Goal: Task Accomplishment & Management: Use online tool/utility

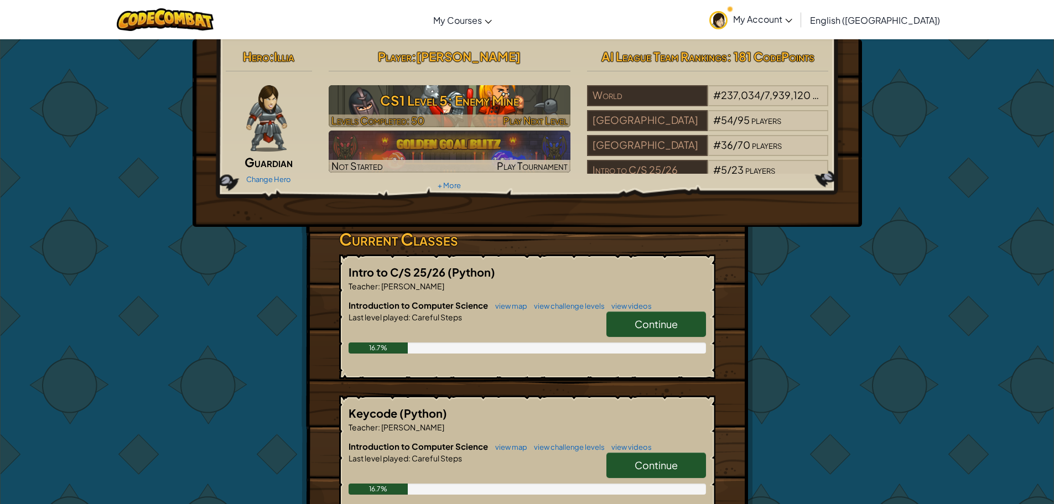
click at [409, 108] on h3 "CS1 Level 5: Enemy Mine" at bounding box center [450, 100] width 242 height 25
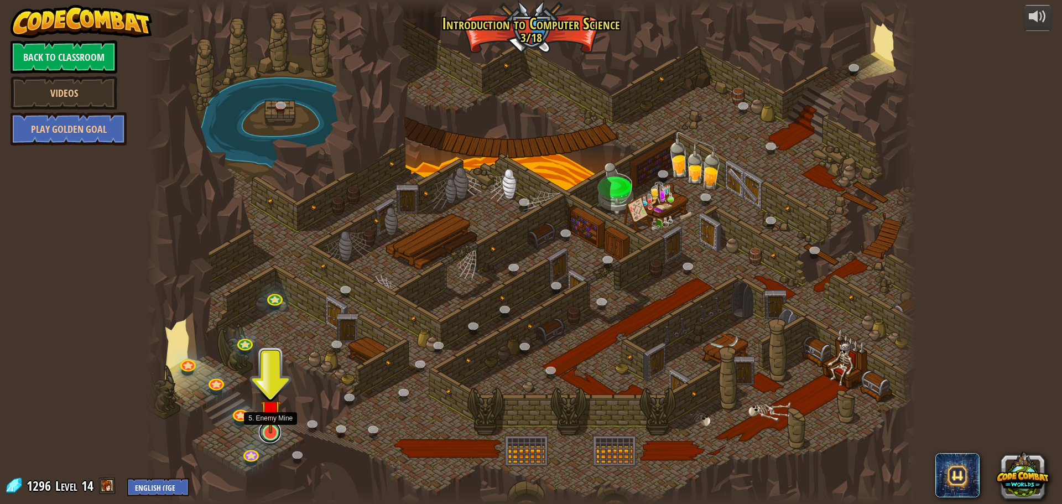
click at [267, 439] on link at bounding box center [270, 432] width 22 height 22
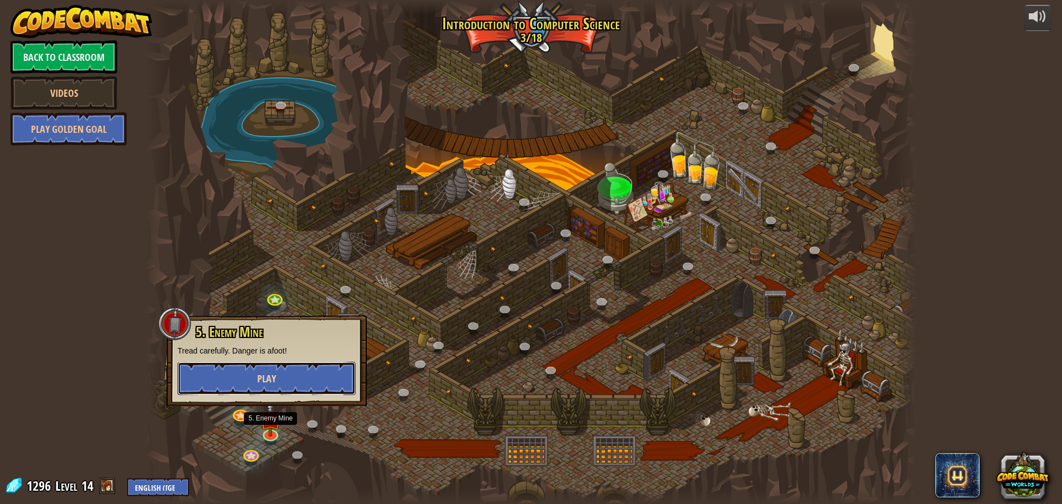
click at [297, 381] on button "Play" at bounding box center [267, 378] width 178 height 33
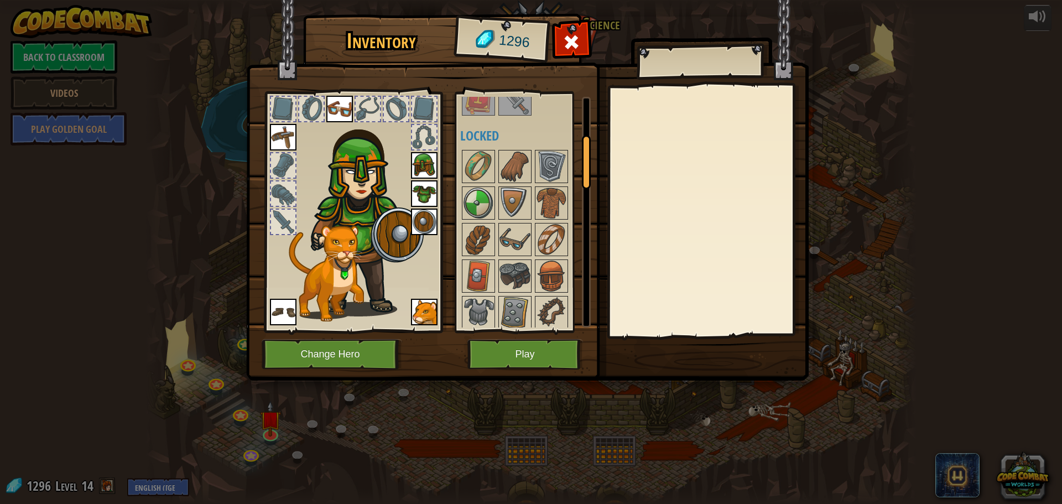
scroll to position [221, 0]
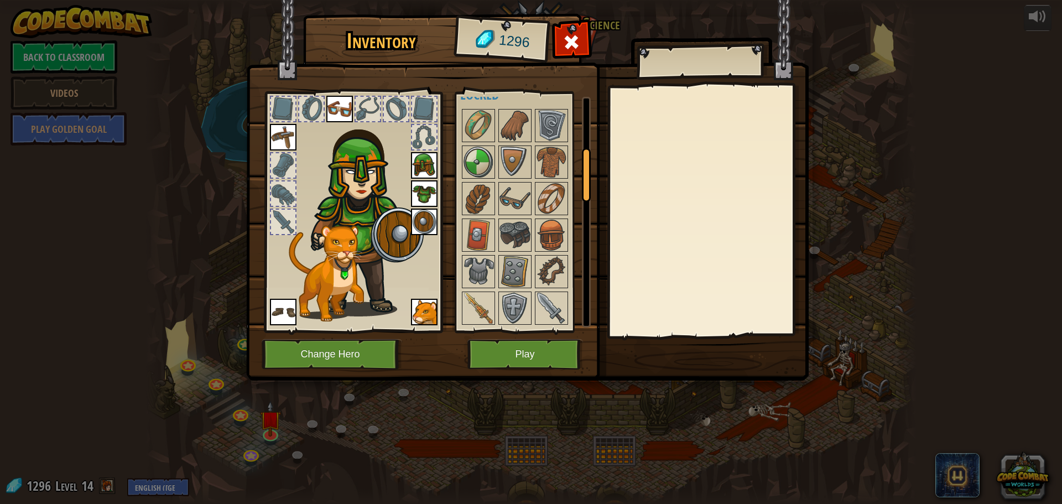
click at [363, 109] on div at bounding box center [368, 109] width 24 height 24
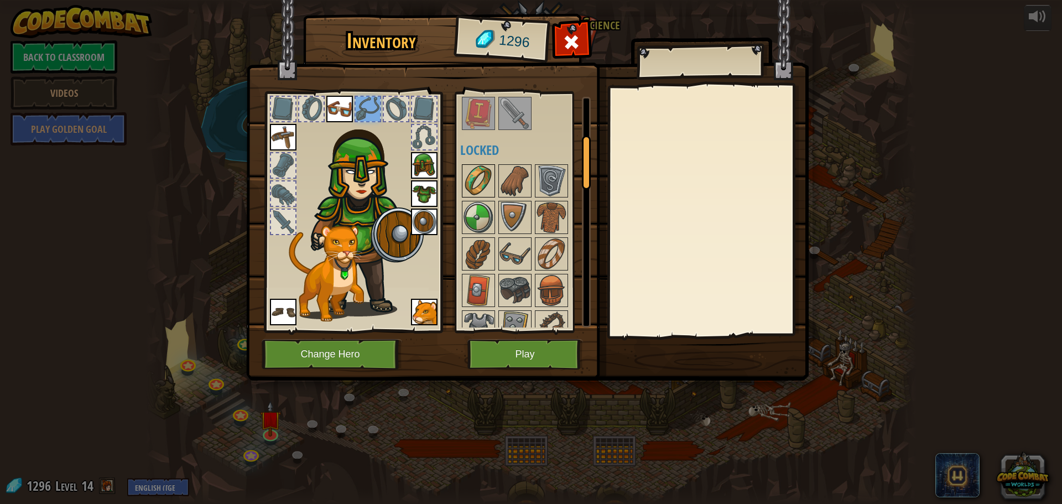
click at [475, 179] on img at bounding box center [478, 180] width 31 height 31
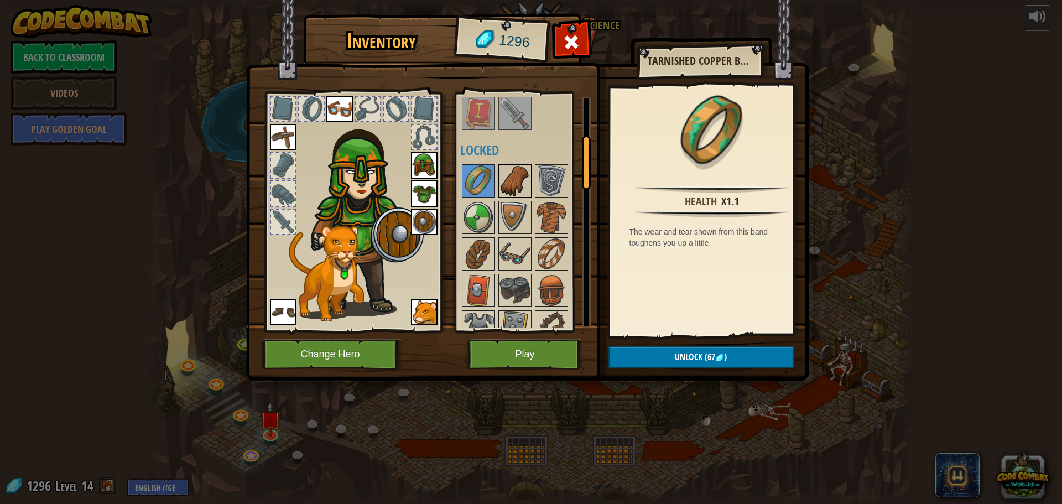
click at [519, 182] on img at bounding box center [514, 180] width 31 height 31
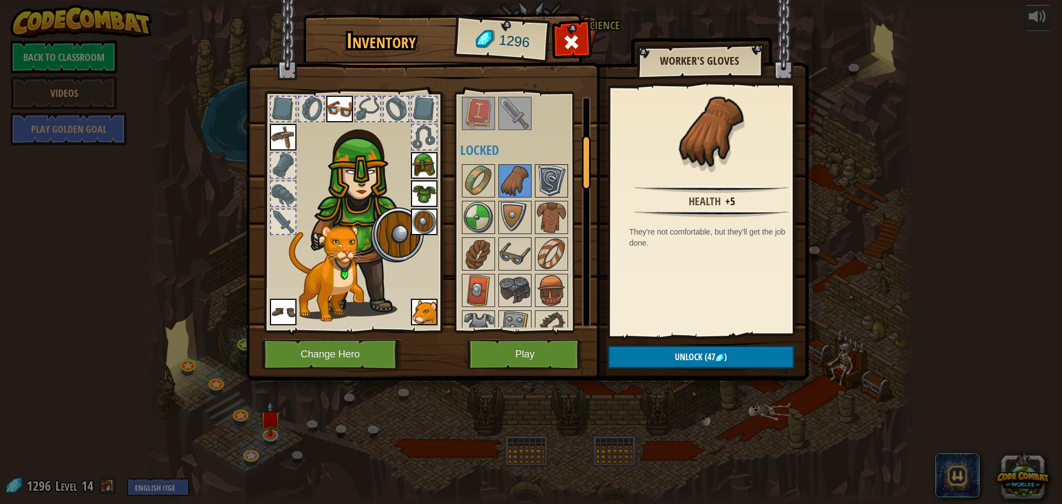
click at [555, 185] on img at bounding box center [551, 180] width 31 height 31
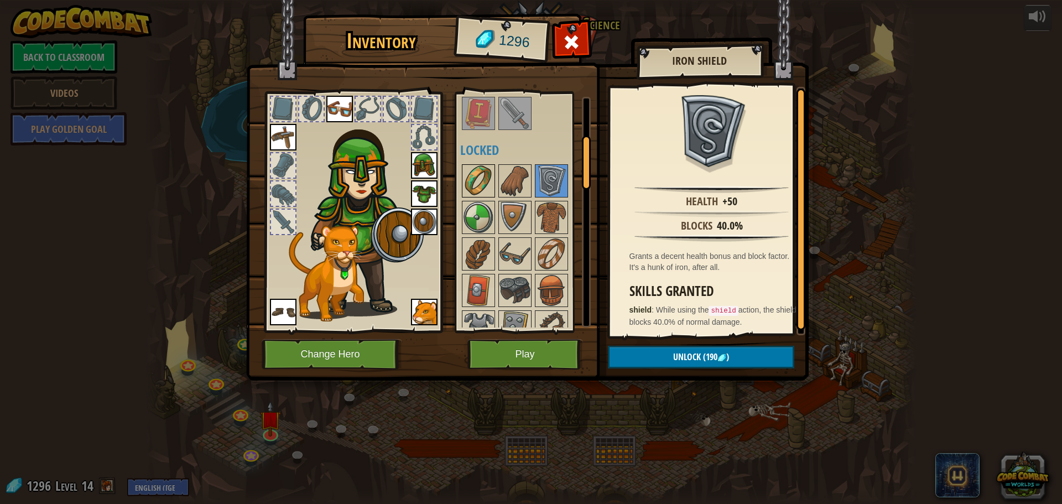
click at [466, 179] on img at bounding box center [478, 180] width 31 height 31
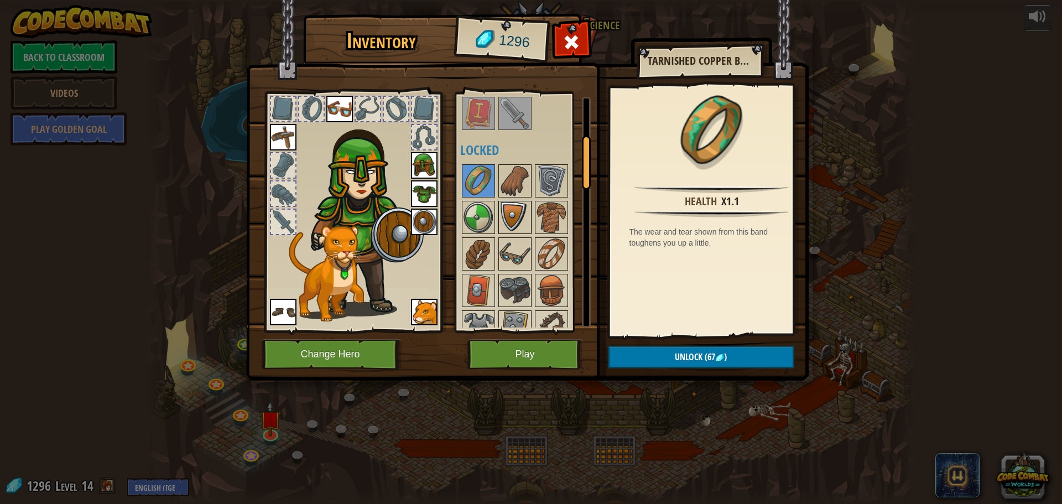
click at [513, 227] on img at bounding box center [514, 217] width 31 height 31
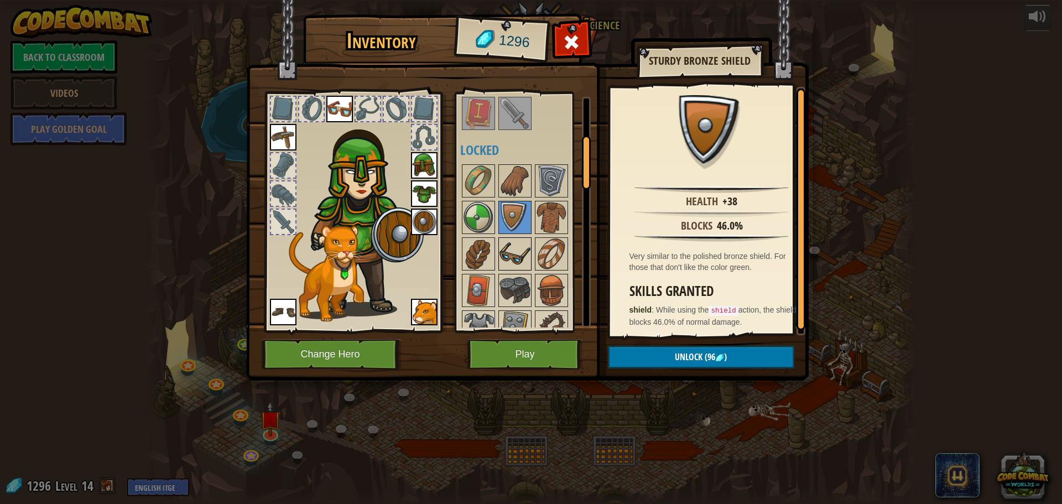
click at [511, 246] on img at bounding box center [514, 253] width 31 height 31
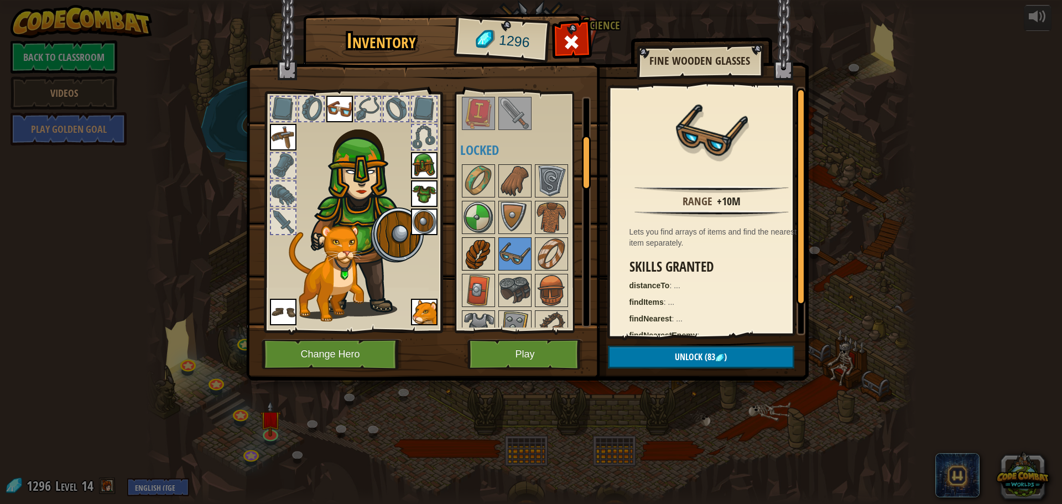
click at [488, 255] on img at bounding box center [478, 253] width 31 height 31
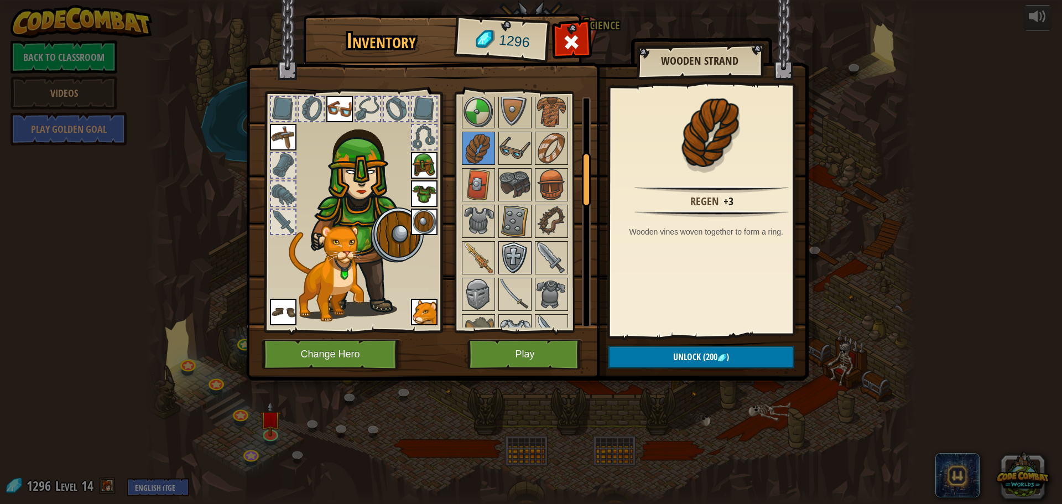
scroll to position [277, 0]
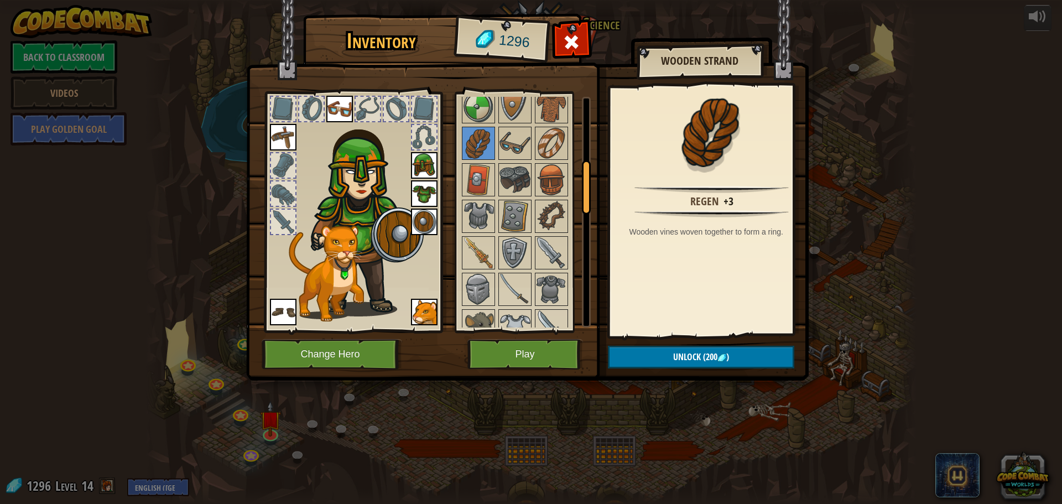
click at [511, 235] on div at bounding box center [529, 453] width 139 height 803
click at [478, 222] on img at bounding box center [478, 216] width 31 height 31
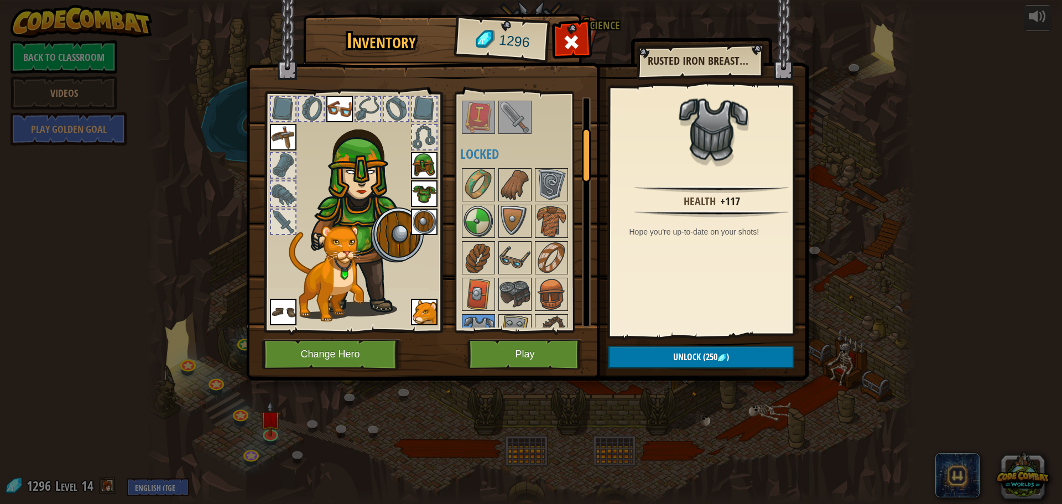
scroll to position [111, 0]
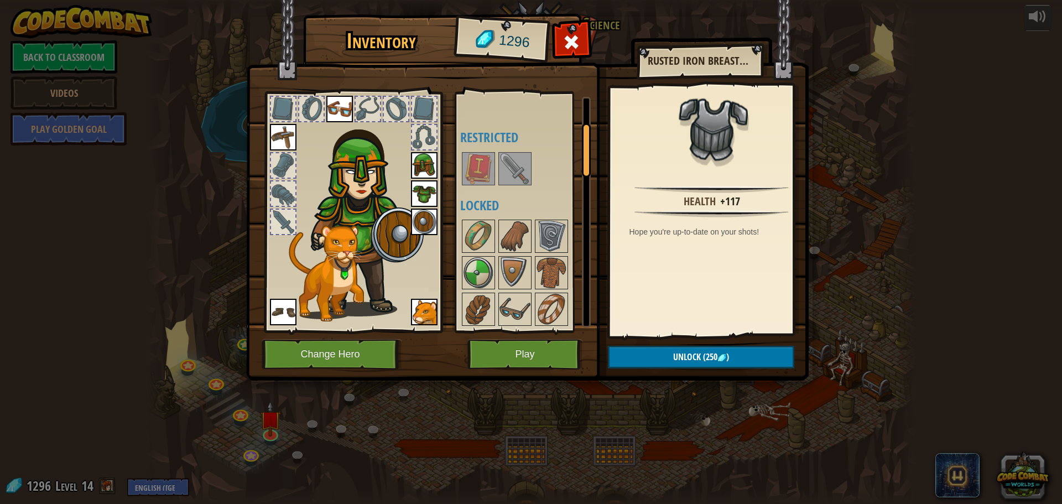
click at [518, 159] on img at bounding box center [514, 168] width 31 height 31
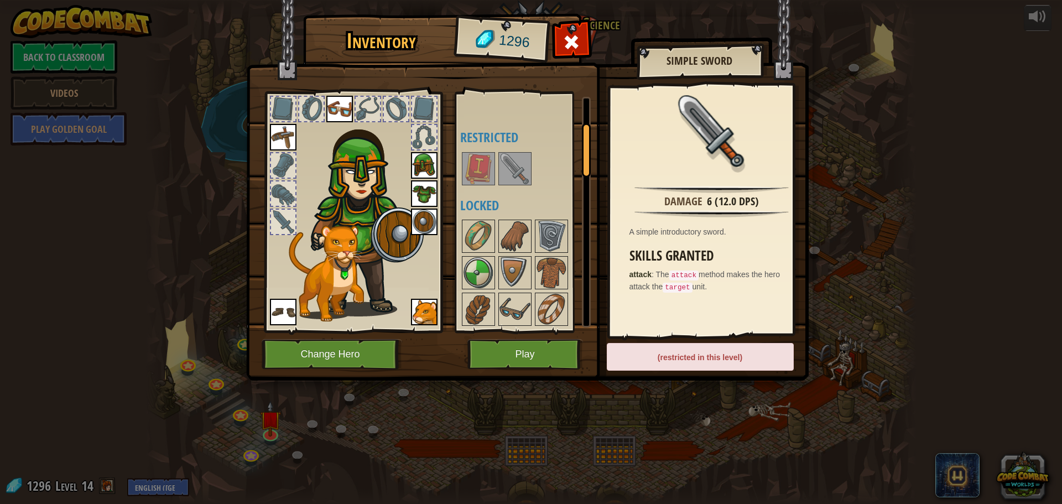
click at [515, 170] on img at bounding box center [514, 168] width 31 height 31
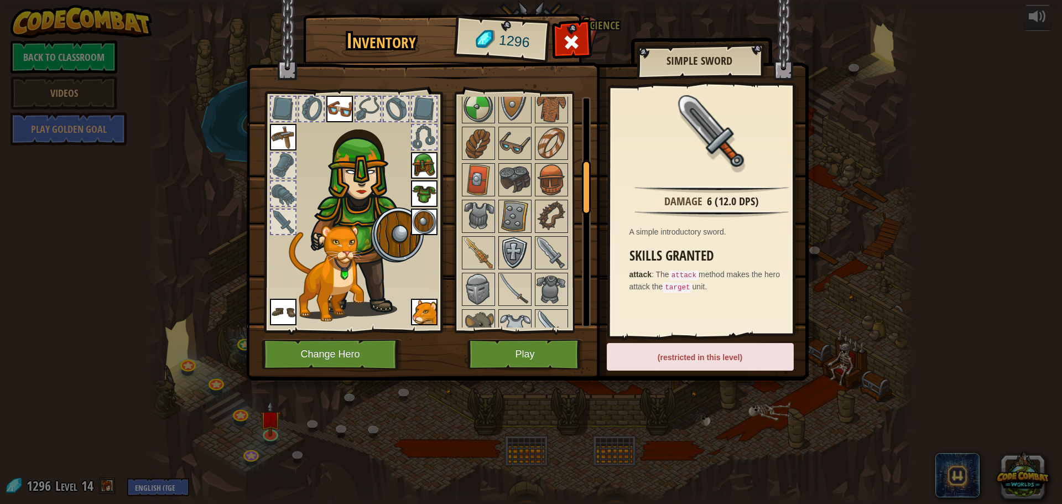
click at [517, 269] on div at bounding box center [514, 252] width 33 height 33
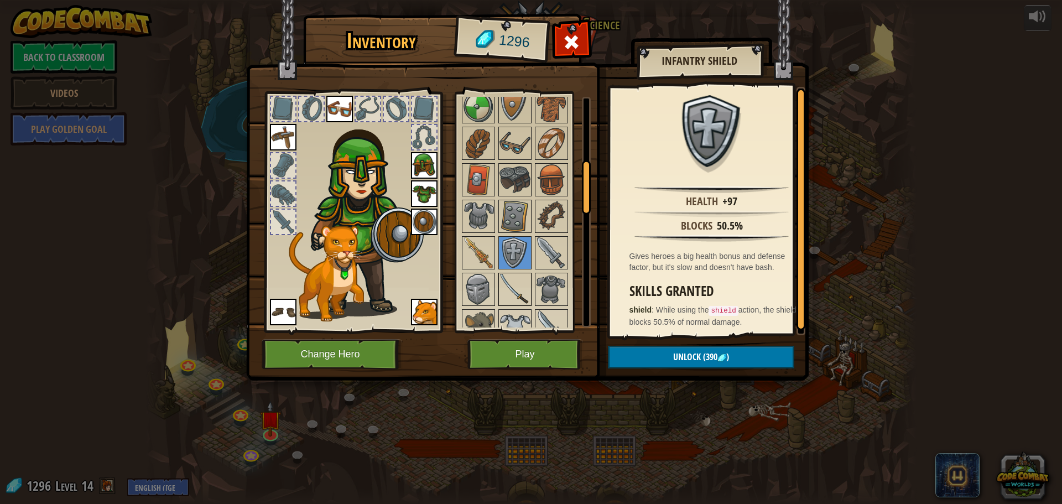
click at [514, 283] on img at bounding box center [514, 289] width 31 height 31
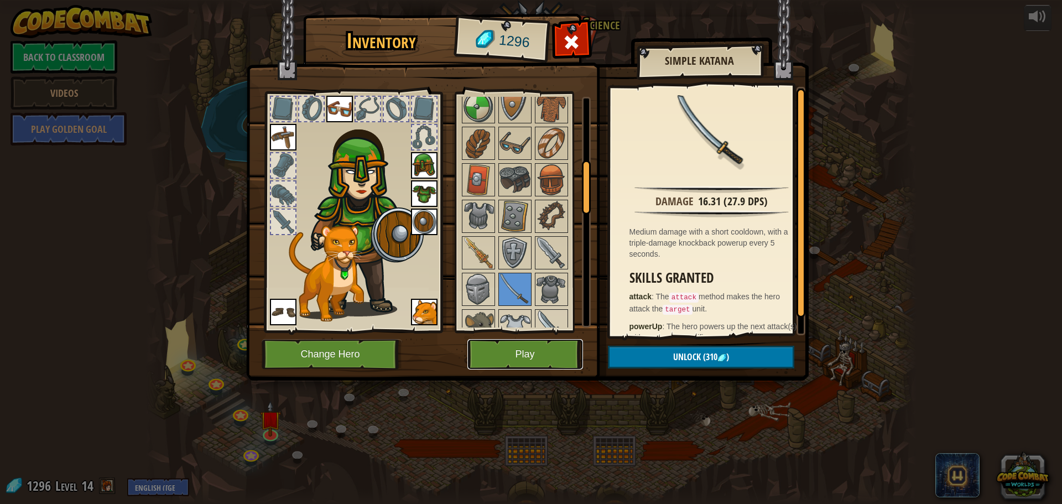
click at [490, 356] on button "Play" at bounding box center [525, 354] width 116 height 30
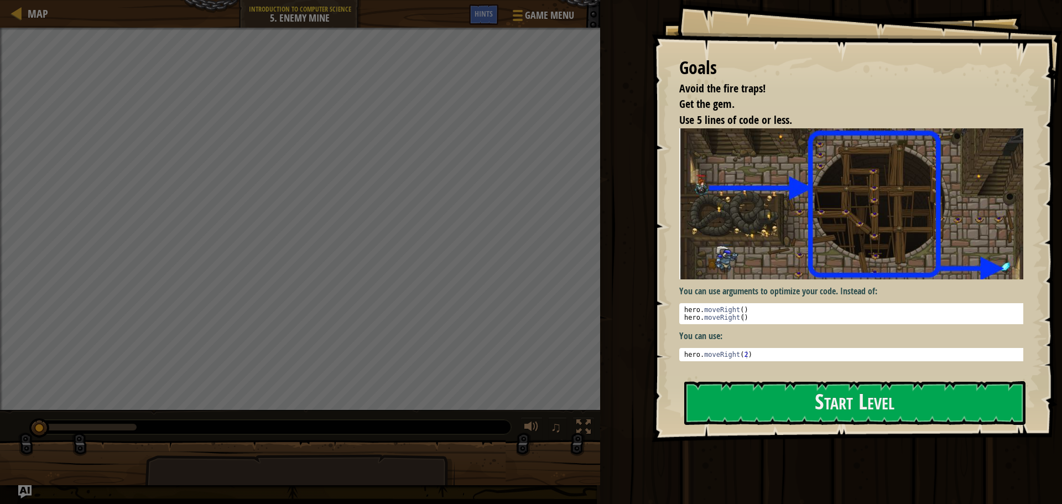
click at [817, 373] on div "Goals Avoid the fire traps! Get the gem. Use 5 lines of code or less. You can u…" at bounding box center [857, 221] width 410 height 442
click at [801, 392] on button "Start Level" at bounding box center [854, 403] width 341 height 44
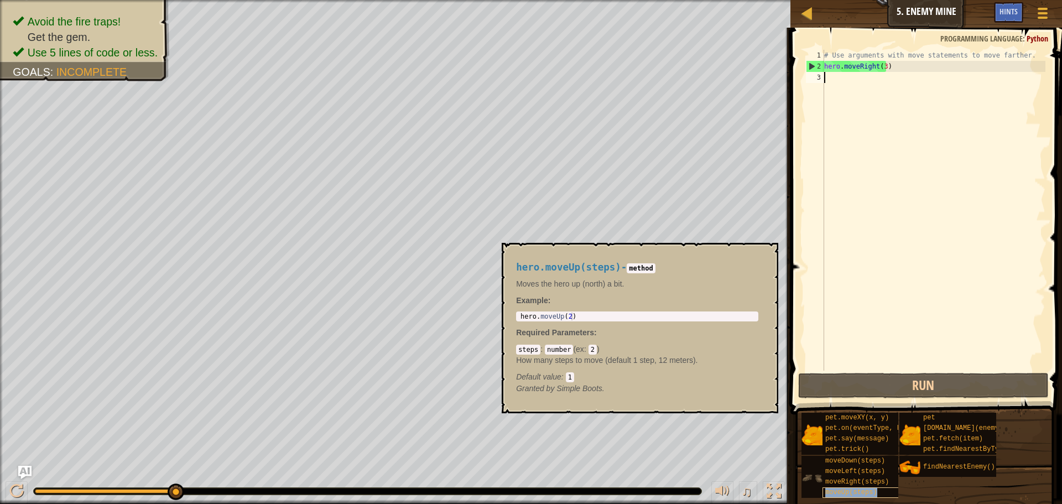
click at [861, 490] on span "moveUp(steps)" at bounding box center [851, 492] width 52 height 8
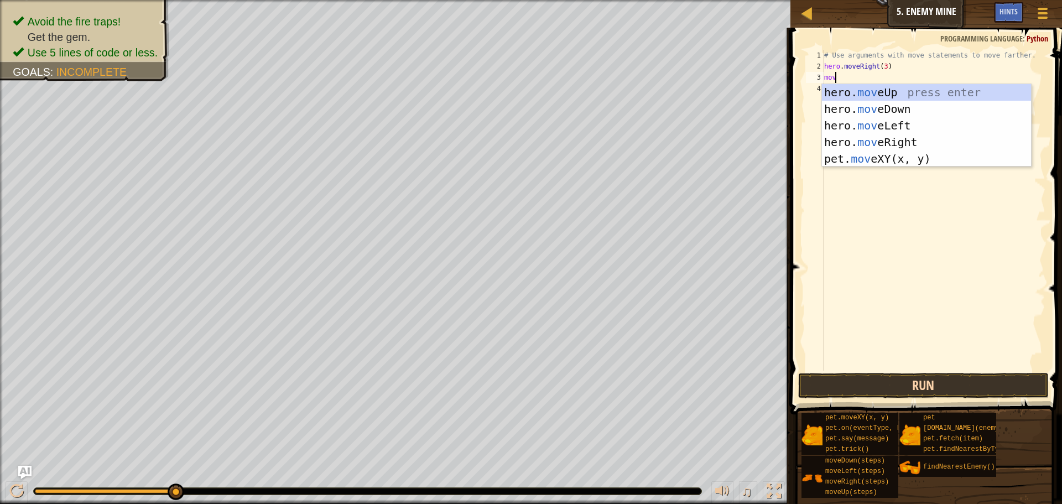
scroll to position [5, 1]
type textarea "move"
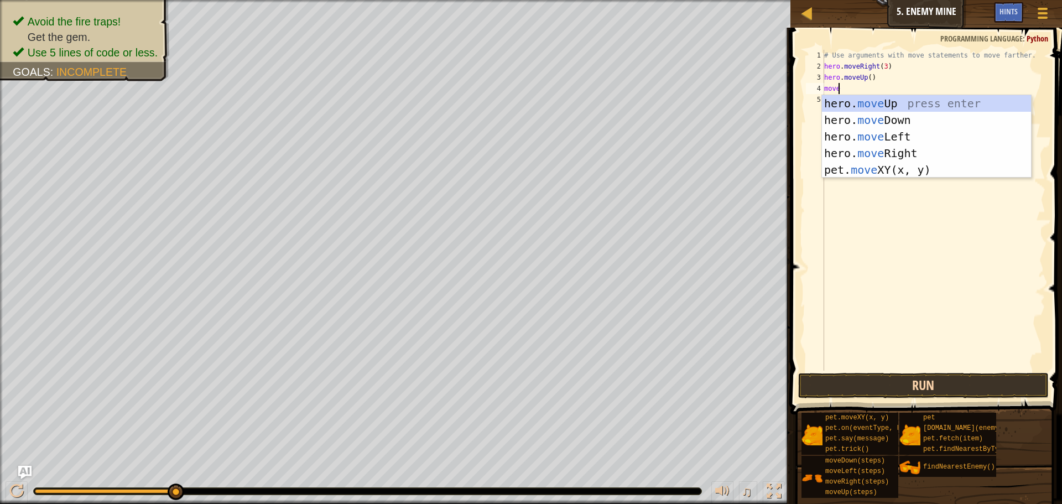
scroll to position [5, 1]
type textarea "moveri"
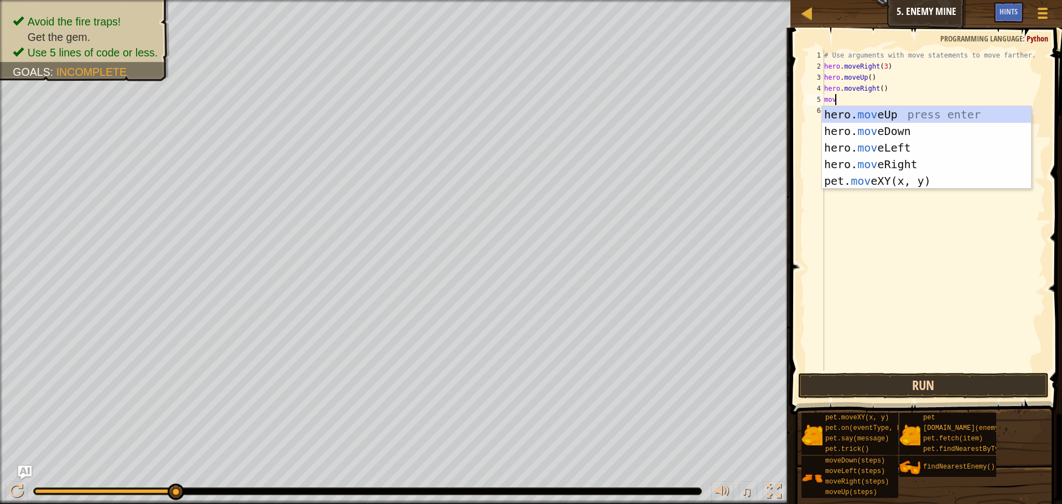
scroll to position [5, 1]
type textarea "moved"
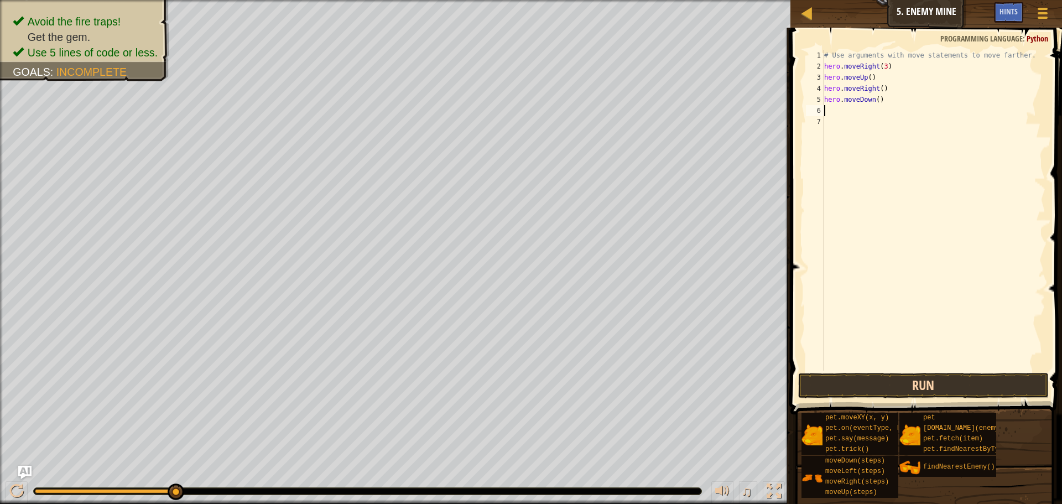
scroll to position [5, 0]
click at [874, 102] on div "# Use arguments with move statements to move farther. hero . moveRight ( 3 ) he…" at bounding box center [933, 221] width 223 height 343
type textarea "hero.moveDown(3)"
click at [860, 112] on div "# Use arguments with move statements to move farther. hero . moveRight ( 3 ) he…" at bounding box center [933, 221] width 223 height 343
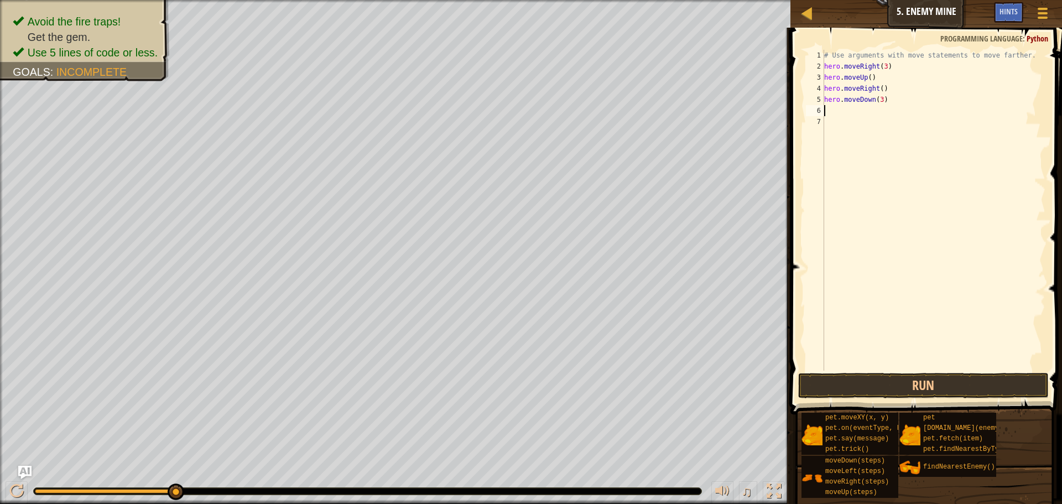
scroll to position [5, 0]
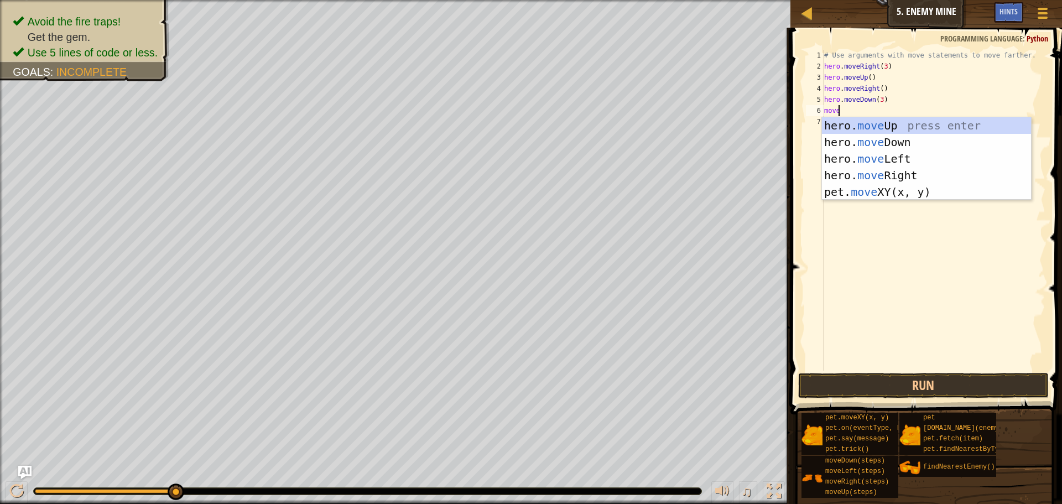
type textarea "mover"
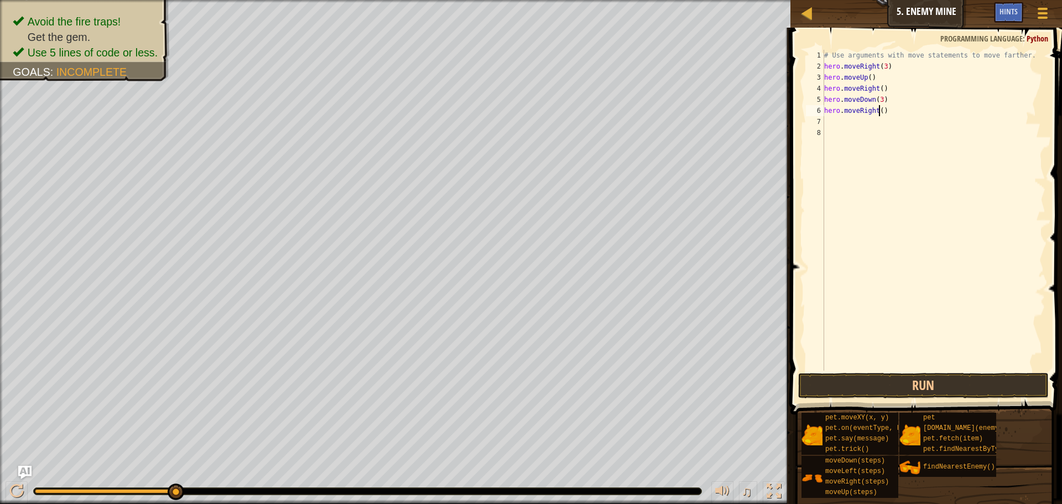
click at [878, 111] on div "# Use arguments with move statements to move farther. hero . moveRight ( 3 ) he…" at bounding box center [933, 221] width 223 height 343
type textarea "hero.moveRight(3)"
click at [928, 387] on button "Run" at bounding box center [923, 385] width 251 height 25
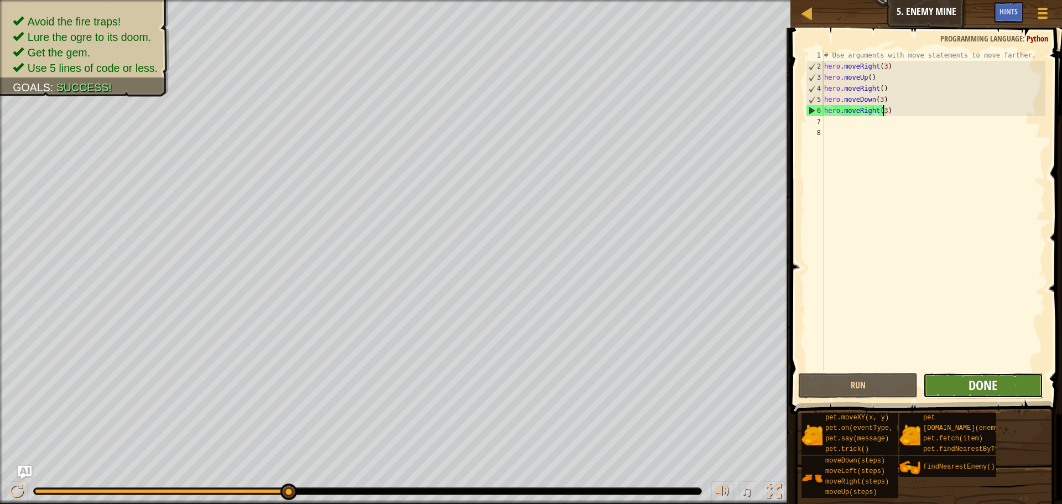
click at [983, 384] on span "Done" at bounding box center [983, 385] width 29 height 18
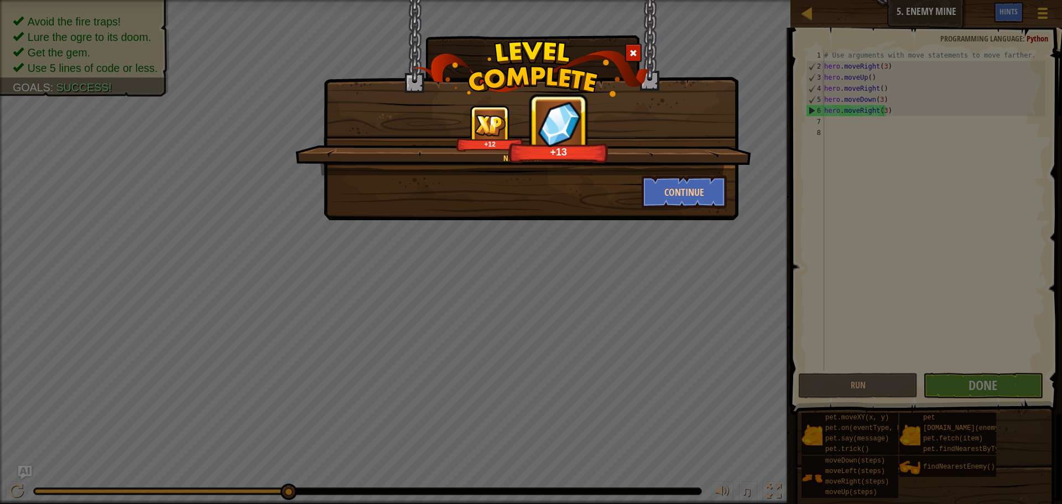
click at [607, 157] on div "+13" at bounding box center [558, 128] width 100 height 69
click at [669, 182] on button "Continue" at bounding box center [685, 191] width 86 height 33
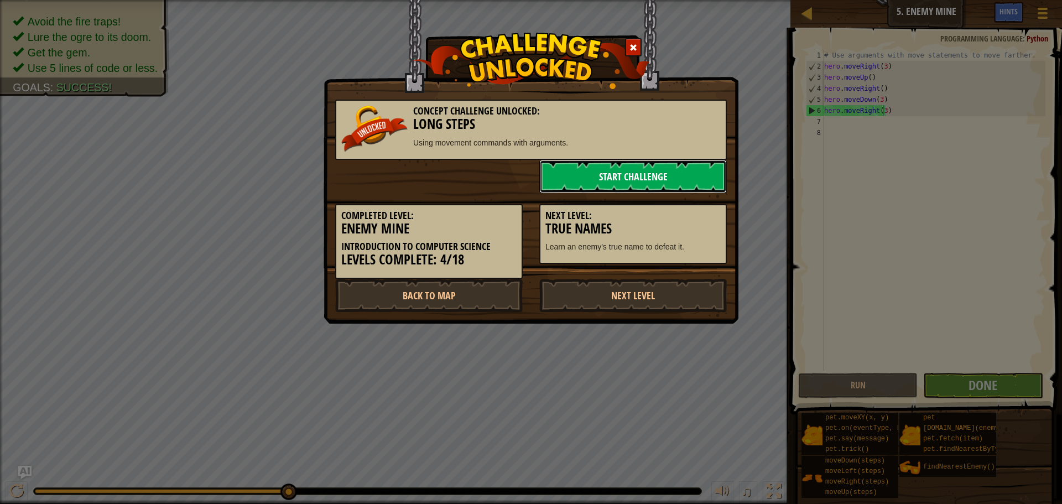
click at [650, 164] on link "Start Challenge" at bounding box center [633, 176] width 188 height 33
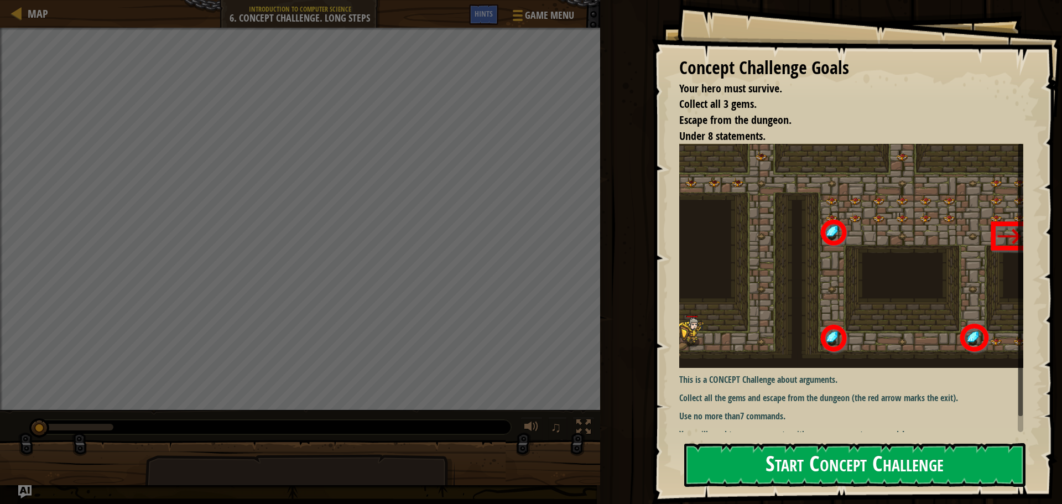
click at [848, 464] on button "Start Concept Challenge" at bounding box center [854, 465] width 341 height 44
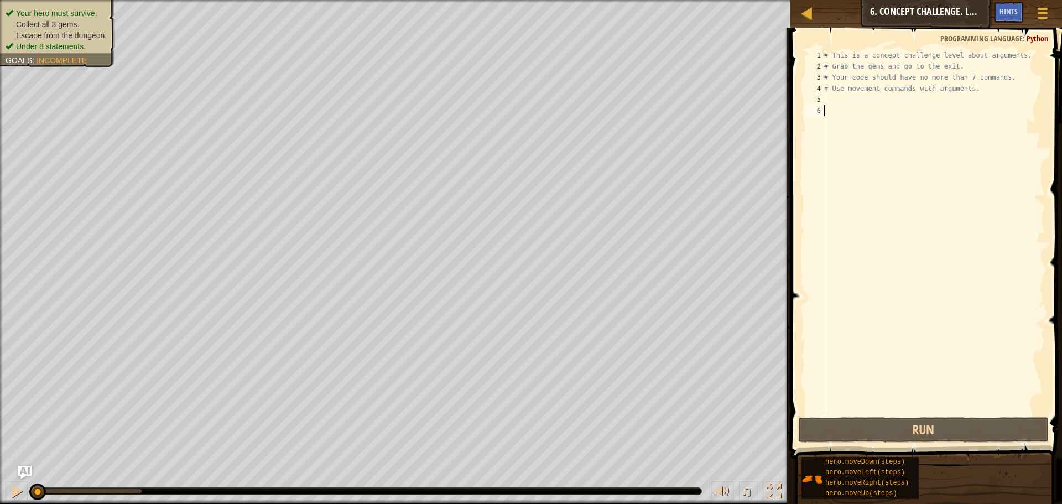
click at [857, 96] on div "# This is a concept challenge level about arguments. # Grab the gems and go to …" at bounding box center [933, 243] width 223 height 387
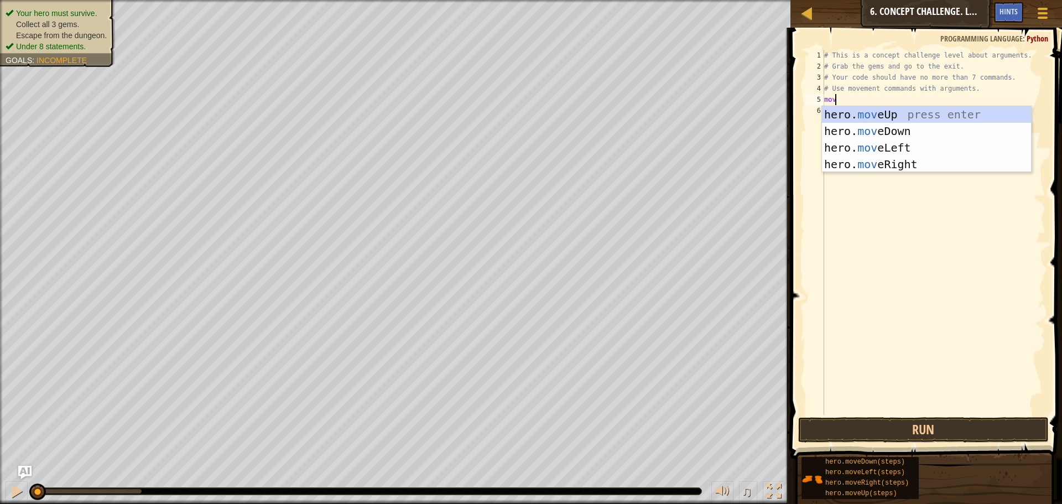
scroll to position [5, 1]
type textarea "move"
click at [876, 108] on div "hero. move Up press enter hero. move Down press enter hero. move Left press ent…" at bounding box center [926, 156] width 209 height 100
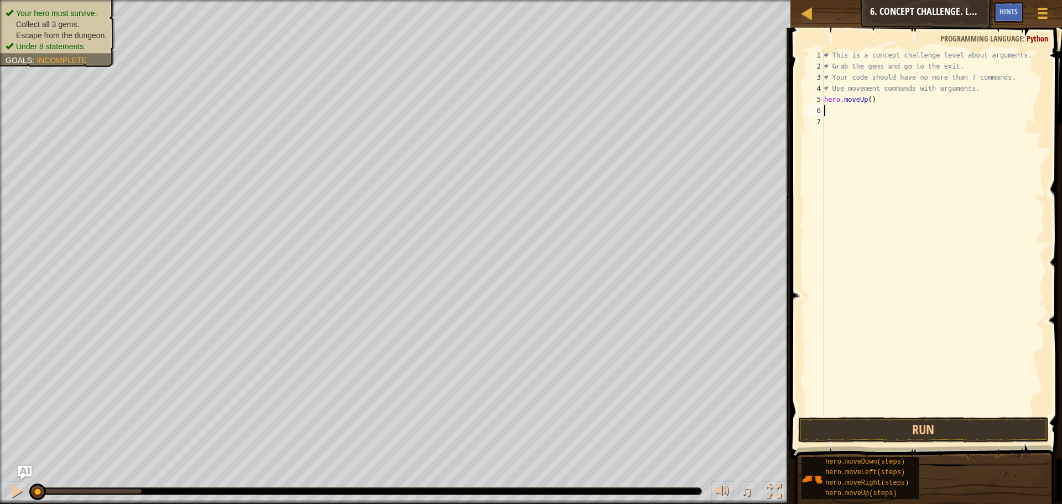
click at [867, 98] on div "# This is a concept challenge level about arguments. # Grab the gems and go to …" at bounding box center [933, 243] width 223 height 387
type textarea "hero.moveUp(4)"
click at [874, 117] on div "# This is a concept challenge level about arguments. # Grab the gems and go to …" at bounding box center [933, 243] width 223 height 387
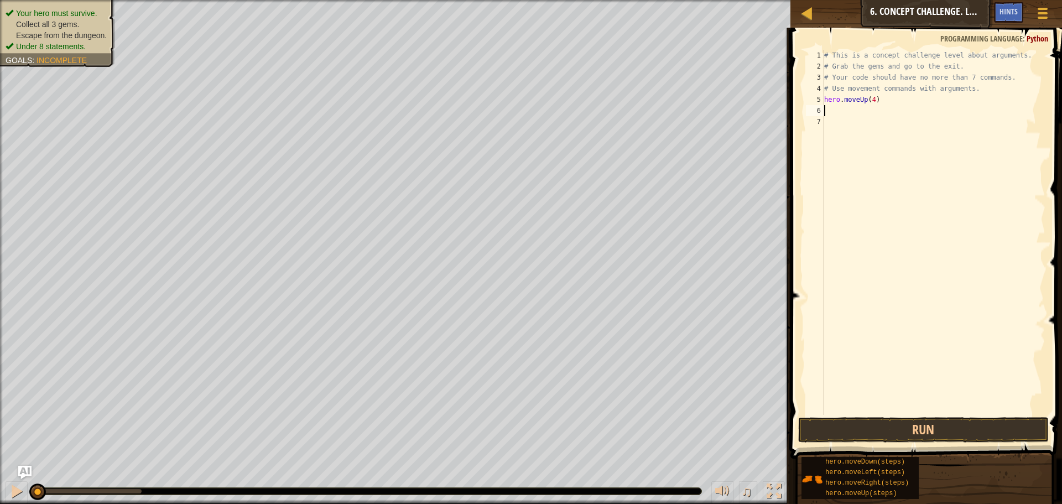
click at [876, 108] on div "# This is a concept challenge level about arguments. # Grab the gems and go to …" at bounding box center [933, 243] width 223 height 387
type textarea "moverigh"
click at [876, 111] on div "# This is a concept challenge level about arguments. # Grab the gems and go to …" at bounding box center [933, 243] width 223 height 387
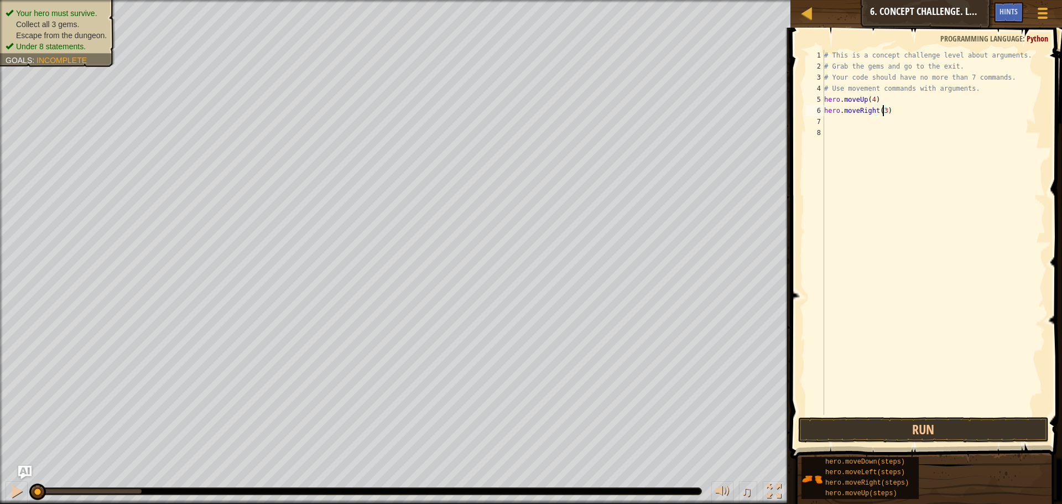
scroll to position [5, 4]
click at [924, 419] on button "Run" at bounding box center [923, 429] width 251 height 25
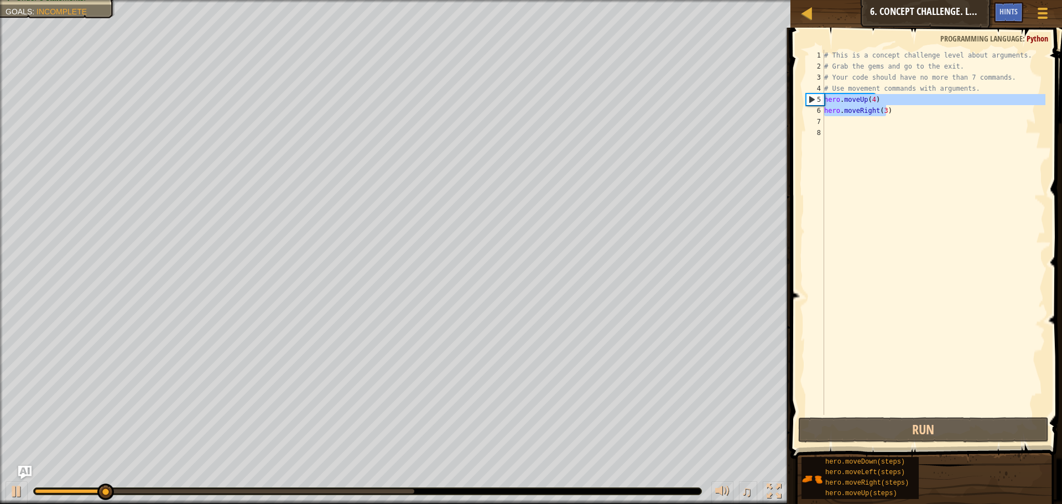
drag, startPoint x: 898, startPoint y: 110, endPoint x: 821, endPoint y: 102, distance: 76.7
click at [821, 102] on div "hero.moveRight(3) 1 2 3 4 5 6 7 8 # This is a concept challenge level about arg…" at bounding box center [925, 232] width 242 height 365
type textarea "hero.moveUp(4) hero.moveRight(3)"
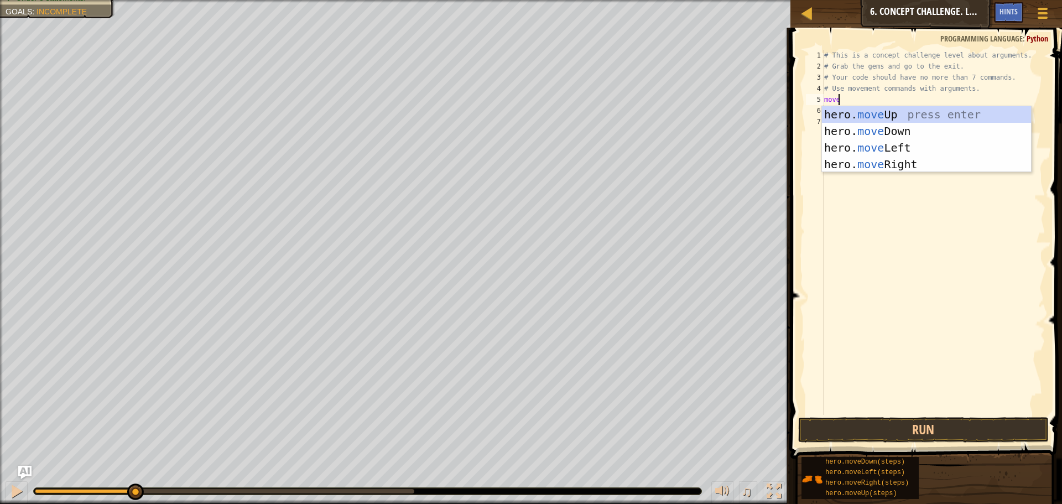
scroll to position [5, 1]
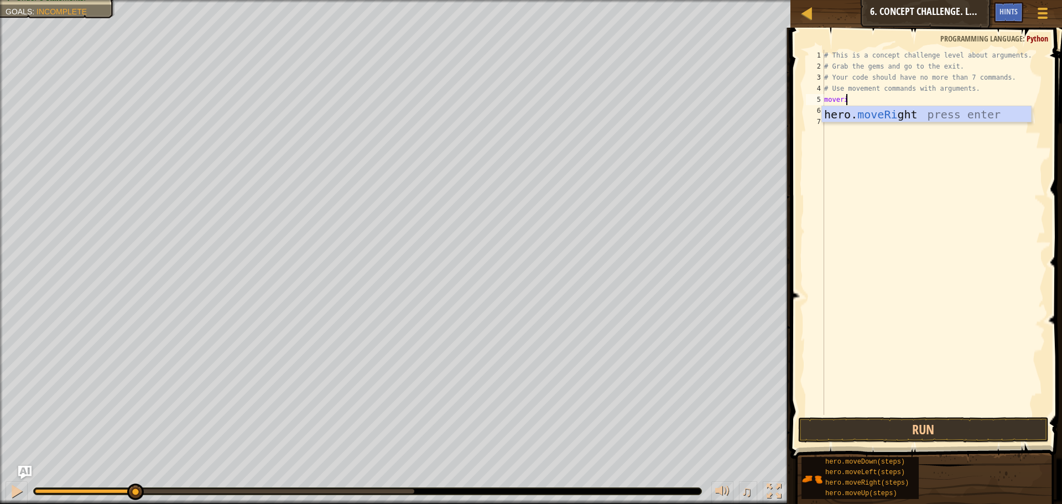
type textarea "moveright"
click at [853, 107] on div "# This is a concept challenge level about arguments. # Grab the gems and go to …" at bounding box center [933, 243] width 223 height 387
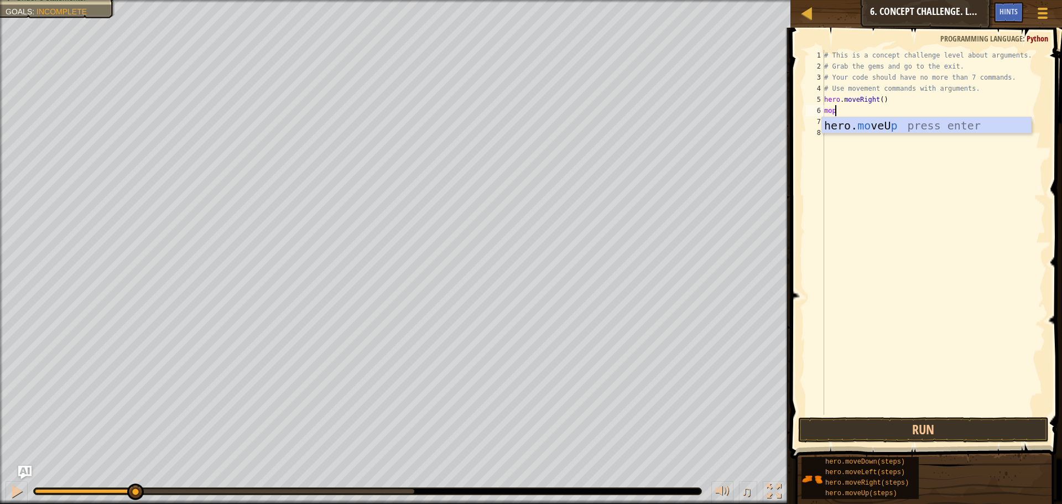
scroll to position [5, 1]
type textarea "mo"
click at [866, 110] on div "# This is a concept challenge level about arguments. # Grab the gems and go to …" at bounding box center [933, 243] width 223 height 387
click at [868, 112] on div "# This is a concept challenge level about arguments. # Grab the gems and go to …" at bounding box center [933, 243] width 223 height 387
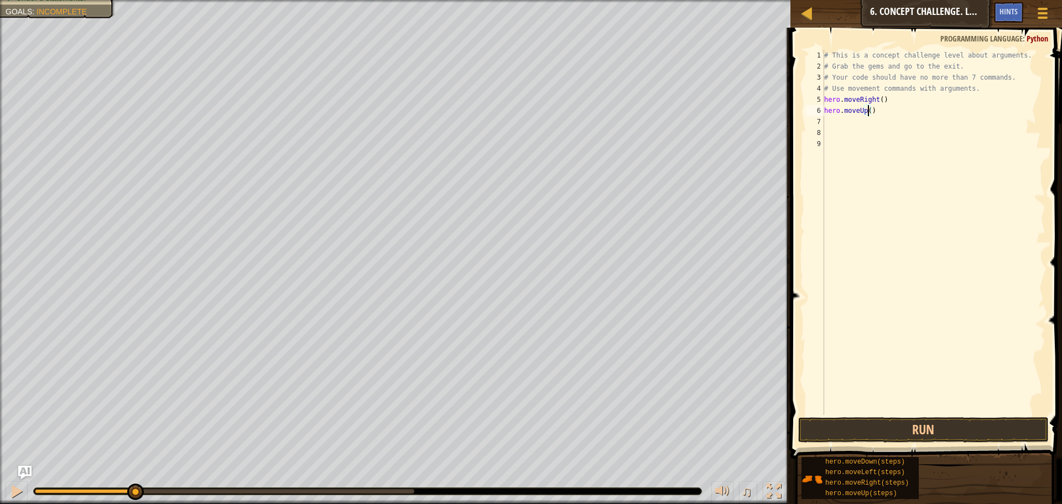
scroll to position [5, 4]
type textarea "hero.moveUp(3)"
click at [948, 426] on button "Run" at bounding box center [923, 429] width 251 height 25
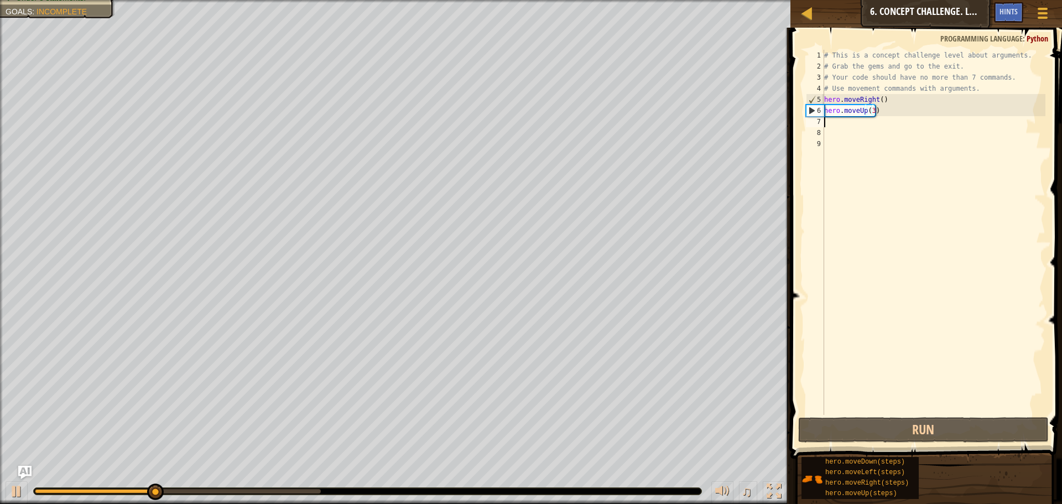
click at [859, 122] on div "# This is a concept challenge level about arguments. # Grab the gems and go to …" at bounding box center [933, 243] width 223 height 387
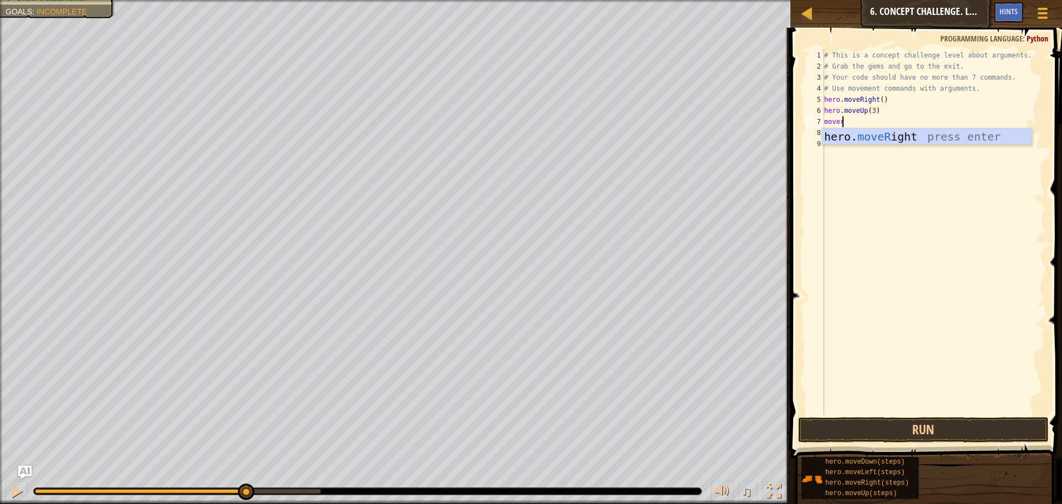
scroll to position [5, 1]
type textarea "moveri"
click at [845, 135] on div "hero. moveRi ght press enter" at bounding box center [926, 153] width 209 height 50
click at [882, 123] on div "# This is a concept challenge level about arguments. # Grab the gems and go to …" at bounding box center [935, 243] width 220 height 387
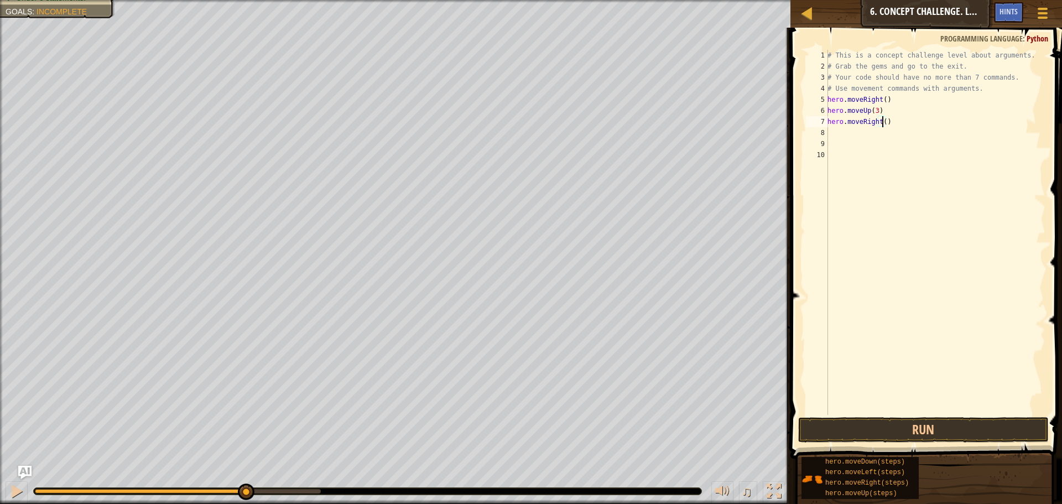
type textarea "hero.moveRight(2)"
click at [889, 129] on div "# This is a concept challenge level about arguments. # Grab the gems and go to …" at bounding box center [935, 243] width 220 height 387
type textarea "movedown"
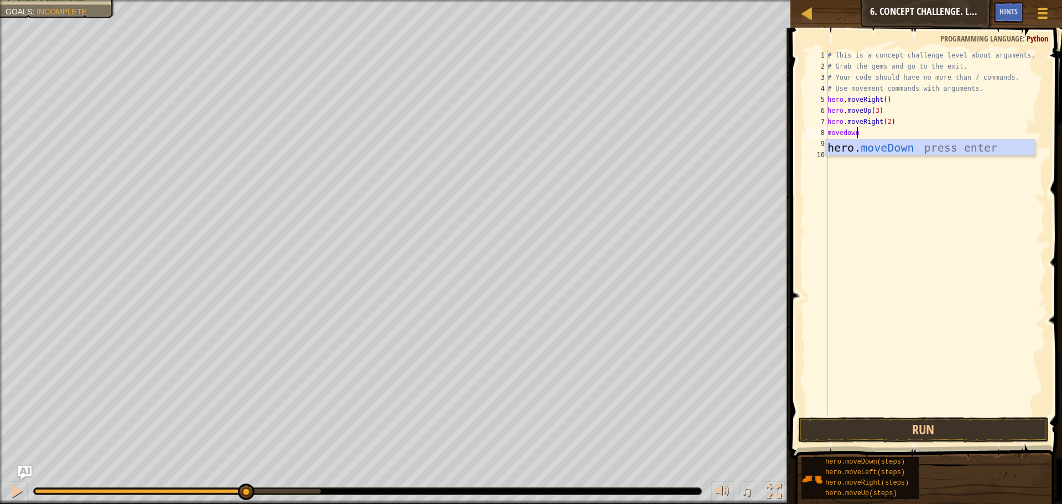
scroll to position [5, 0]
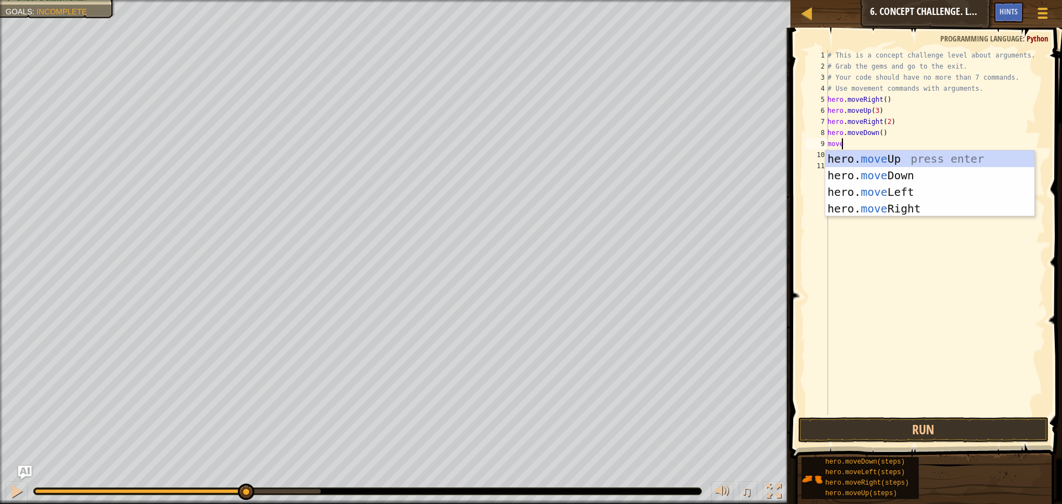
type textarea "mover"
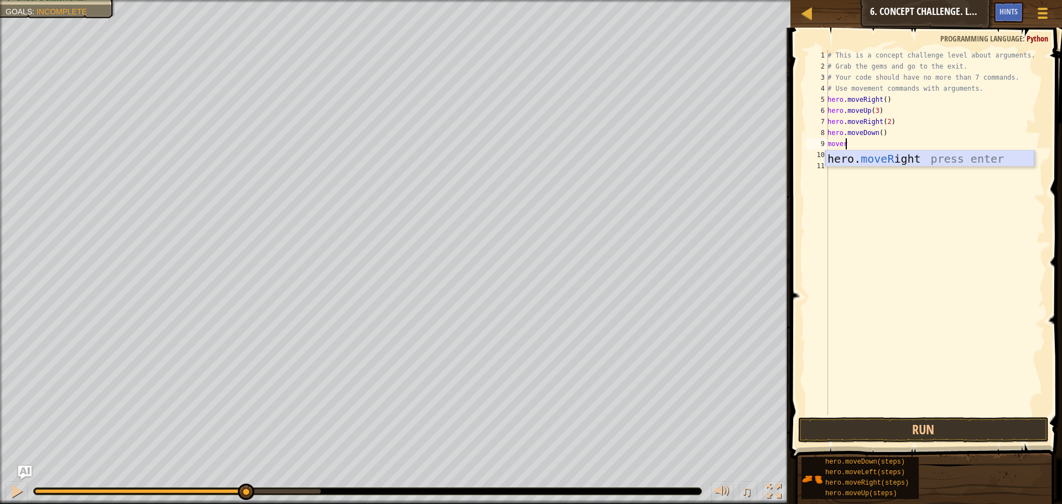
click at [899, 157] on div "hero. moveR ight press enter" at bounding box center [929, 175] width 209 height 50
click at [963, 419] on button "Run" at bounding box center [923, 429] width 251 height 25
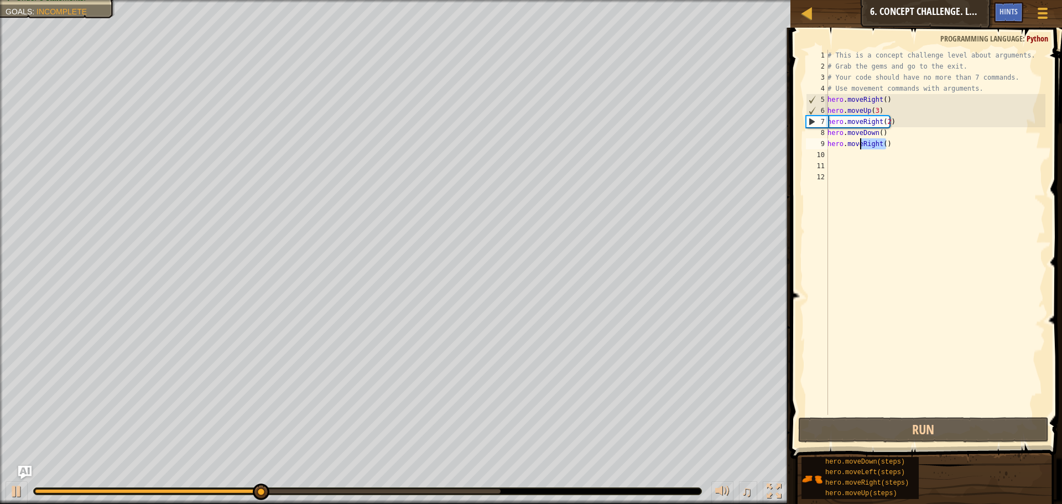
drag, startPoint x: 907, startPoint y: 145, endPoint x: 862, endPoint y: 140, distance: 45.1
click at [862, 140] on div "# This is a concept challenge level about arguments. # Grab the gems and go to …" at bounding box center [935, 243] width 220 height 387
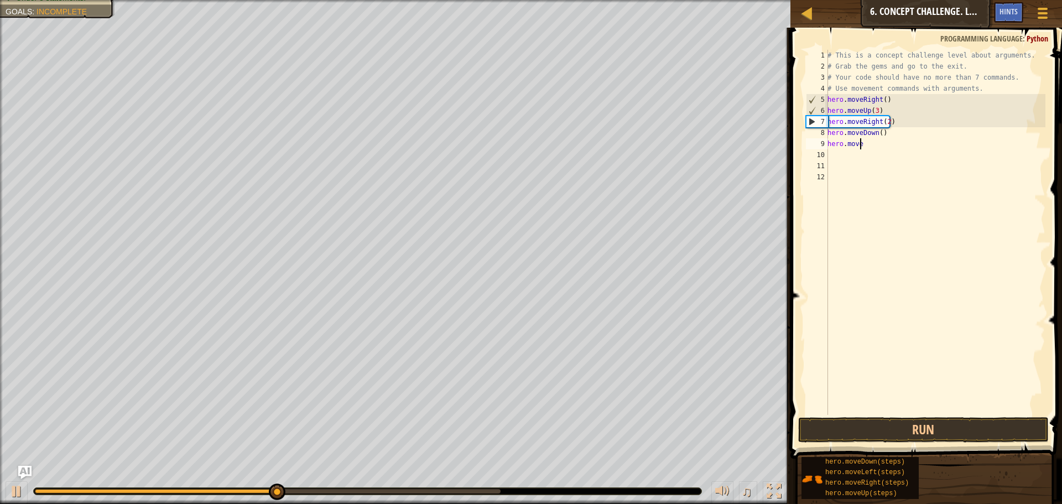
type textarea "hero.movel"
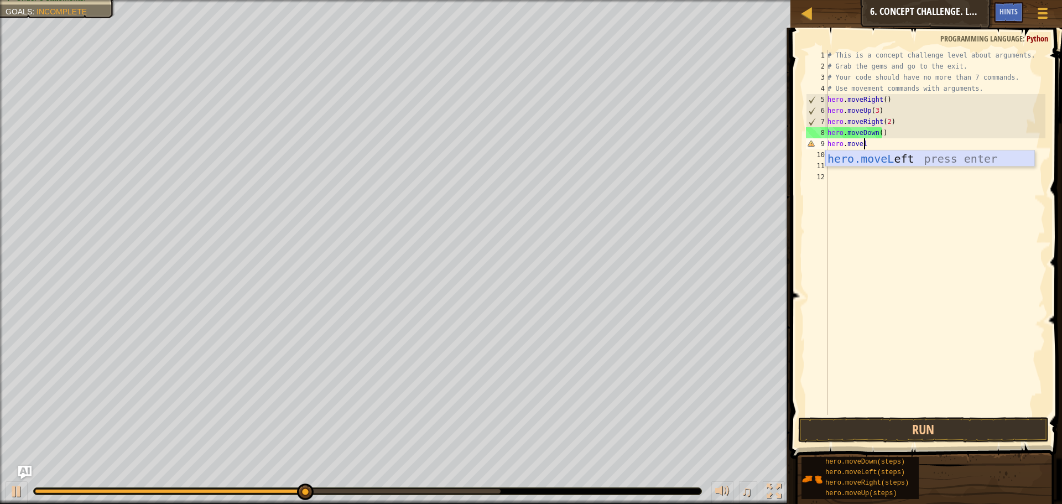
click at [881, 157] on div "hero.moveL eft press enter" at bounding box center [929, 175] width 209 height 50
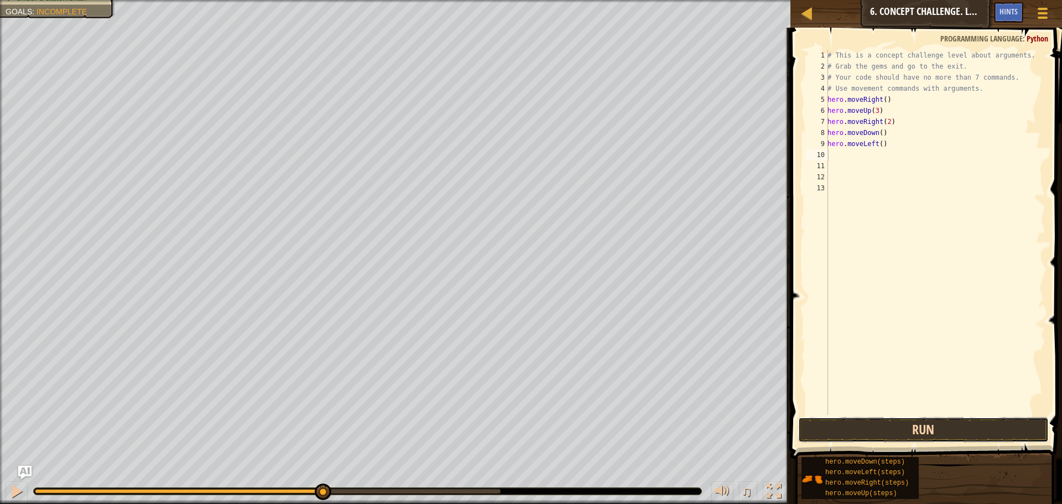
click at [929, 428] on button "Run" at bounding box center [923, 429] width 251 height 25
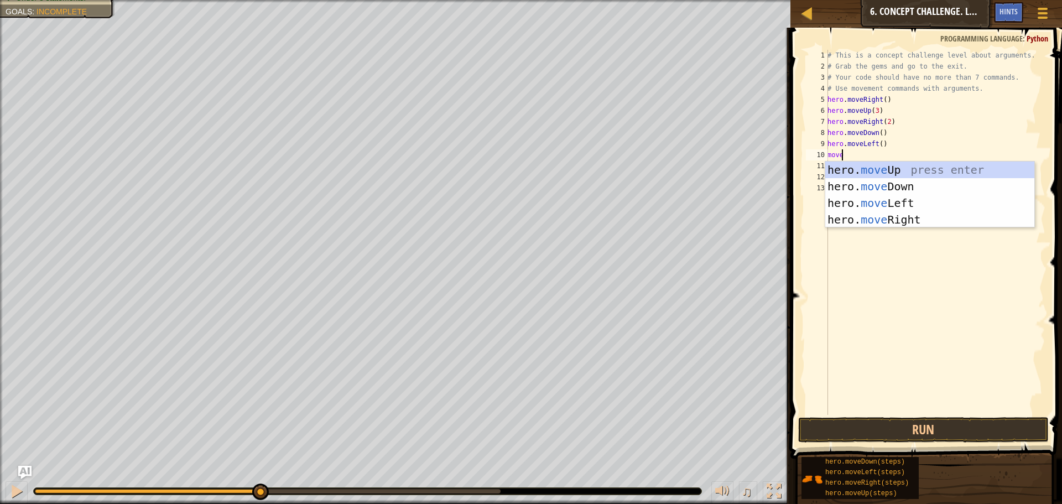
type textarea "moved"
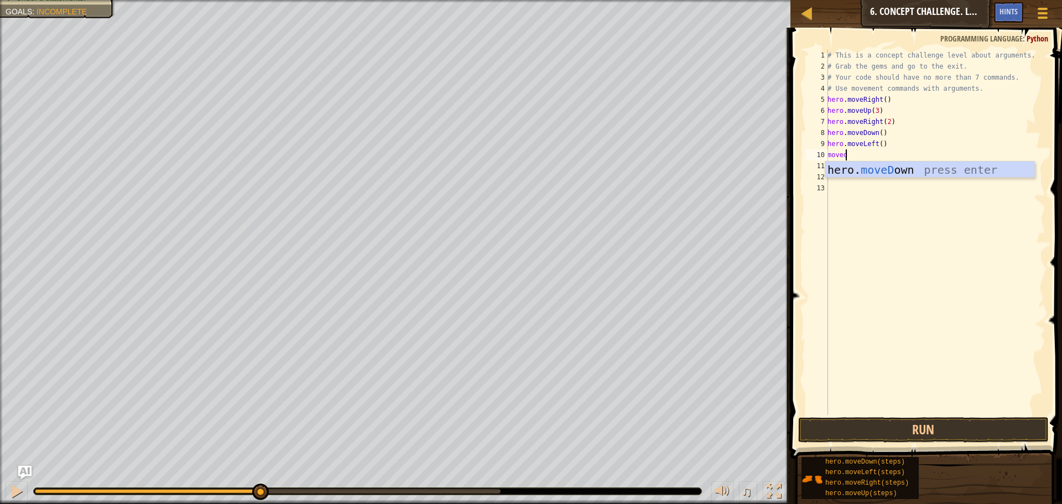
click at [847, 163] on div "hero. moveD own press enter" at bounding box center [929, 187] width 209 height 50
click at [879, 153] on div "# This is a concept challenge level about arguments. # Grab the gems and go to …" at bounding box center [935, 243] width 220 height 387
type textarea "hero.moveDown(2)"
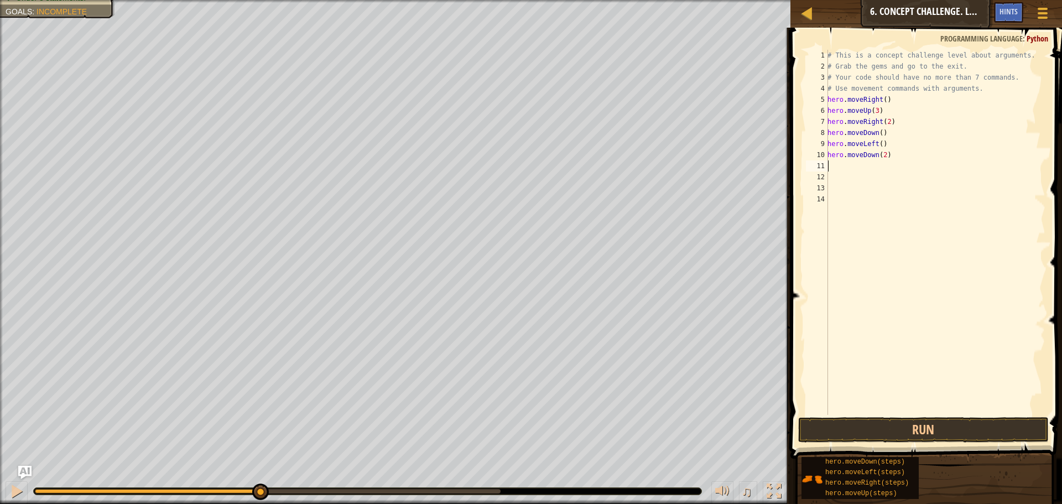
click at [871, 164] on div "# This is a concept challenge level about arguments. # Grab the gems and go to …" at bounding box center [935, 243] width 220 height 387
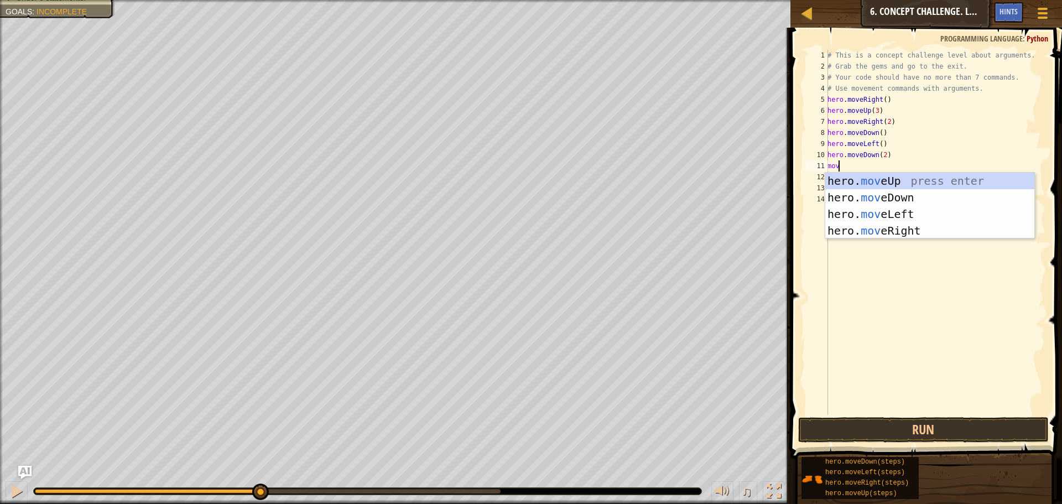
type textarea "mover"
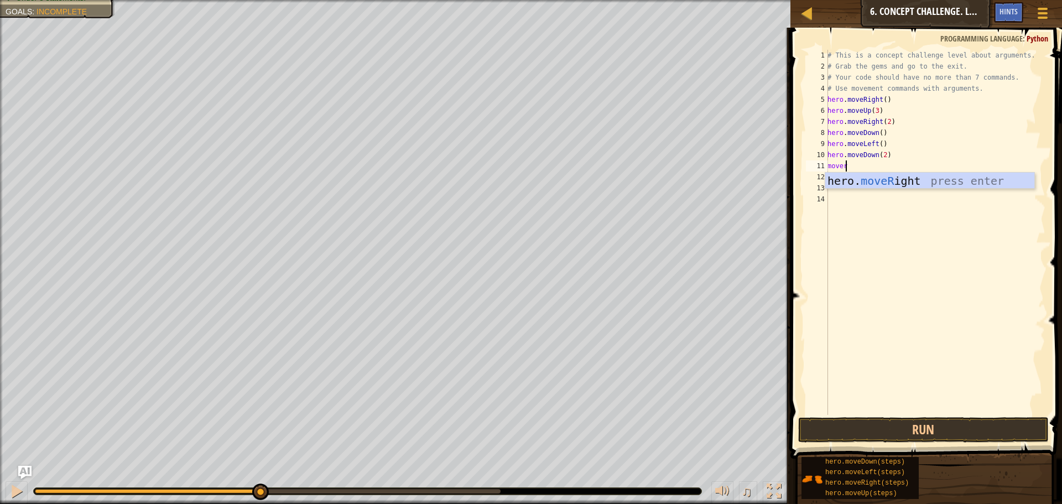
scroll to position [5, 1]
click at [871, 175] on div "hero. moveR ight press enter" at bounding box center [929, 198] width 209 height 50
click at [882, 168] on div "# This is a concept challenge level about arguments. # Grab the gems and go to …" at bounding box center [935, 243] width 220 height 387
type textarea "hero.moveRight(3)"
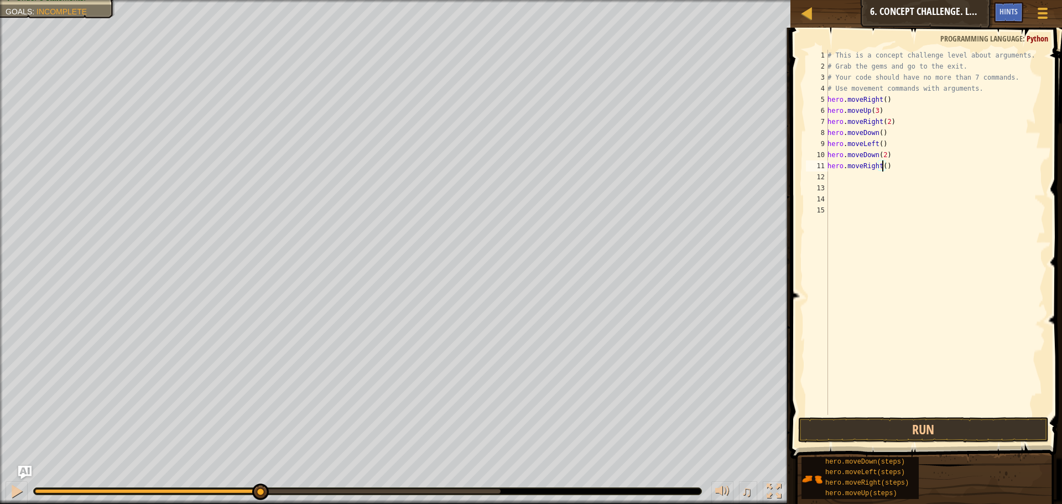
scroll to position [5, 4]
click at [884, 174] on div "# This is a concept challenge level about arguments. # Grab the gems and go to …" at bounding box center [935, 243] width 220 height 387
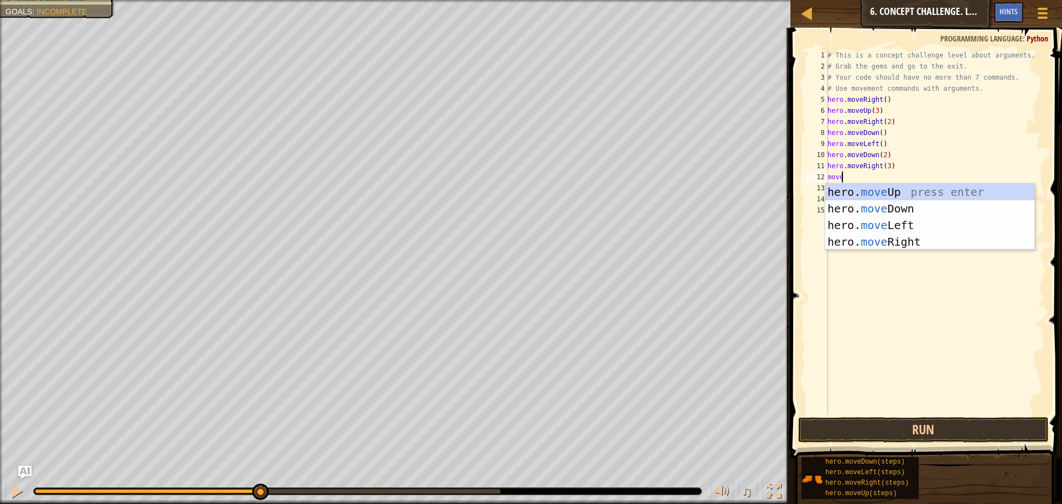
scroll to position [5, 1]
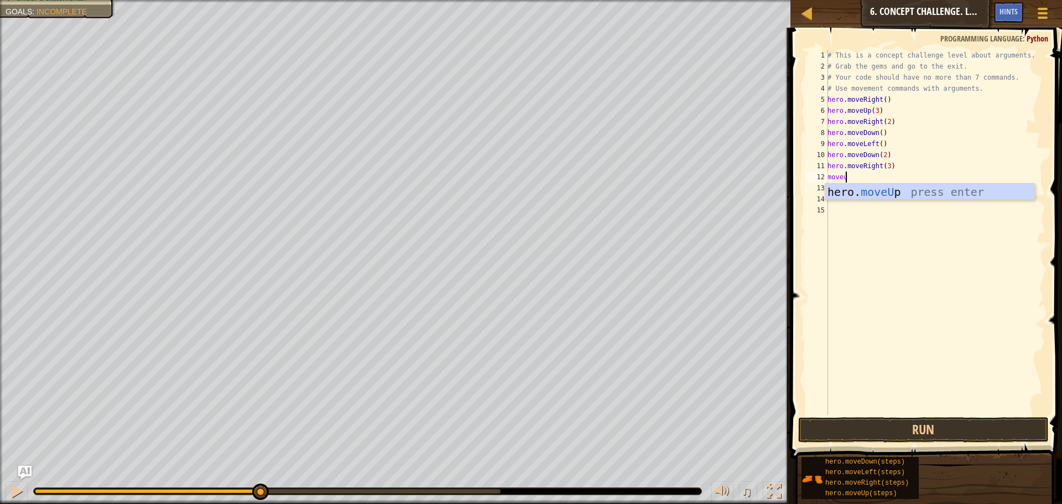
type textarea "moveup"
click at [872, 175] on div "# This is a concept challenge level about arguments. # Grab the gems and go to …" at bounding box center [935, 243] width 220 height 387
type textarea "hero.moveUp(3)"
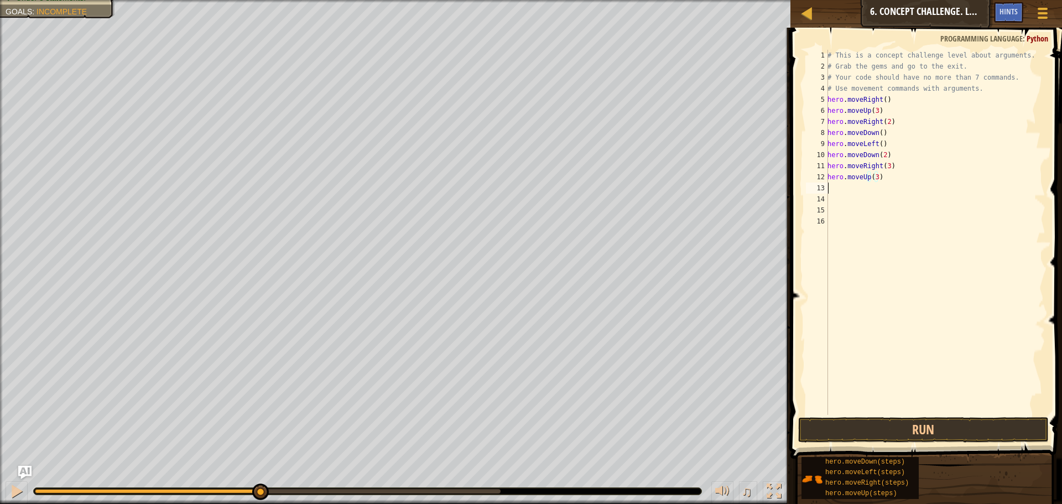
click at [853, 184] on div "# This is a concept challenge level about arguments. # Grab the gems and go to …" at bounding box center [935, 243] width 220 height 387
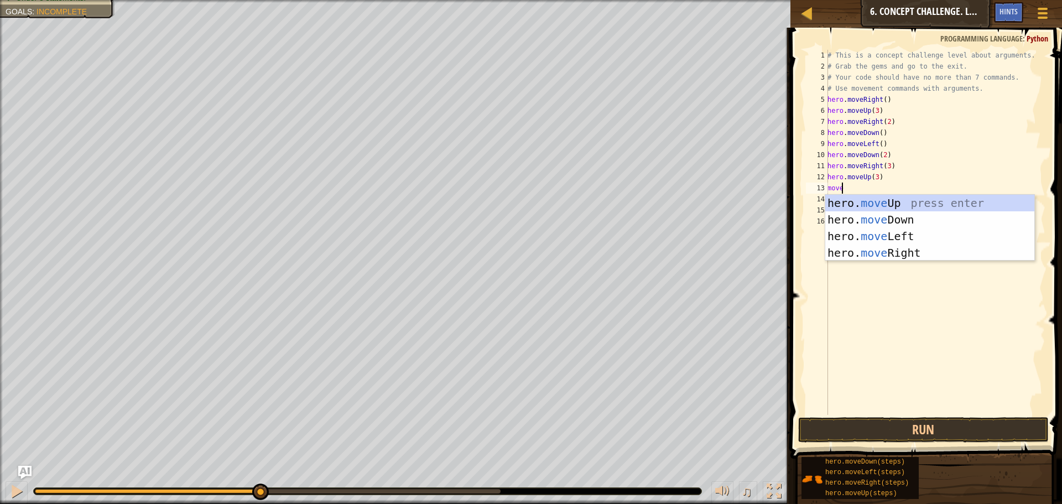
type textarea "mover"
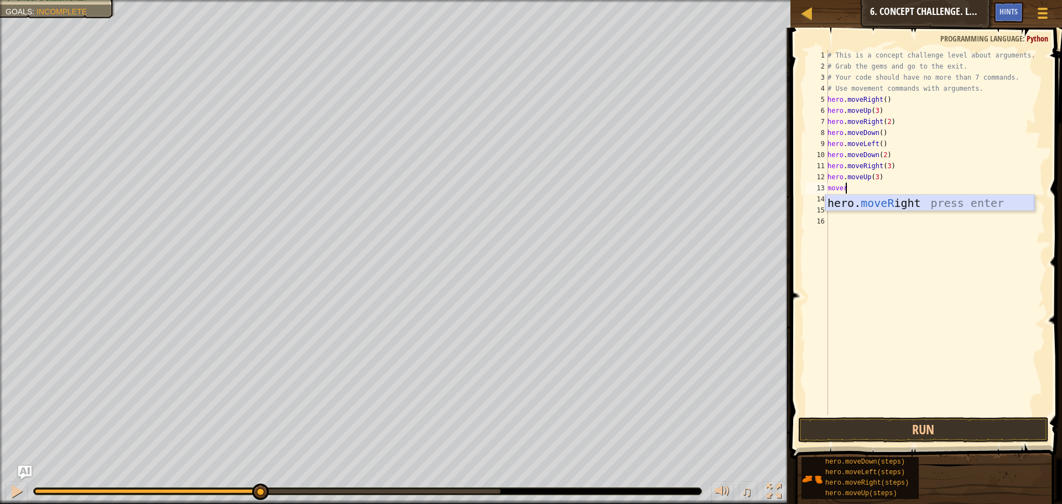
click at [868, 202] on div "hero. moveR ight press enter" at bounding box center [929, 220] width 209 height 50
click at [945, 425] on button "Run" at bounding box center [923, 429] width 251 height 25
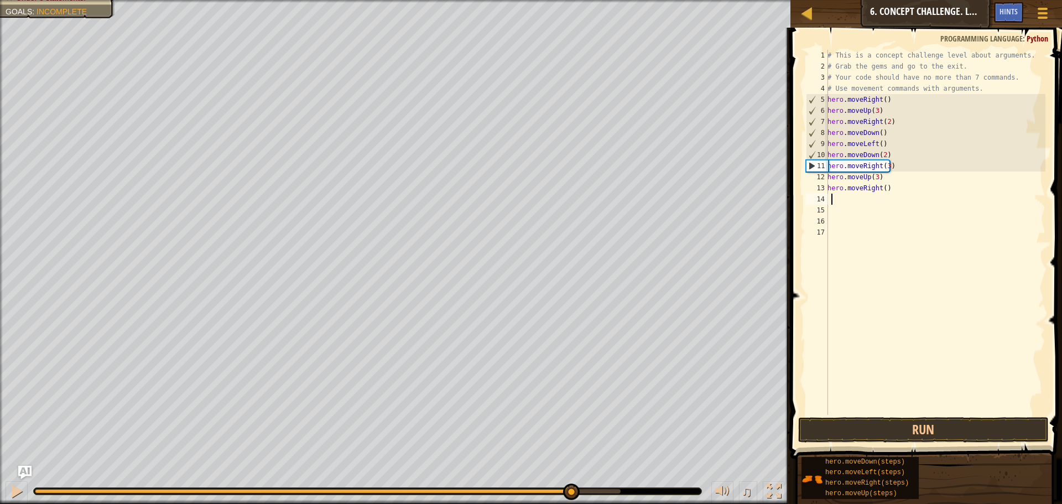
drag, startPoint x: 129, startPoint y: 486, endPoint x: 570, endPoint y: 501, distance: 441.6
click at [570, 501] on div "♫" at bounding box center [395, 488] width 790 height 33
click at [887, 166] on div "# This is a concept challenge level about arguments. # Grab the gems and go to …" at bounding box center [935, 243] width 220 height 387
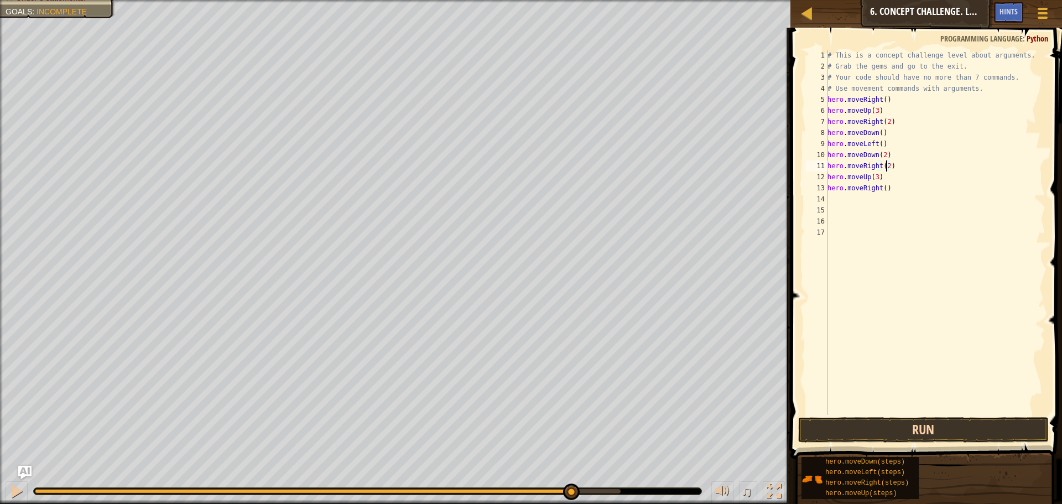
scroll to position [5, 4]
click at [905, 430] on button "Run" at bounding box center [923, 429] width 251 height 25
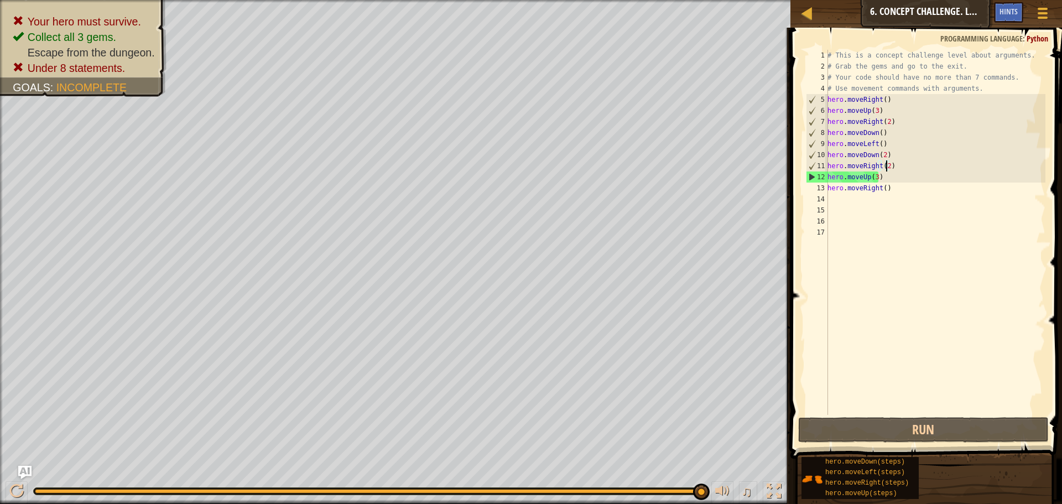
click at [876, 175] on div "# This is a concept challenge level about arguments. # Grab the gems and go to …" at bounding box center [935, 243] width 220 height 387
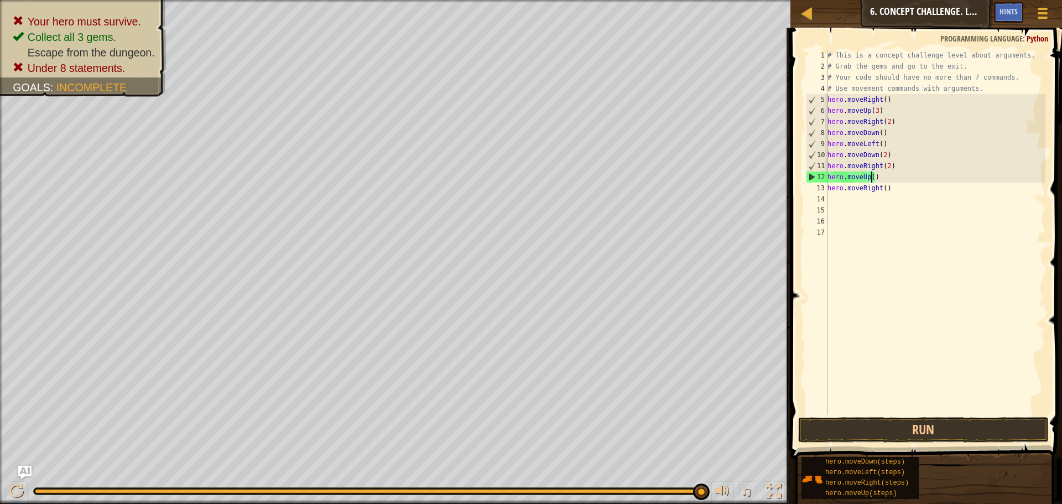
scroll to position [5, 4]
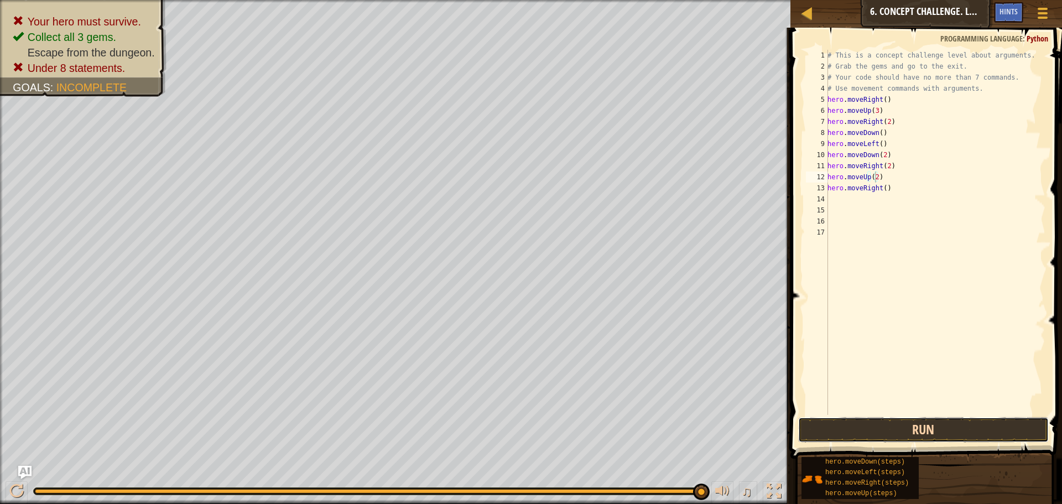
click at [885, 428] on button "Run" at bounding box center [923, 429] width 251 height 25
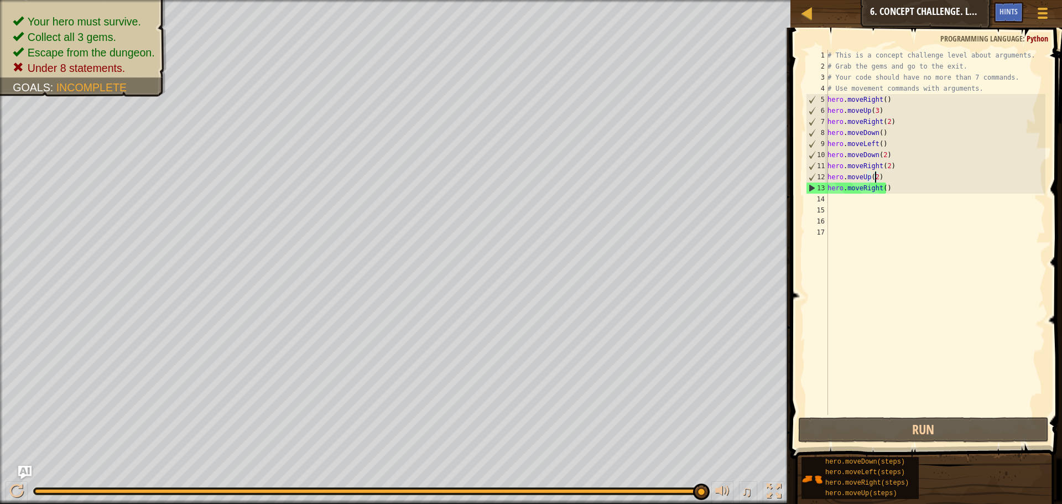
drag, startPoint x: 132, startPoint y: 494, endPoint x: 795, endPoint y: 507, distance: 662.8
click at [795, 0] on html "Map Introduction to Computer Science 6. Concept Challenge. Long Steps Game Menu…" at bounding box center [531, 0] width 1062 height 0
click at [878, 131] on div "# This is a concept challenge level about arguments. # Grab the gems and go to …" at bounding box center [935, 243] width 220 height 387
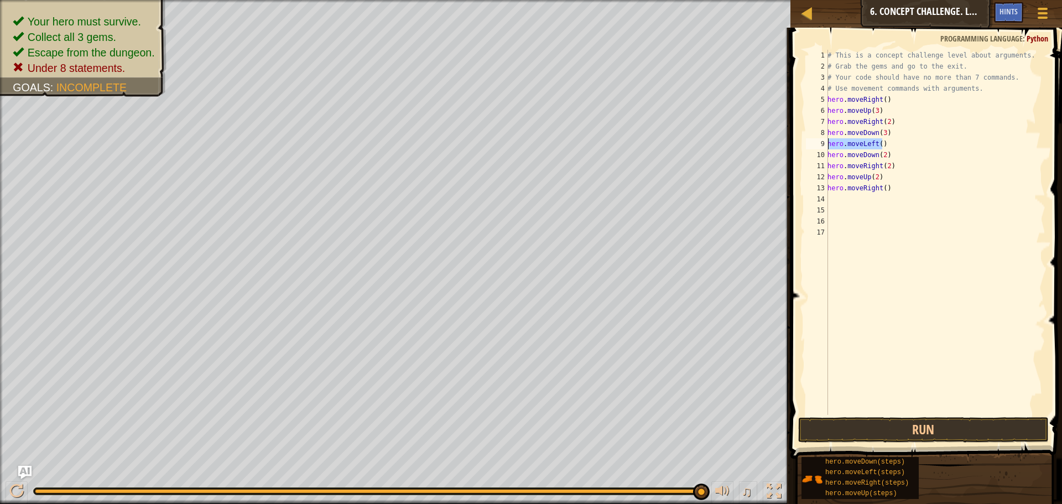
drag, startPoint x: 890, startPoint y: 148, endPoint x: 826, endPoint y: 143, distance: 64.3
click at [826, 143] on div "hero.moveDown(3) 1 2 3 4 5 6 7 8 9 10 11 12 13 14 15 16 17 # This is a concept …" at bounding box center [925, 232] width 242 height 365
type textarea "hero.moveLeft()"
drag, startPoint x: 891, startPoint y: 139, endPoint x: 827, endPoint y: 143, distance: 63.7
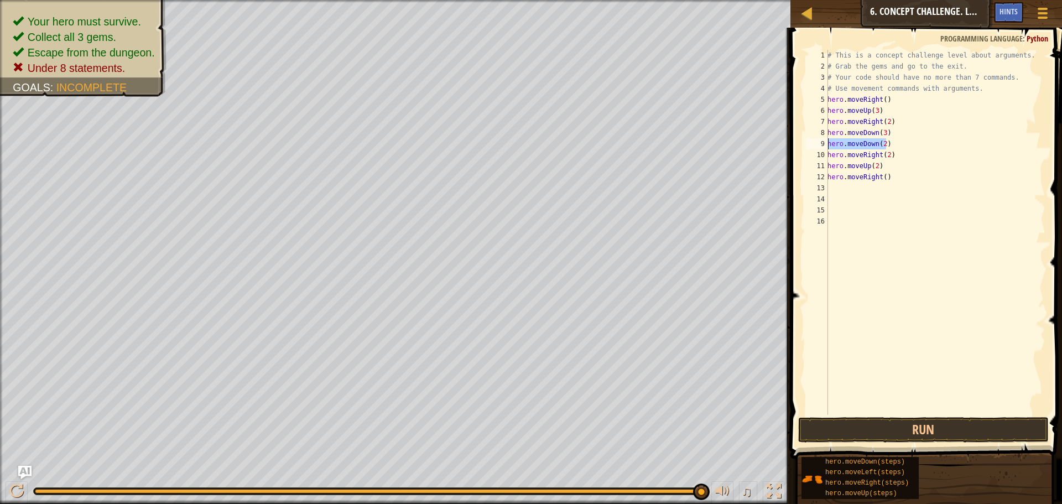
click at [827, 143] on div "hero.moveDown(3) 1 2 3 4 5 6 7 8 9 10 11 12 13 14 15 16 # This is a concept cha…" at bounding box center [925, 232] width 242 height 365
type textarea "hero.moveDown(2)"
click at [886, 145] on div "# This is a concept challenge level about arguments. # Grab the gems and go to …" at bounding box center [935, 243] width 220 height 387
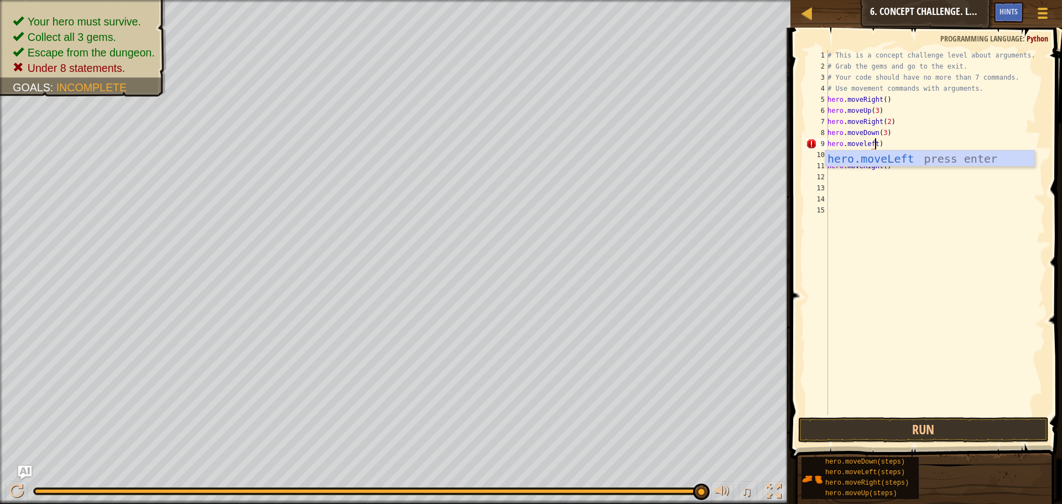
scroll to position [5, 4]
click at [887, 160] on div "hero.moveLeft press enter" at bounding box center [929, 175] width 209 height 50
click at [881, 156] on div "# This is a concept challenge level about arguments. # Grab the gems and go to …" at bounding box center [935, 243] width 220 height 387
type textarea "hero.moveUp(2)"
click at [829, 154] on div "# This is a concept challenge level about arguments. # Grab the gems and go to …" at bounding box center [935, 243] width 220 height 387
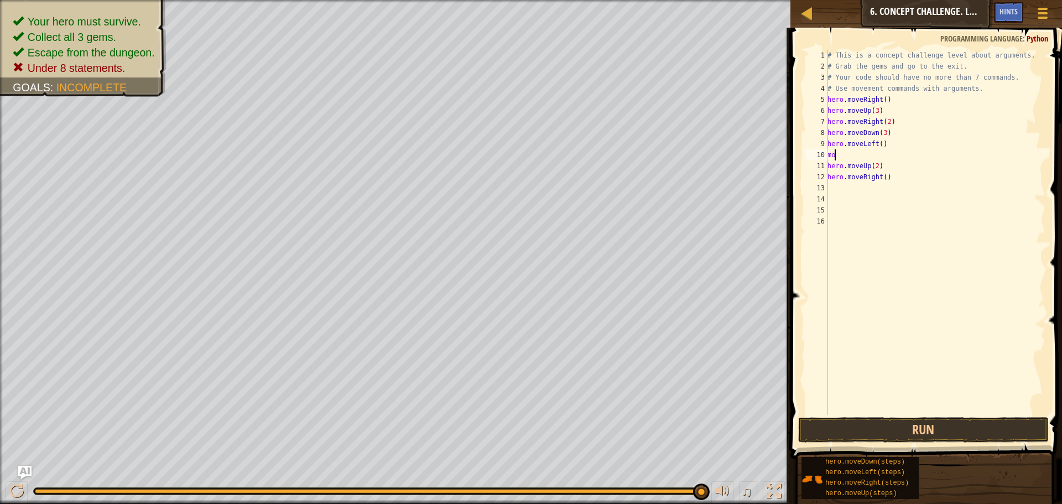
scroll to position [5, 1]
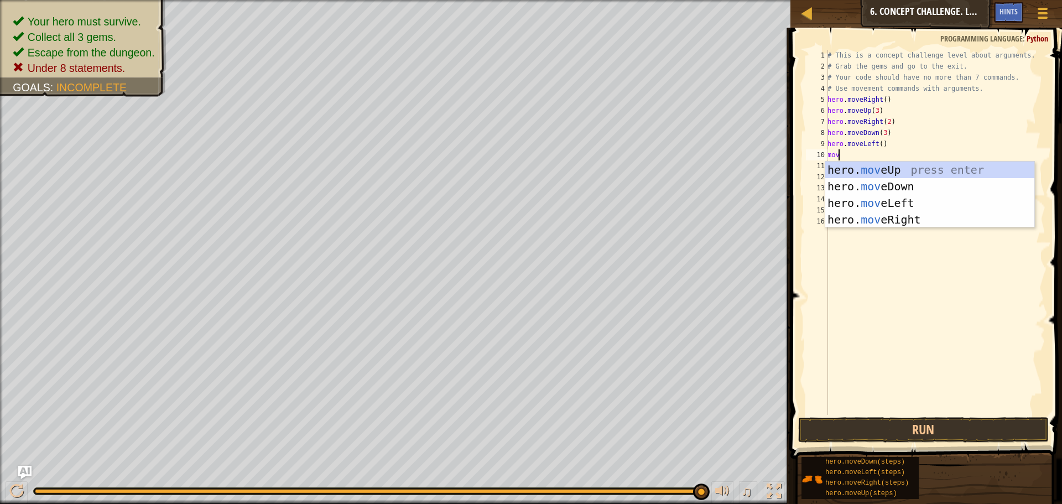
type textarea "move"
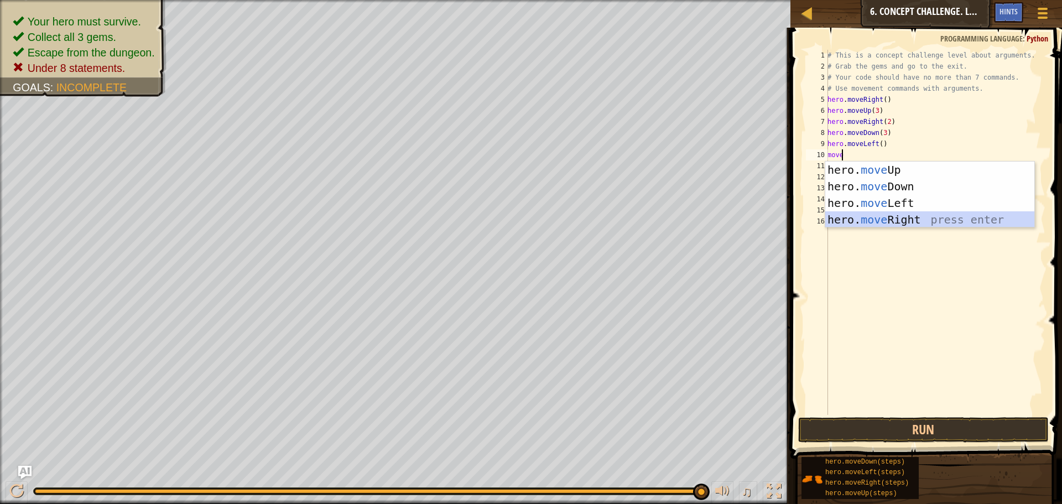
click at [857, 215] on div "hero. move Up press enter hero. move Down press enter hero. move Left press ent…" at bounding box center [929, 212] width 209 height 100
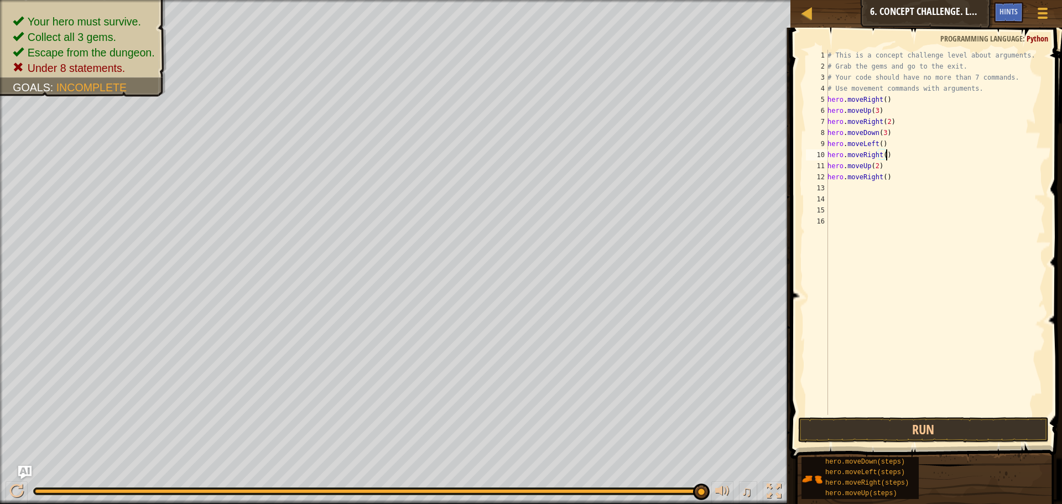
click at [883, 158] on div "# This is a concept challenge level about arguments. # Grab the gems and go to …" at bounding box center [935, 243] width 220 height 387
click at [921, 433] on button "Run" at bounding box center [923, 429] width 251 height 25
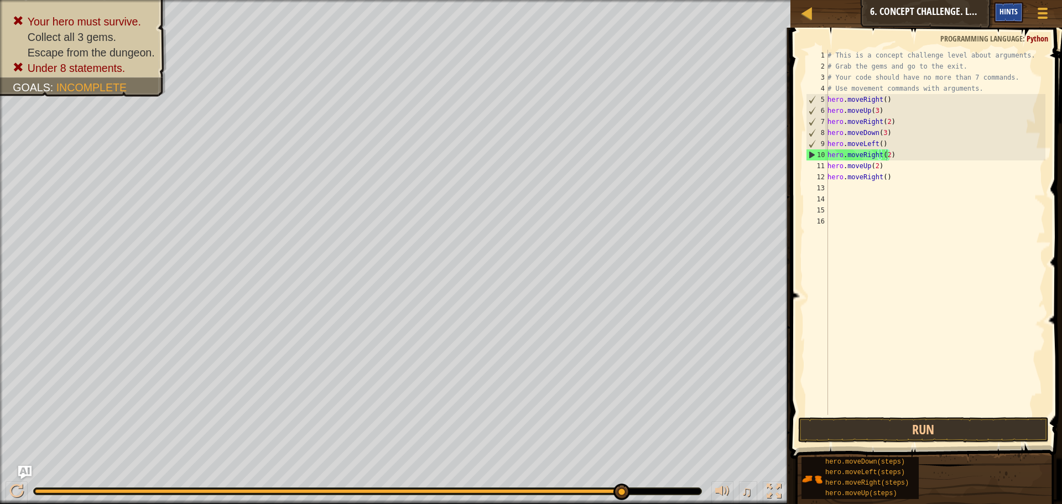
click at [998, 7] on div "Hints" at bounding box center [1008, 12] width 29 height 20
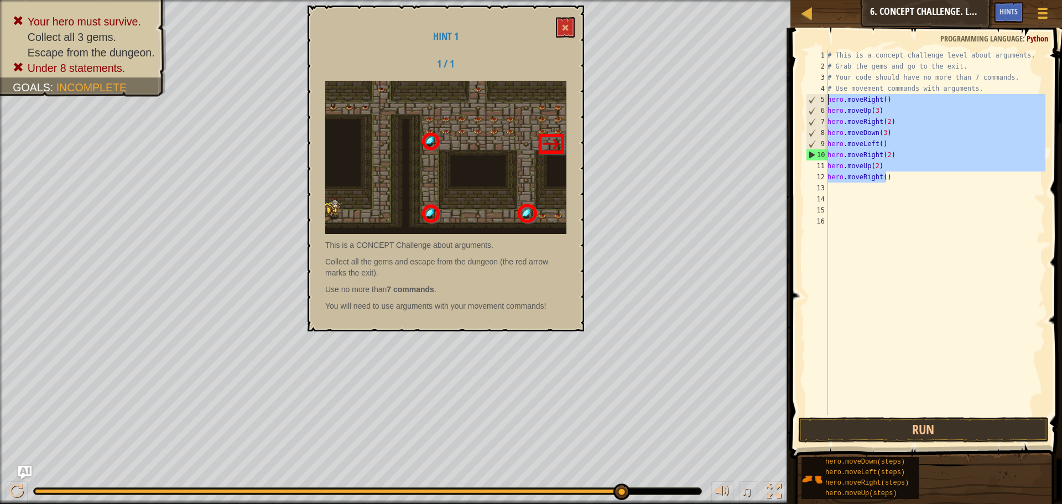
drag, startPoint x: 901, startPoint y: 180, endPoint x: 824, endPoint y: 96, distance: 113.9
click at [824, 96] on div "hero.moveRight(2) 1 2 3 4 5 6 7 8 9 10 11 12 13 14 15 16 # This is a concept ch…" at bounding box center [925, 232] width 242 height 365
type textarea "\"
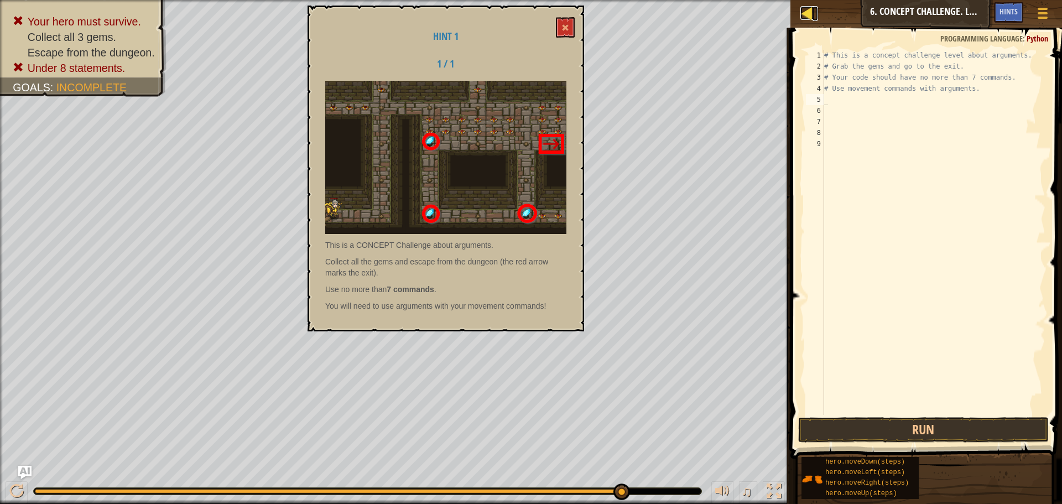
click at [804, 11] on div at bounding box center [807, 13] width 14 height 14
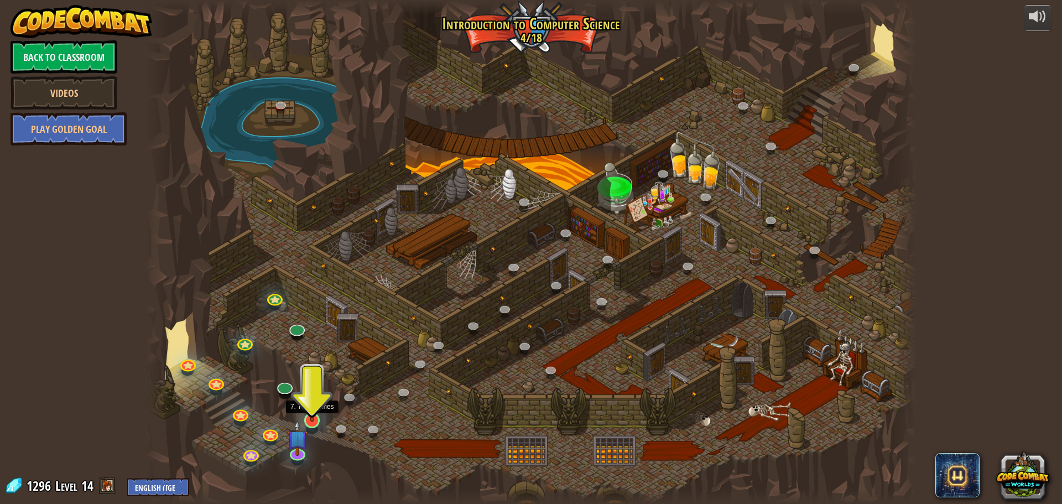
click at [304, 412] on img at bounding box center [312, 398] width 20 height 47
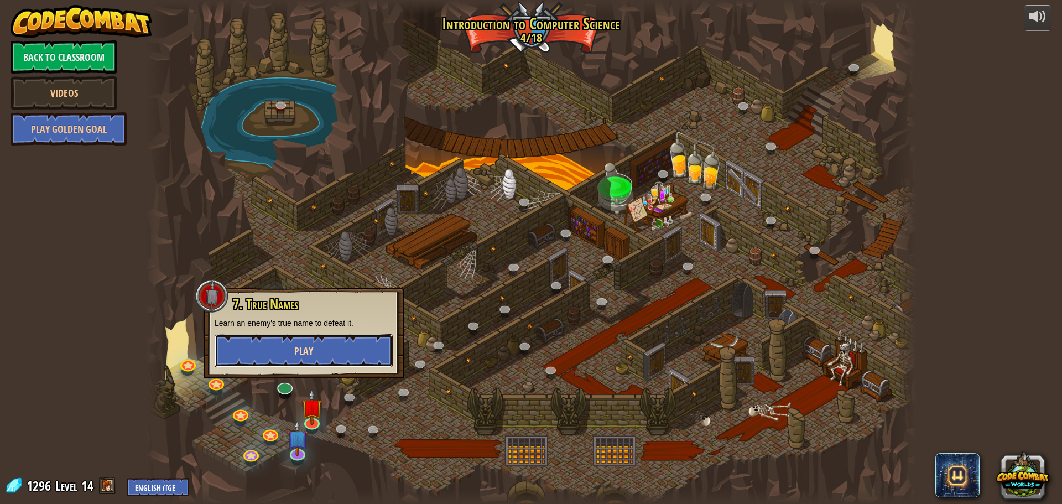
click at [329, 346] on button "Play" at bounding box center [304, 350] width 178 height 33
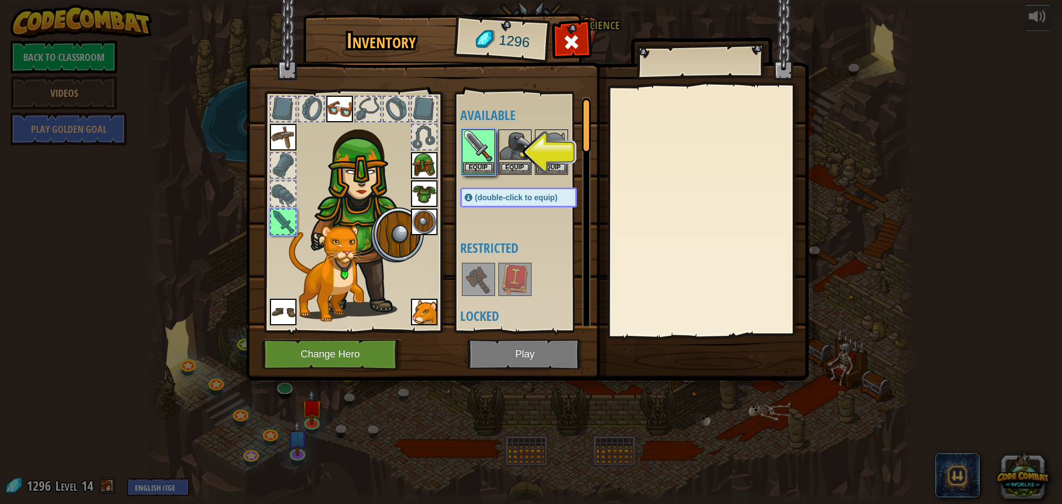
click at [535, 363] on img at bounding box center [527, 180] width 563 height 402
click at [470, 165] on button "Equip" at bounding box center [478, 168] width 31 height 12
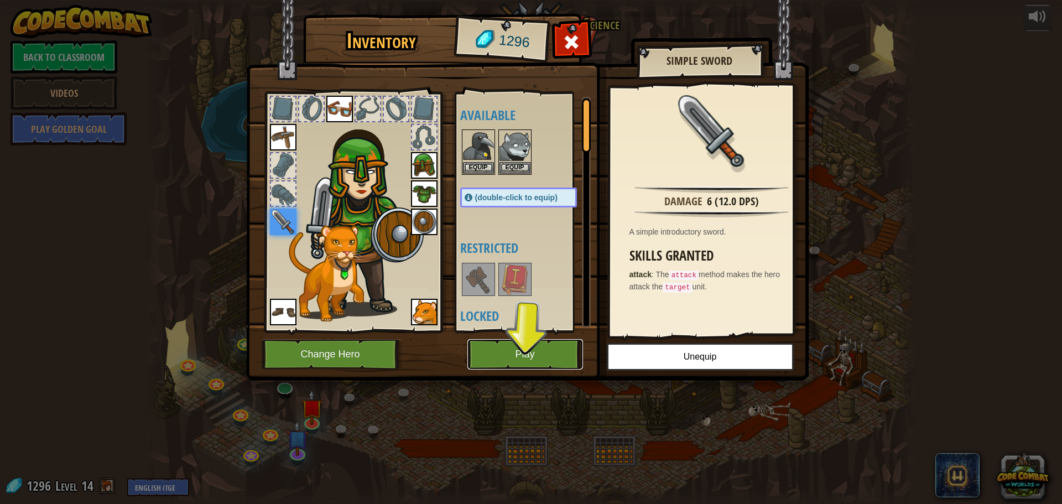
click at [539, 365] on button "Play" at bounding box center [525, 354] width 116 height 30
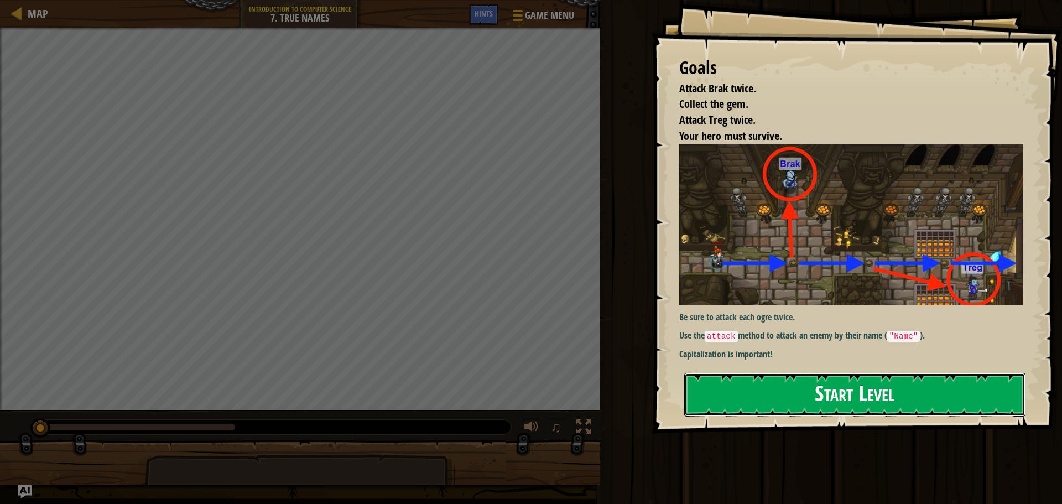
click at [798, 381] on button "Start Level" at bounding box center [854, 395] width 341 height 44
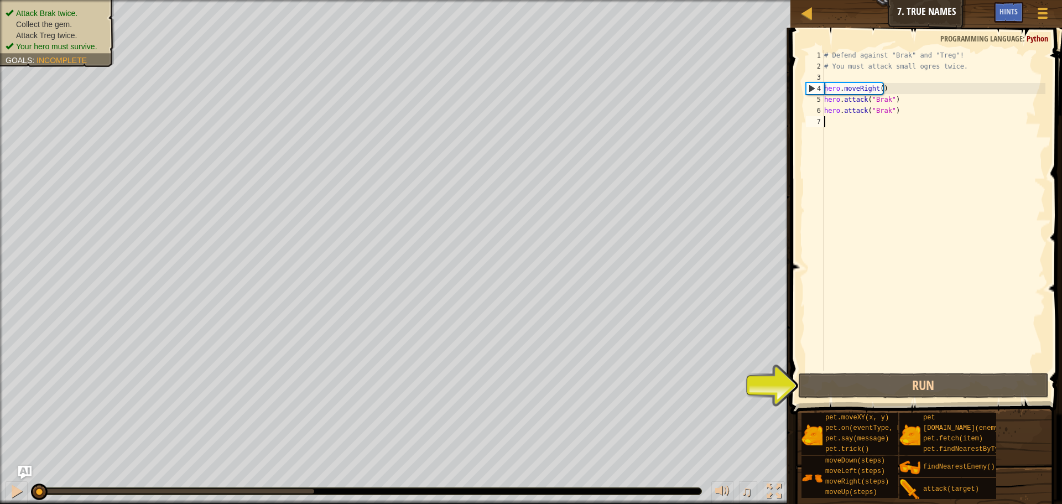
scroll to position [5, 0]
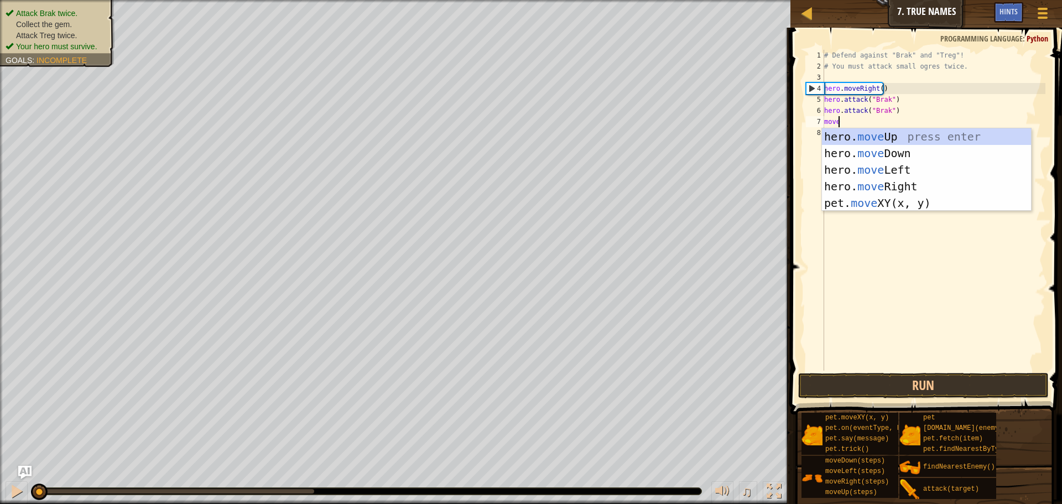
type textarea "mover"
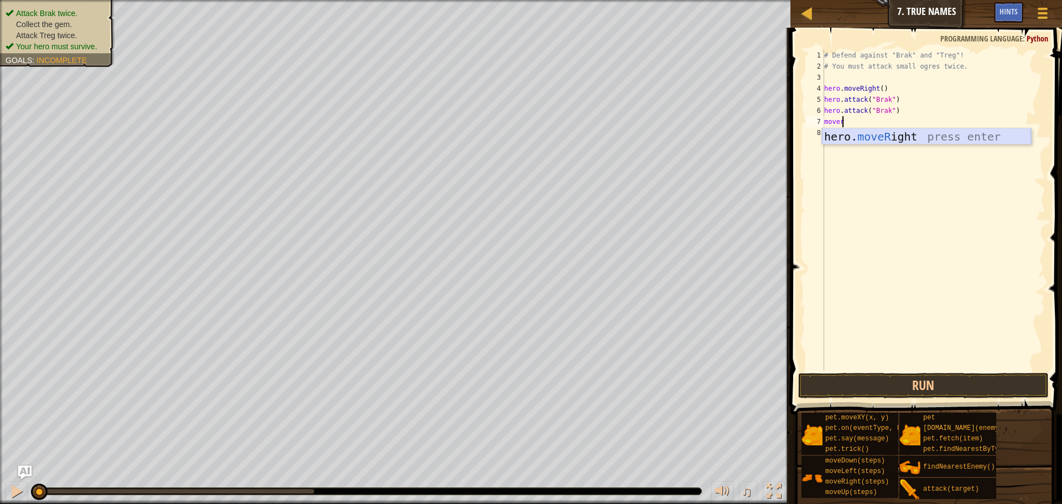
click at [865, 142] on div "hero. moveR ight press enter" at bounding box center [926, 153] width 209 height 50
click at [881, 122] on div "# Defend against "Brak" and "Treg"! # You must attack small ogres twice. hero .…" at bounding box center [933, 221] width 223 height 343
type textarea "hero.moveRight(2)"
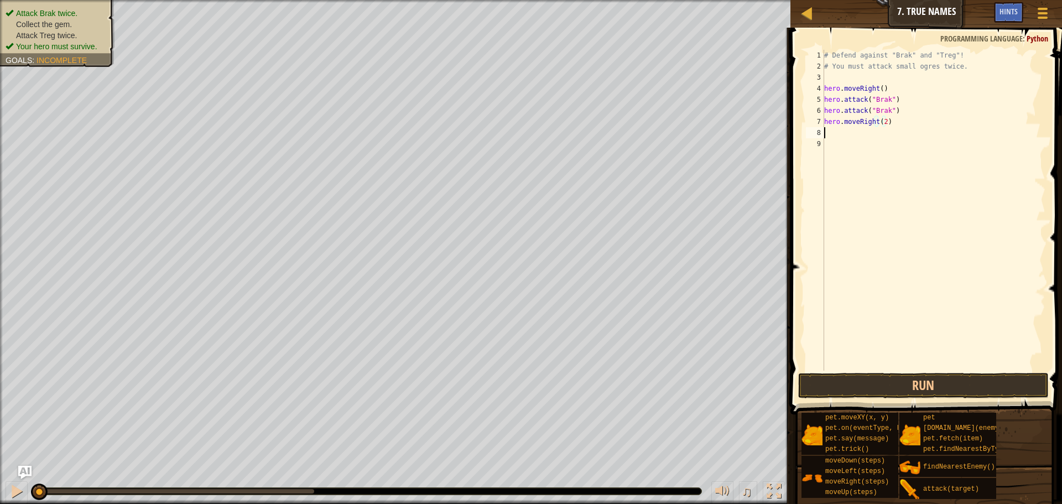
click at [868, 129] on div "# Defend against "Brak" and "Treg"! # You must attack small ogres twice. hero .…" at bounding box center [933, 221] width 223 height 343
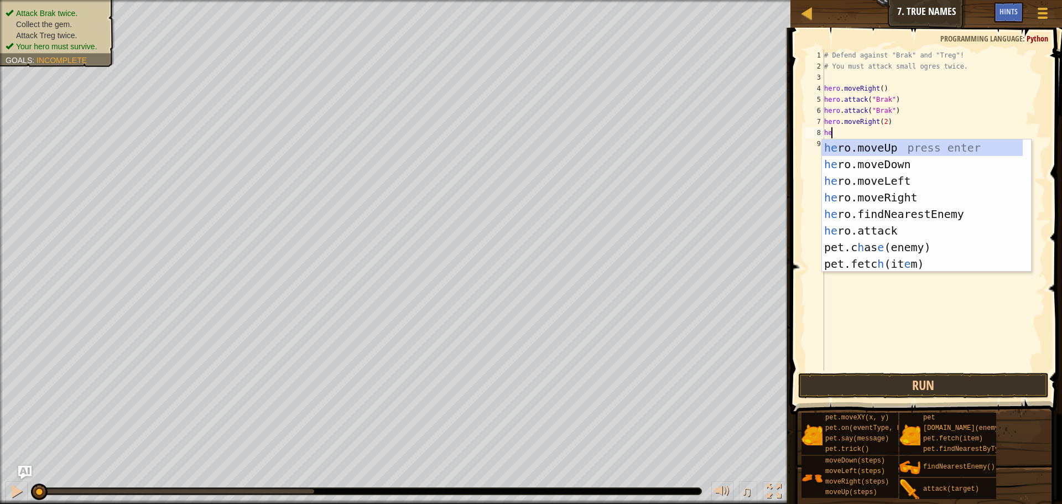
scroll to position [5, 1]
click at [861, 227] on div "her o.moveUp press enter her o.moveDown press enter her o.moveLeft press enter …" at bounding box center [926, 213] width 209 height 149
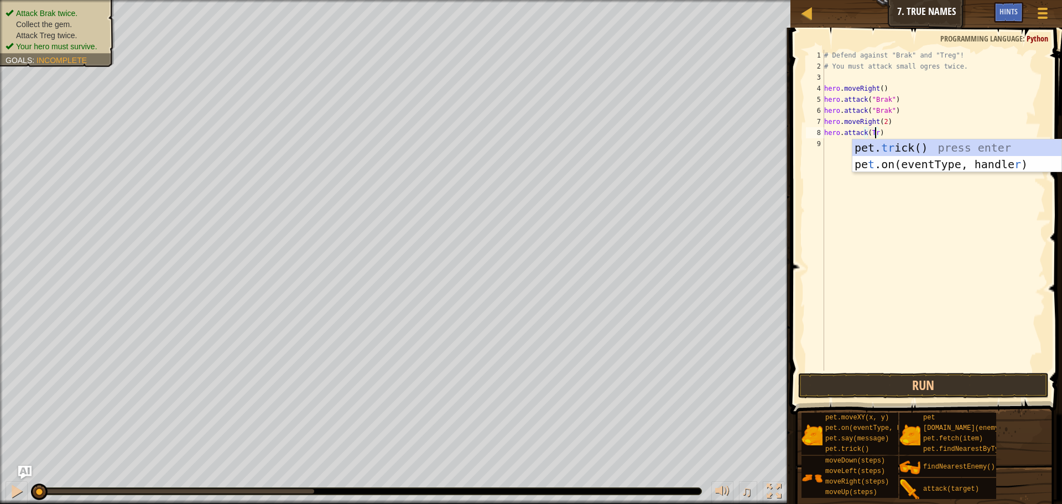
scroll to position [5, 4]
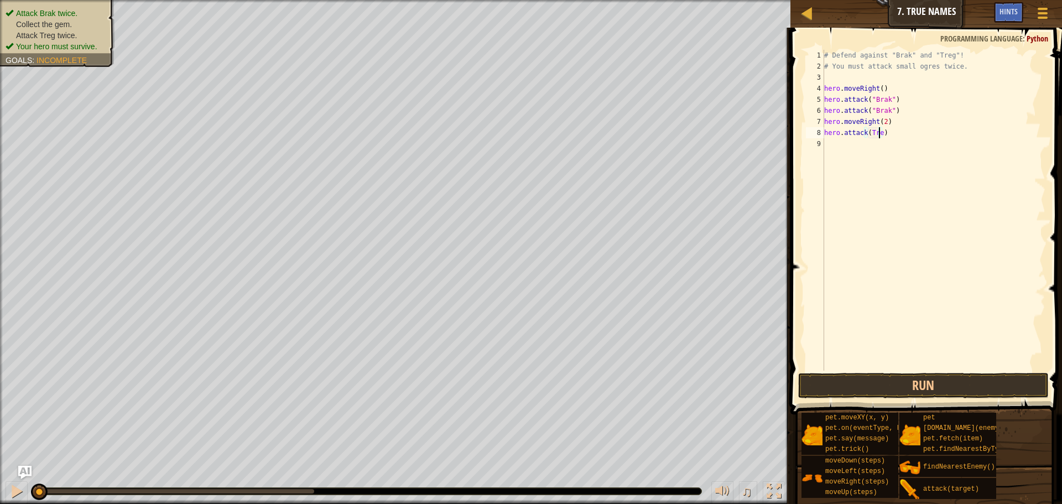
type textarea "hero.attack(Treg)"
click at [883, 151] on div "# Defend against "Brak" and "Treg"! # You must attack small ogres twice. hero .…" at bounding box center [933, 221] width 223 height 343
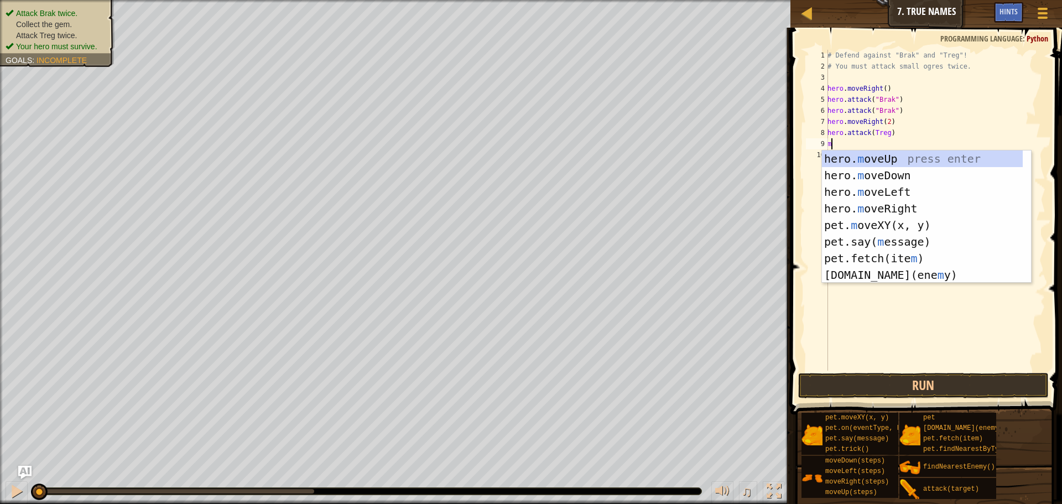
type textarea "mo"
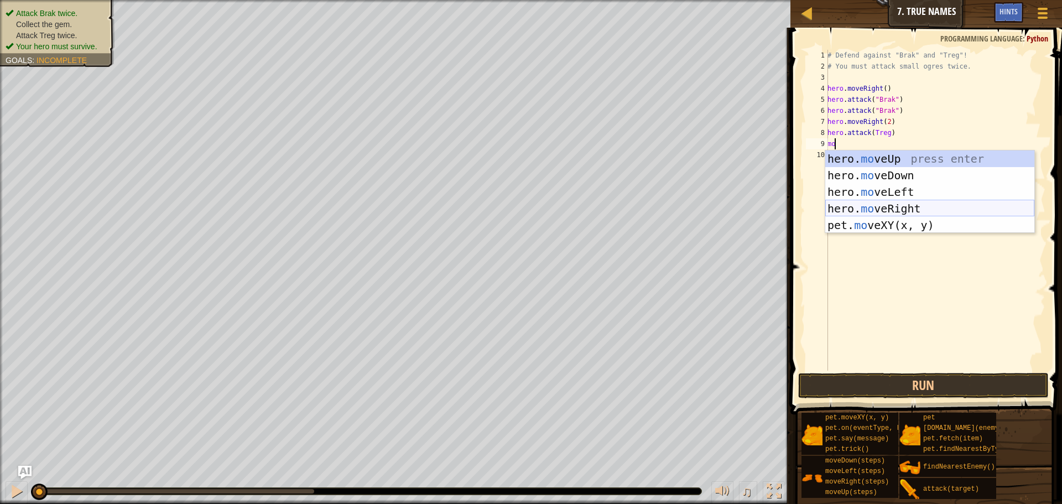
click at [894, 200] on div "hero. mo veUp press enter hero. mo veDown press enter hero. mo veLeft press ent…" at bounding box center [929, 208] width 209 height 116
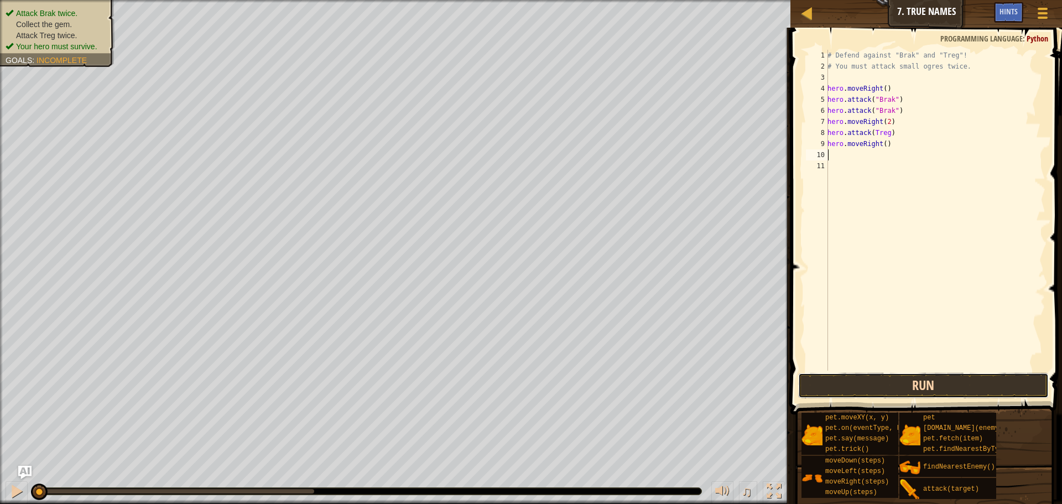
click at [911, 378] on button "Run" at bounding box center [923, 385] width 251 height 25
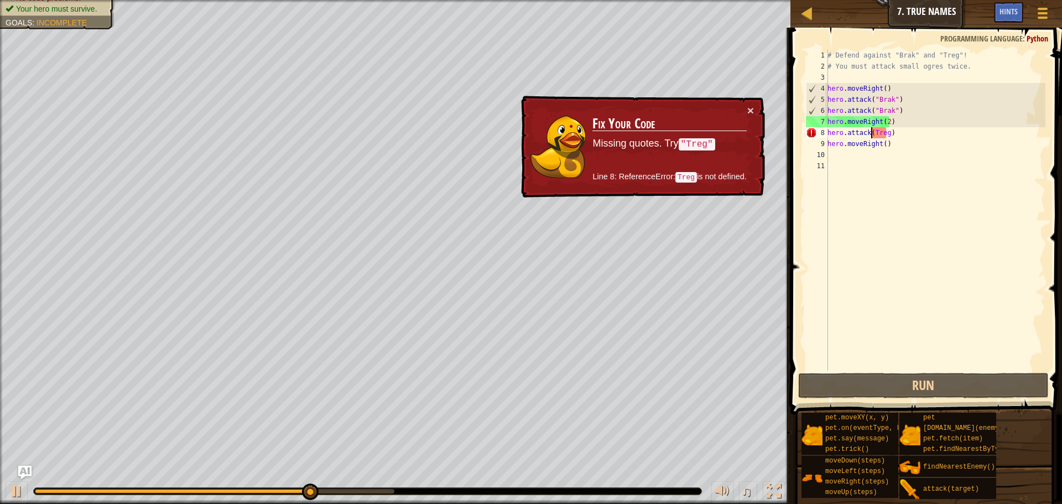
click at [873, 134] on div "# Defend against "Brak" and "Treg"! # You must attack small ogres twice. hero .…" at bounding box center [935, 221] width 220 height 343
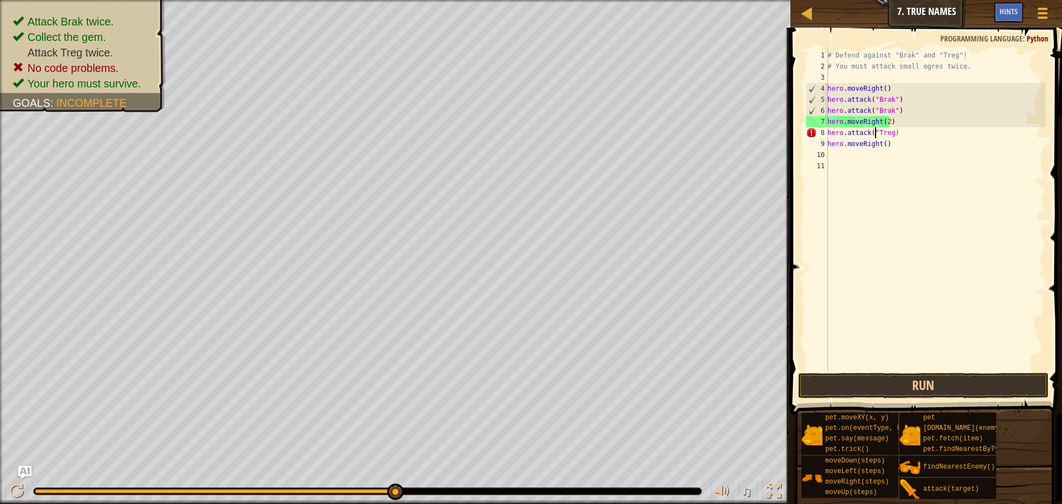
click at [889, 132] on div "# Defend against "Brak" and "Treg"! # You must attack small ogres twice. hero .…" at bounding box center [935, 221] width 220 height 343
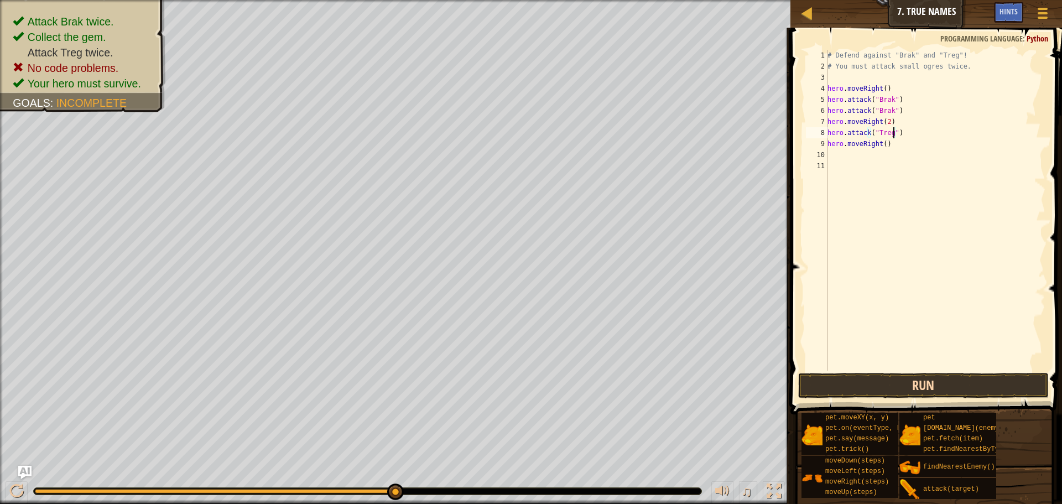
type textarea "hero.attack("Treg")"
click at [908, 387] on button "Run" at bounding box center [923, 385] width 251 height 25
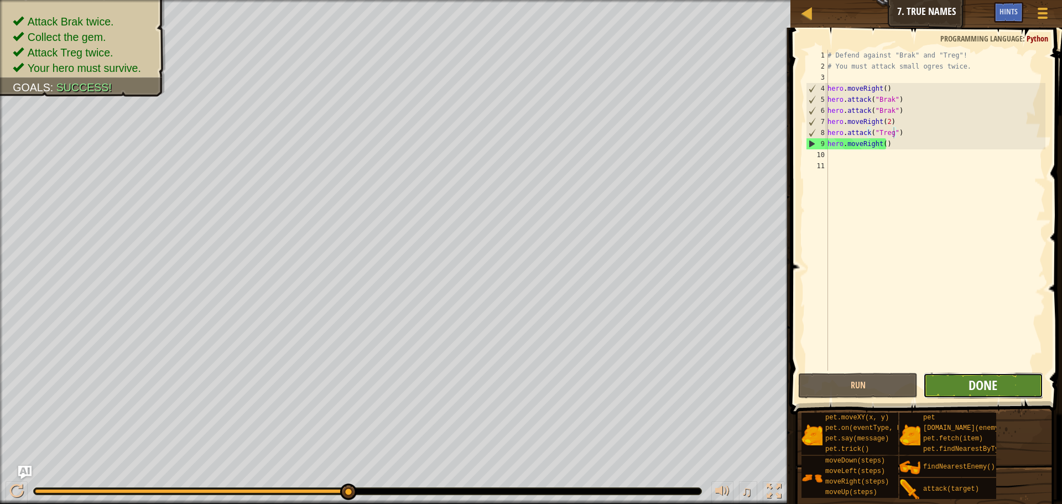
click at [990, 378] on span "Done" at bounding box center [983, 385] width 29 height 18
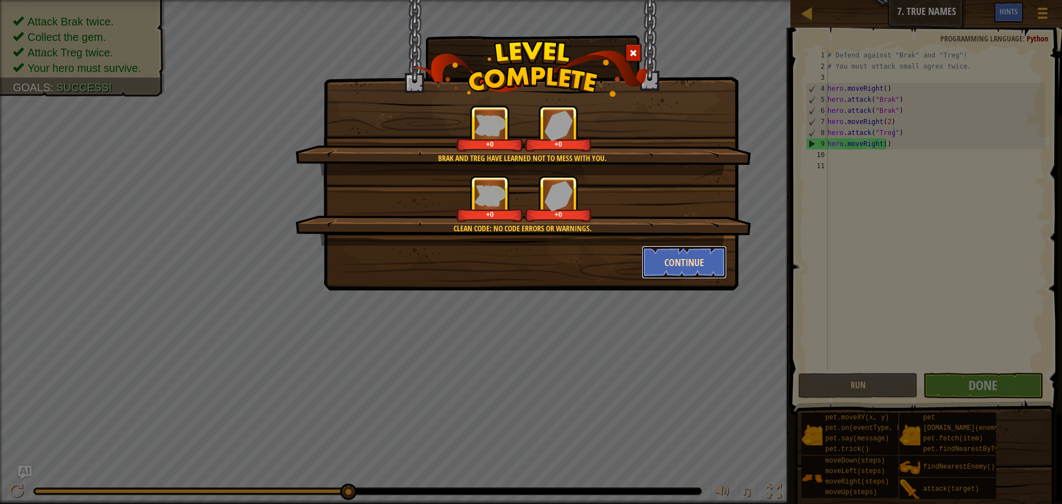
click at [680, 267] on button "Continue" at bounding box center [685, 262] width 86 height 33
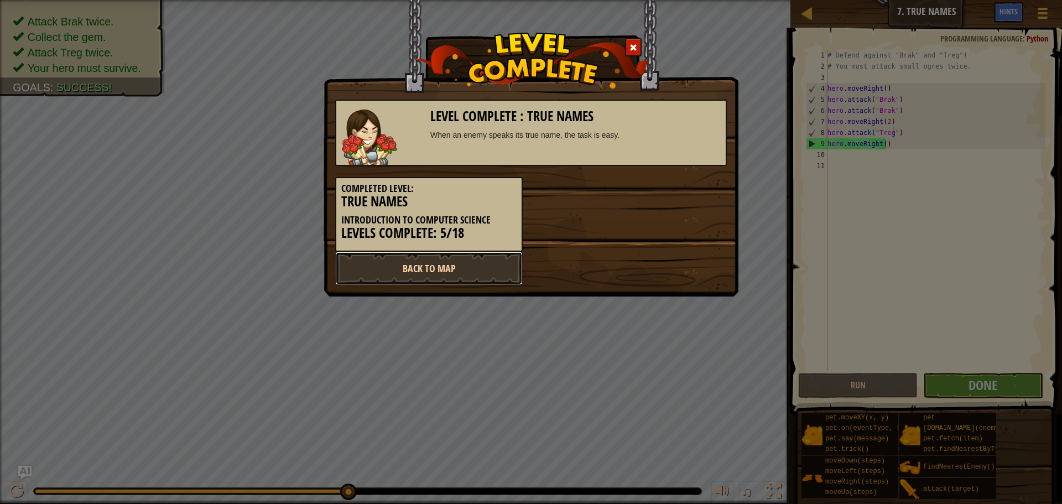
click at [484, 274] on link "Back to Map" at bounding box center [429, 268] width 188 height 33
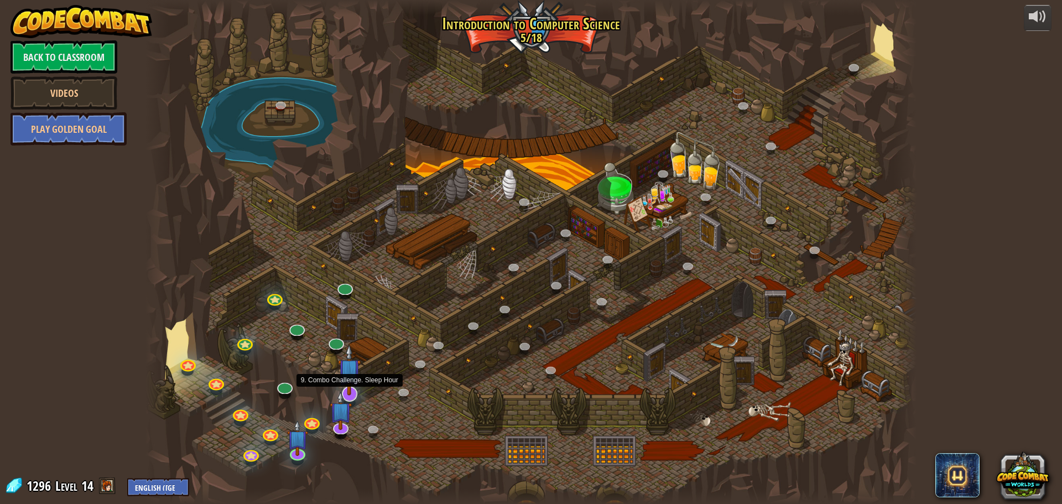
click at [350, 378] on img at bounding box center [349, 369] width 23 height 51
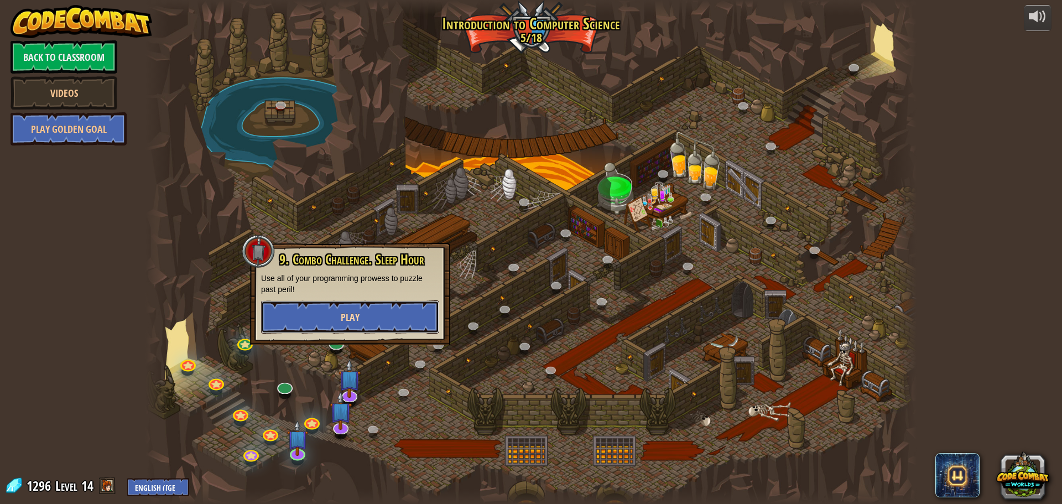
click at [411, 316] on button "Play" at bounding box center [350, 316] width 178 height 33
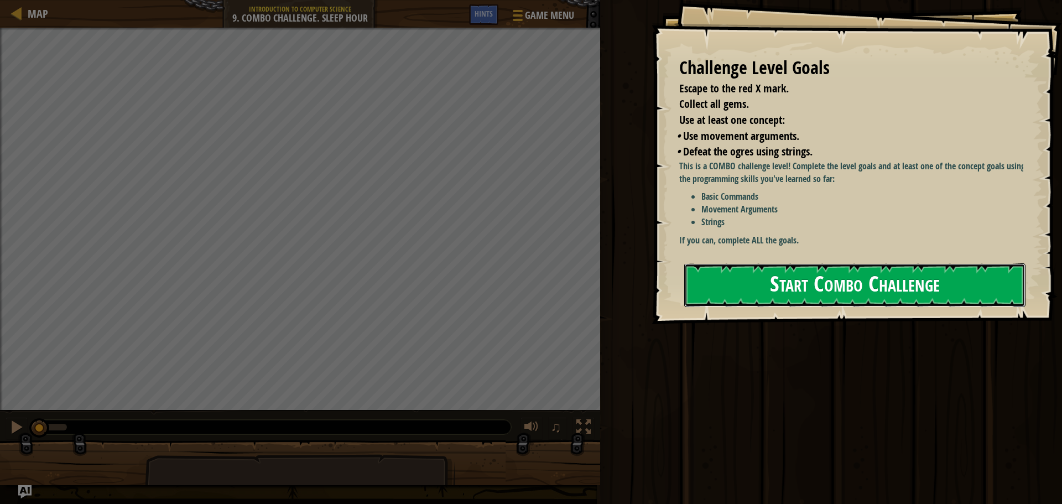
click at [816, 289] on button "Start Combo Challenge" at bounding box center [854, 285] width 341 height 44
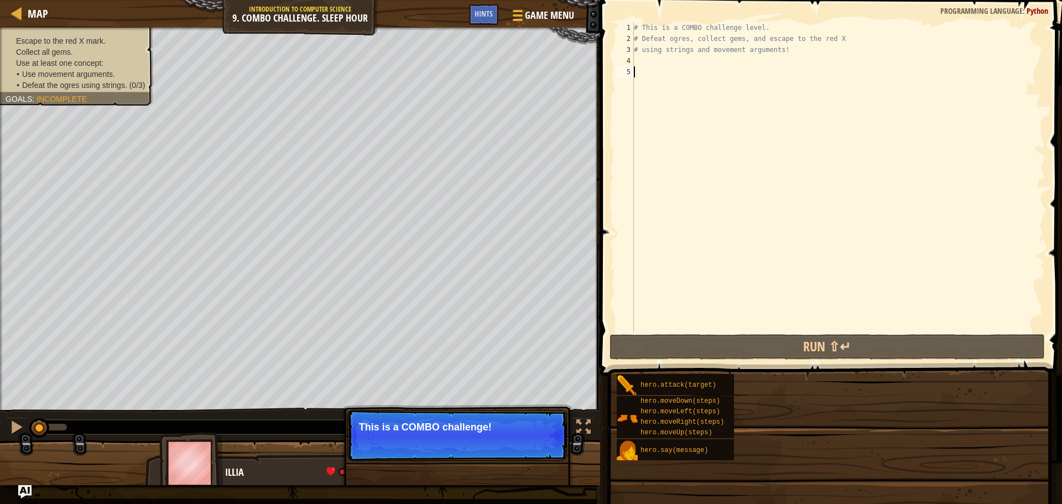
click at [656, 55] on div "Map Introduction to Computer Science 9. Combo Challenge. Sleep Hour Game Menu D…" at bounding box center [531, 252] width 1062 height 504
type textarea "# This is a COMBO challenge level. # Defeat ogres, collect gems, and escape to …"
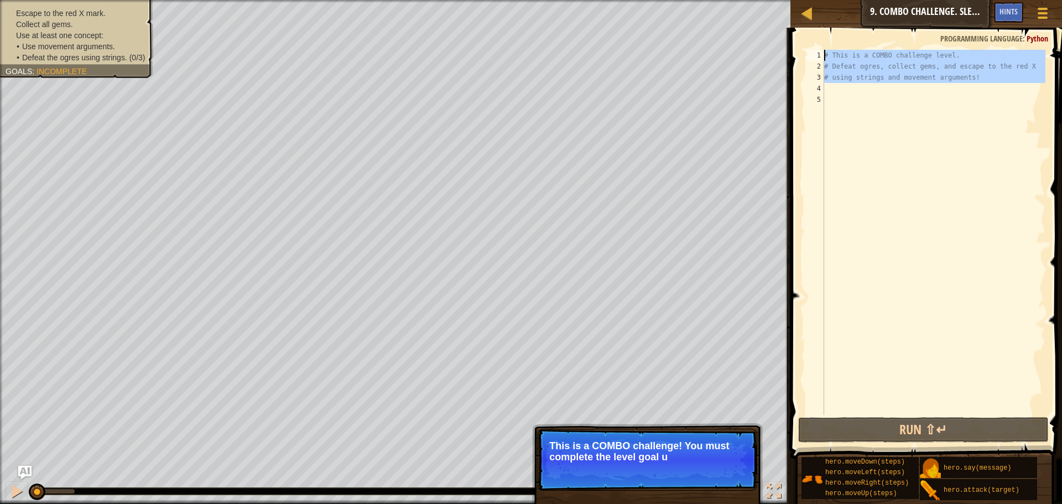
click at [830, 90] on div "# This is a COMBO challenge level. # Defeat [PERSON_NAME], collect gems, and es…" at bounding box center [933, 243] width 223 height 387
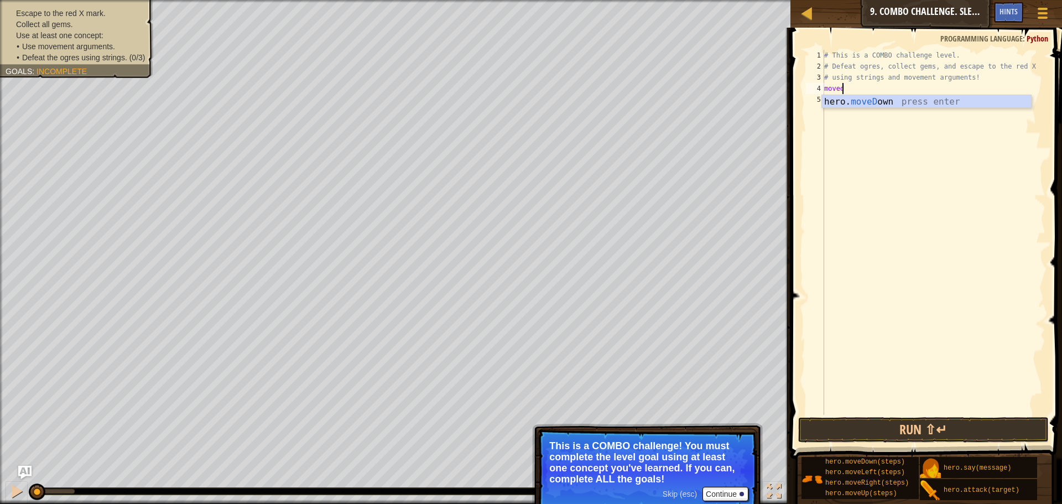
scroll to position [5, 1]
type textarea "movedo"
click at [834, 96] on div "hero. moveDo wn press enter" at bounding box center [926, 115] width 209 height 40
click at [846, 111] on div "hero. at tack press enter" at bounding box center [926, 126] width 209 height 40
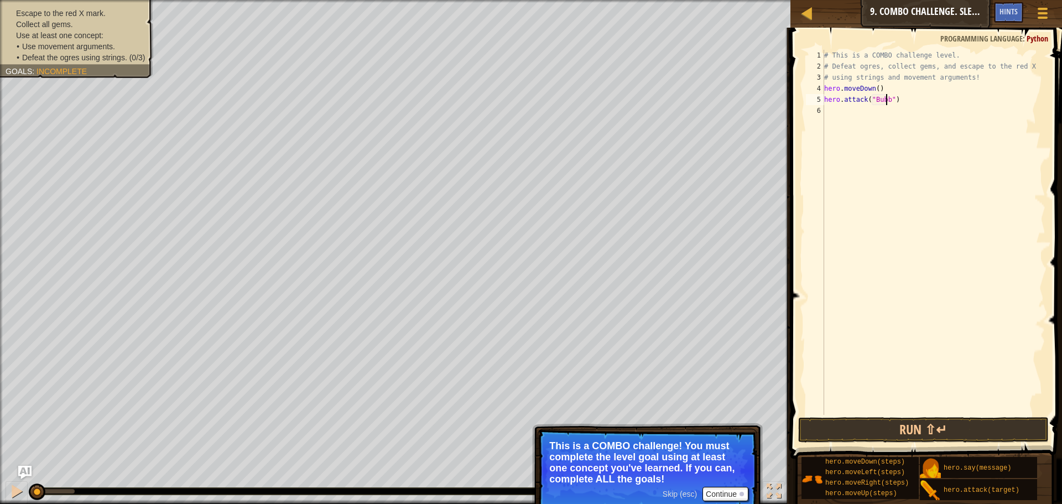
scroll to position [5, 5]
type textarea "hero.attack("Bubble")"
click at [834, 113] on div "# This is a COMBO challenge level. # Defeat [PERSON_NAME], collect gems, and es…" at bounding box center [933, 243] width 223 height 387
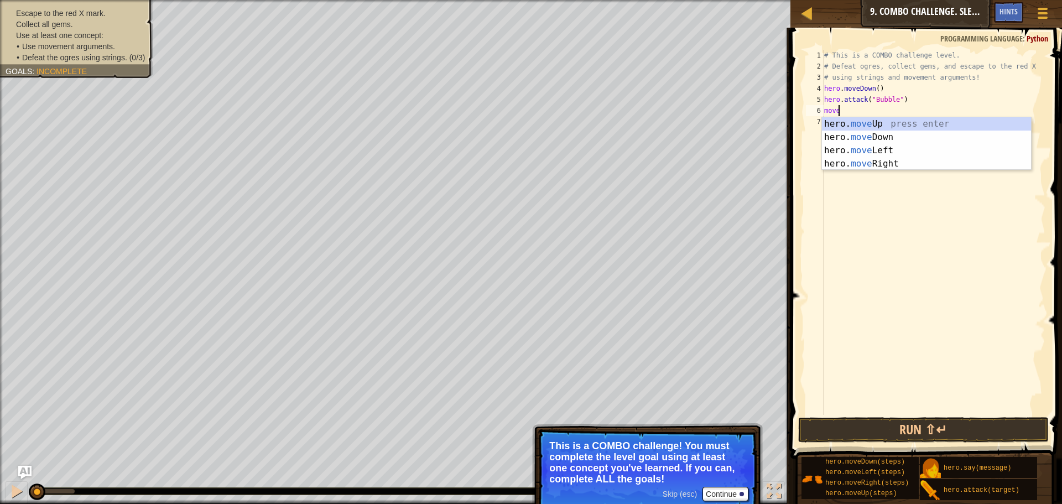
type textarea "moveu"
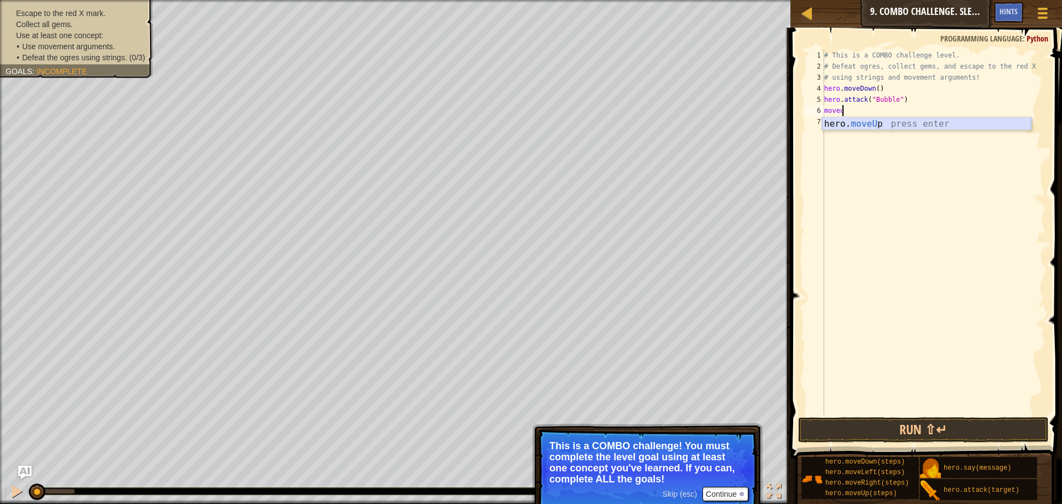
click at [857, 124] on div "hero. moveU p press enter" at bounding box center [926, 137] width 209 height 40
click at [868, 113] on div "# This is a COMBO challenge level. # Defeat [PERSON_NAME], collect gems, and es…" at bounding box center [933, 243] width 223 height 387
type textarea "hero.moveUp(2)"
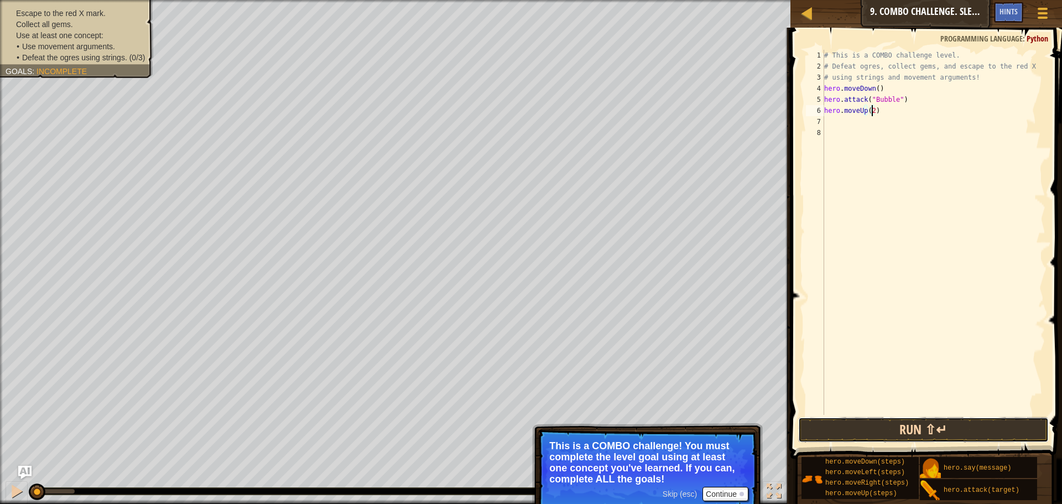
click at [922, 426] on button "Run ⇧↵" at bounding box center [923, 429] width 251 height 25
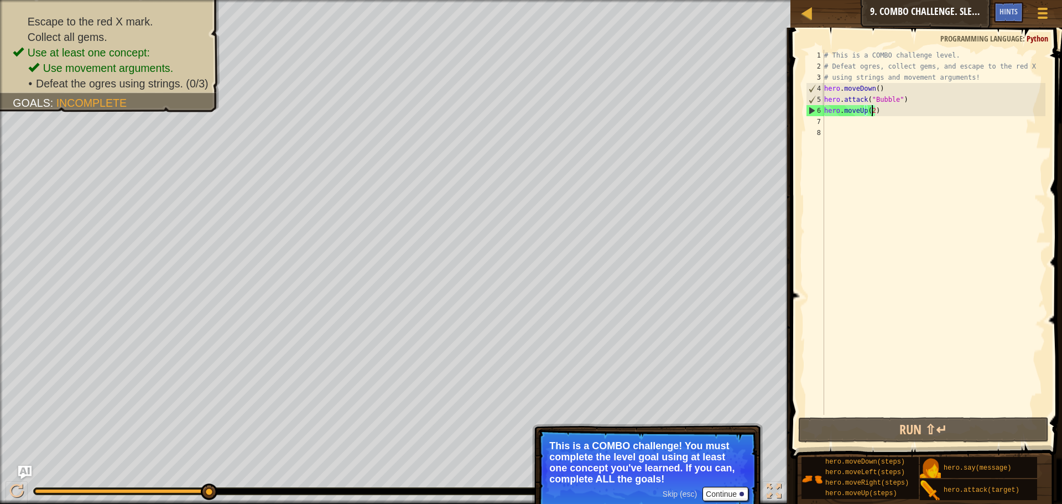
click at [844, 121] on div "# This is a COMBO challenge level. # Defeat [PERSON_NAME], collect gems, and es…" at bounding box center [933, 243] width 223 height 387
click at [882, 109] on div "# This is a COMBO challenge level. # Defeat [PERSON_NAME], collect gems, and es…" at bounding box center [933, 243] width 223 height 387
type textarea "hero.moveUp(2)"
click at [842, 121] on div "# This is a COMBO challenge level. # Defeat [PERSON_NAME], collect gems, and es…" at bounding box center [933, 243] width 223 height 387
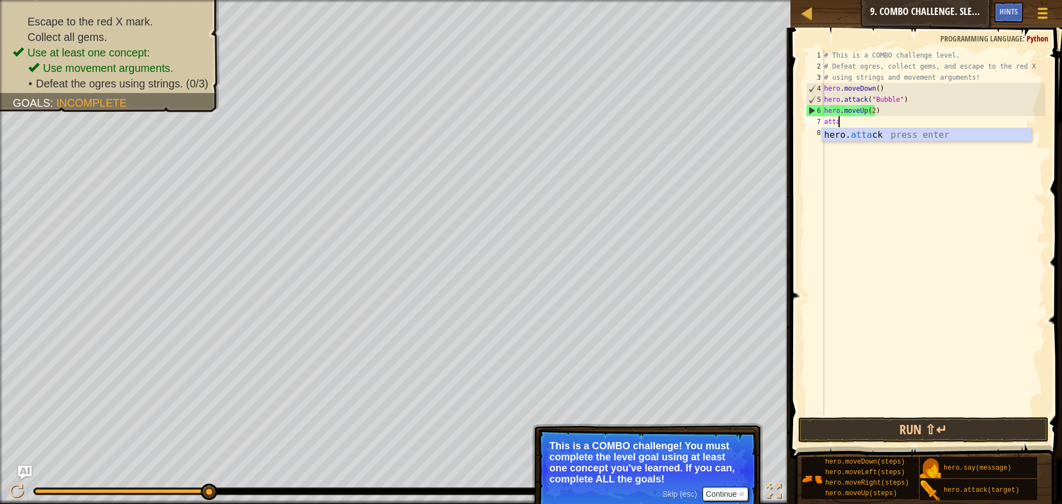
scroll to position [5, 1]
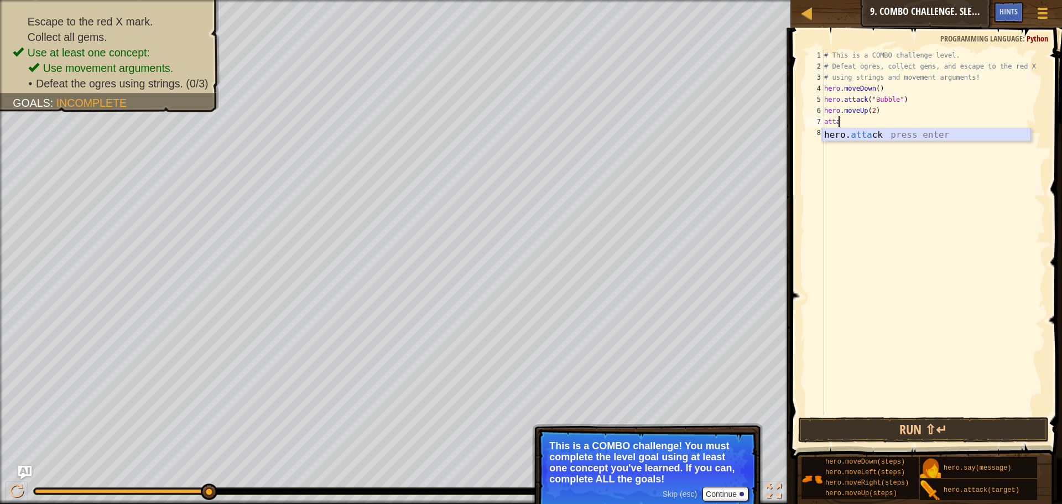
click at [848, 136] on div "hero. atta ck press enter" at bounding box center [926, 148] width 209 height 40
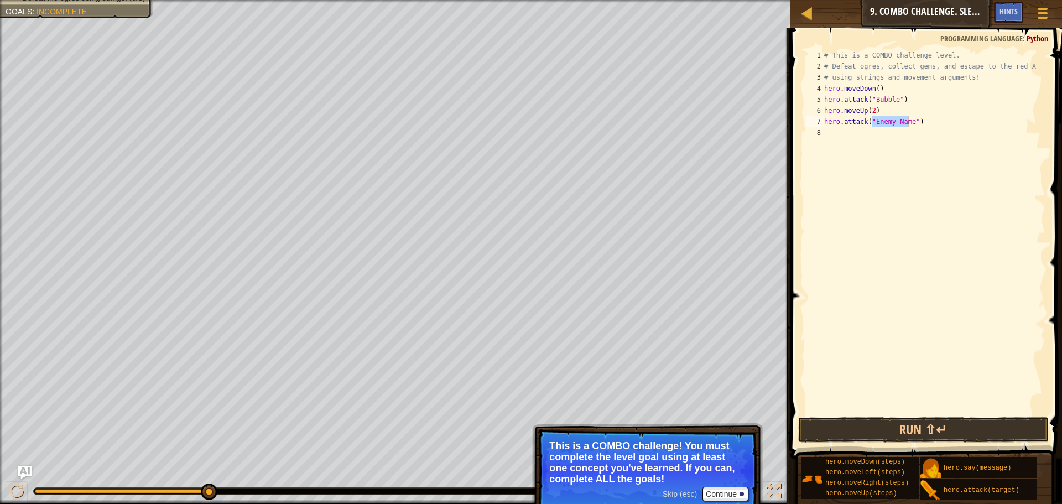
click at [194, 62] on div "Escape to the red X mark. Collect all gems. Use at least one concept: Use movem…" at bounding box center [395, 252] width 790 height 504
click at [904, 118] on div "# This is a COMBO challenge level. # Defeat [PERSON_NAME], collect gems, and es…" at bounding box center [933, 243] width 223 height 387
drag, startPoint x: 904, startPoint y: 118, endPoint x: 883, endPoint y: 118, distance: 21.0
click at [883, 118] on div "# This is a COMBO challenge level. # Defeat [PERSON_NAME], collect gems, and es…" at bounding box center [933, 243] width 223 height 387
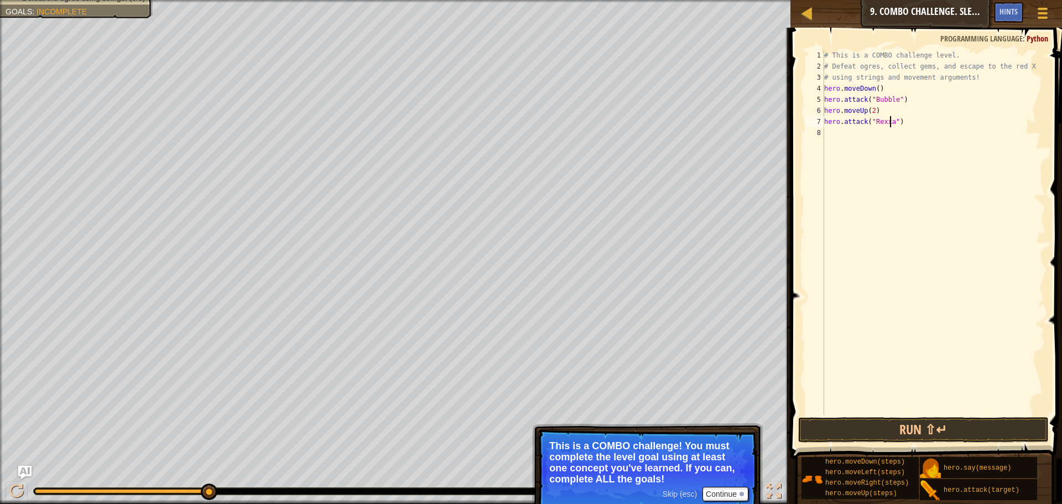
type textarea "hero.attack("Rexxar")"
click at [854, 139] on div "# This is a COMBO challenge level. # Defeat [PERSON_NAME], collect gems, and es…" at bounding box center [933, 243] width 223 height 387
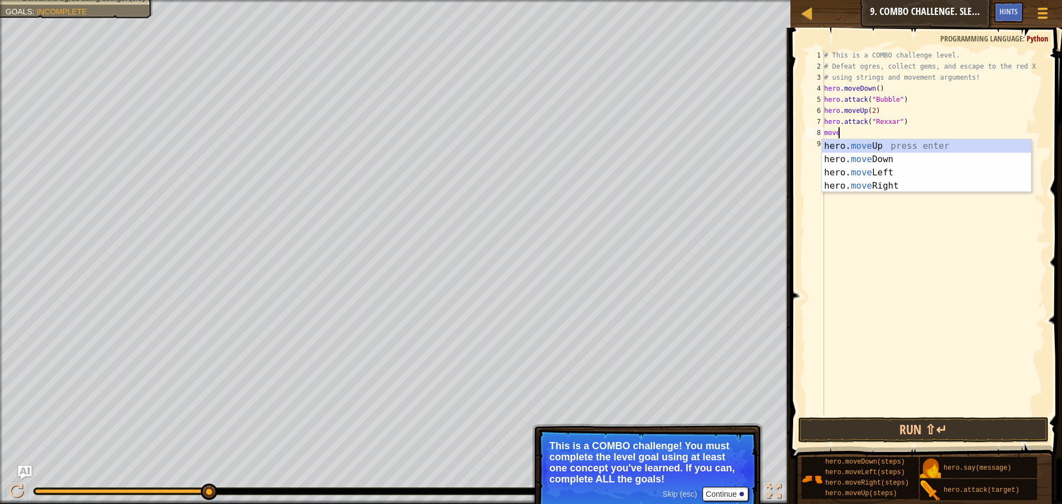
scroll to position [5, 1]
type textarea "moveri"
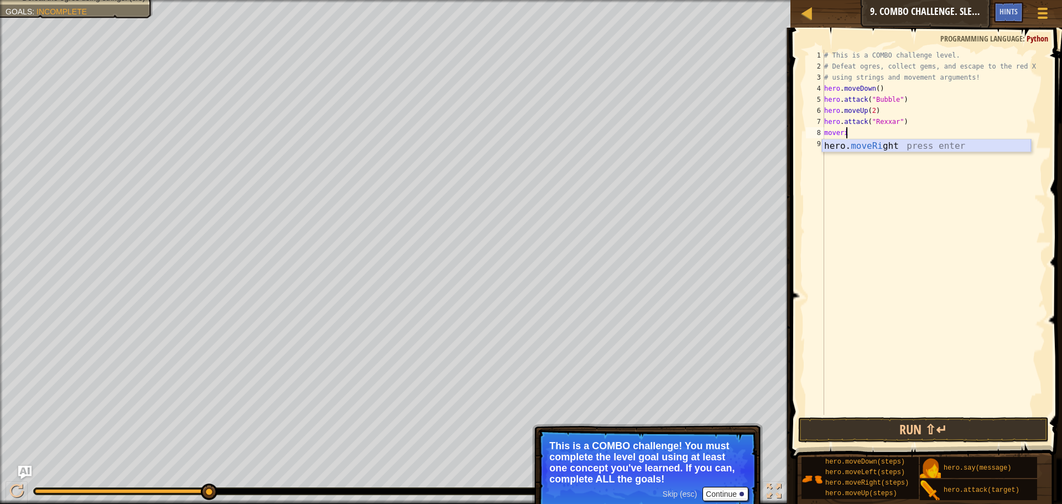
click at [853, 142] on div "hero. moveRi ght press enter" at bounding box center [926, 159] width 209 height 40
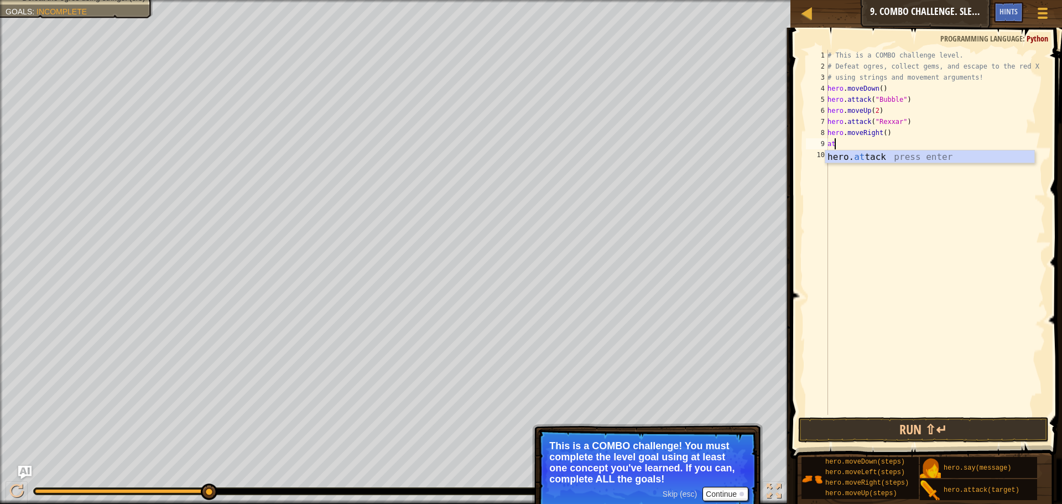
scroll to position [5, 1]
click at [871, 154] on div "hero. atta ck press enter" at bounding box center [929, 170] width 209 height 40
click at [886, 146] on div "# This is a COMBO challenge level. # Defeat [PERSON_NAME], collect gems, and es…" at bounding box center [935, 243] width 220 height 387
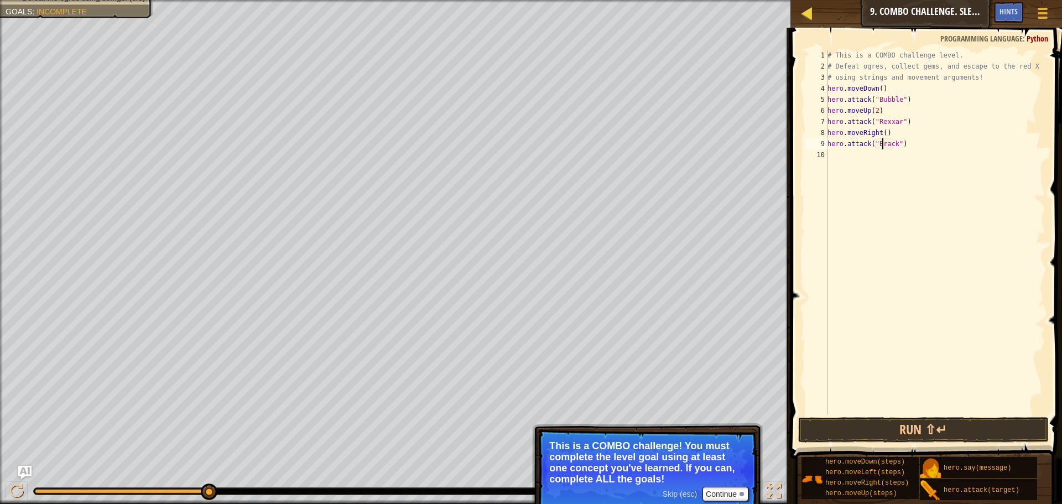
type textarea "hero.attack("Brack")"
click at [808, 12] on div at bounding box center [807, 13] width 14 height 14
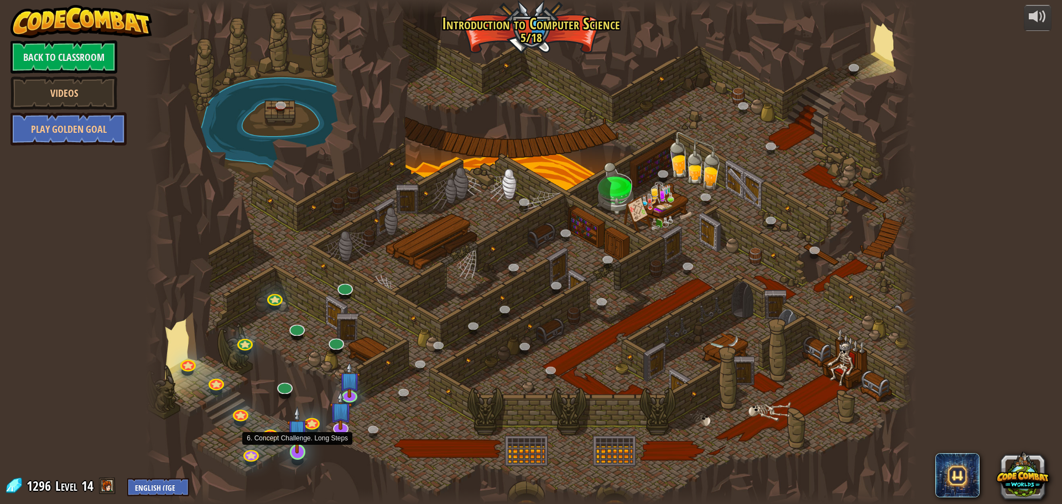
click at [302, 442] on img at bounding box center [297, 429] width 20 height 47
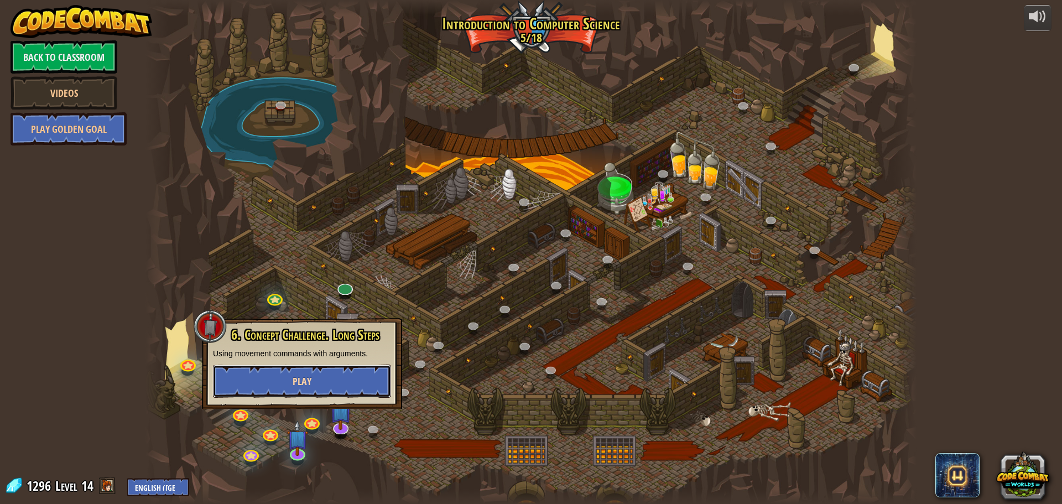
click at [327, 379] on button "Play" at bounding box center [302, 381] width 178 height 33
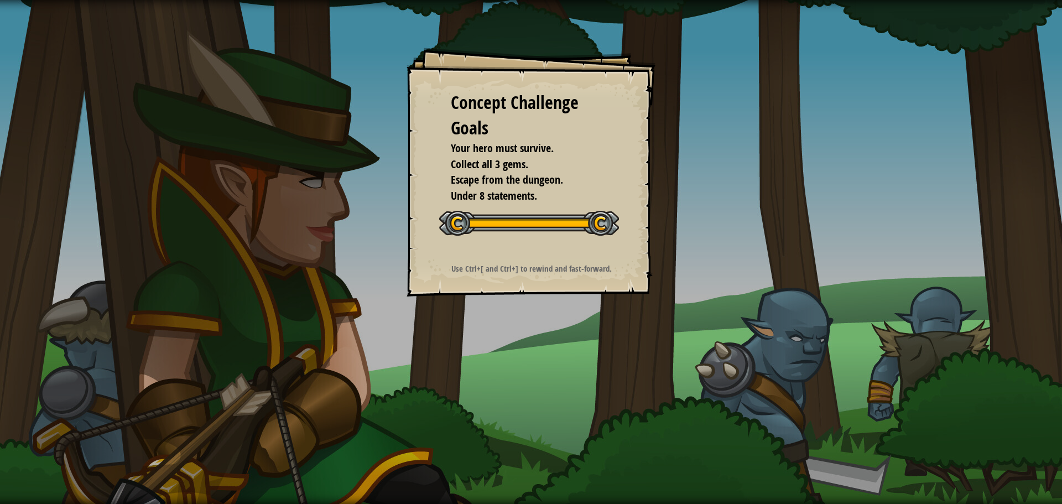
click at [530, 229] on div at bounding box center [529, 223] width 180 height 25
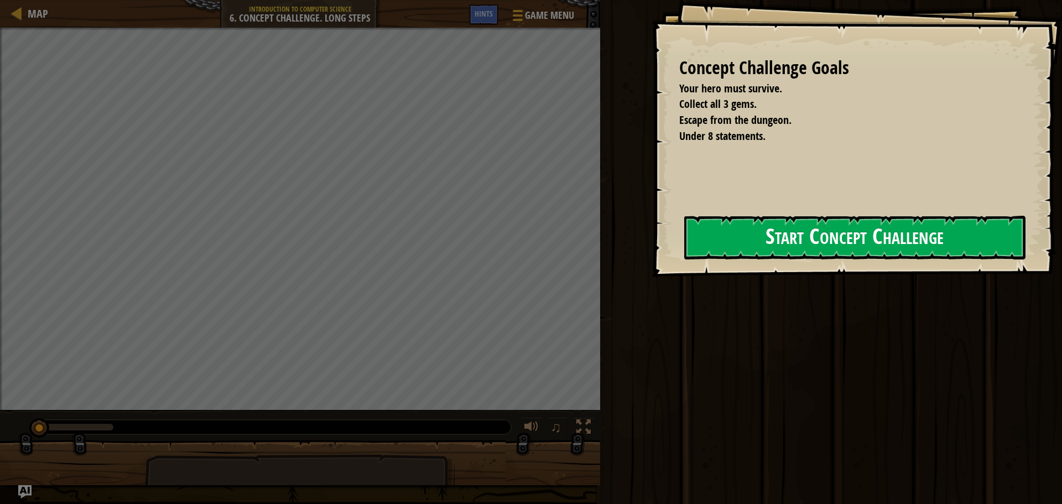
click at [768, 226] on button "Start Concept Challenge" at bounding box center [854, 238] width 341 height 44
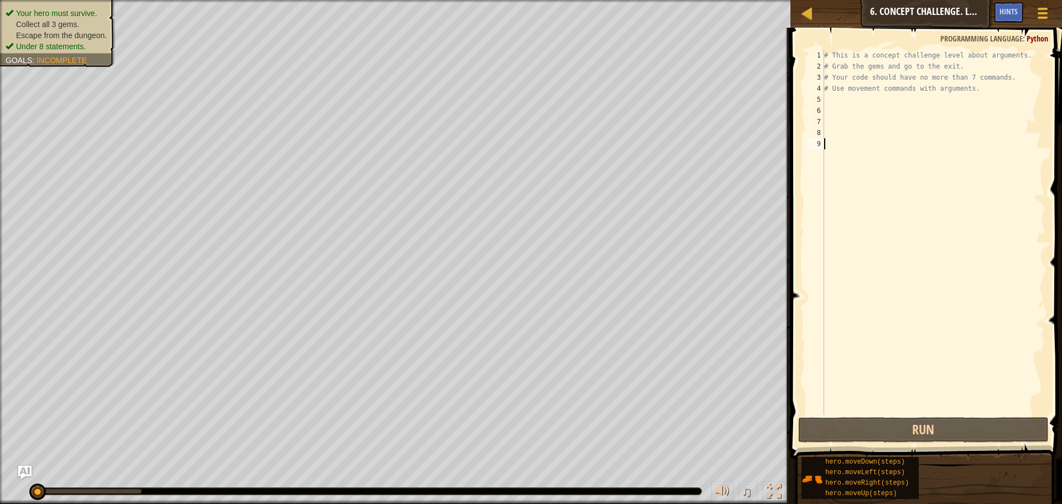
click at [844, 102] on div "# This is a concept challenge level about arguments. # Grab the gems and go to …" at bounding box center [933, 243] width 223 height 387
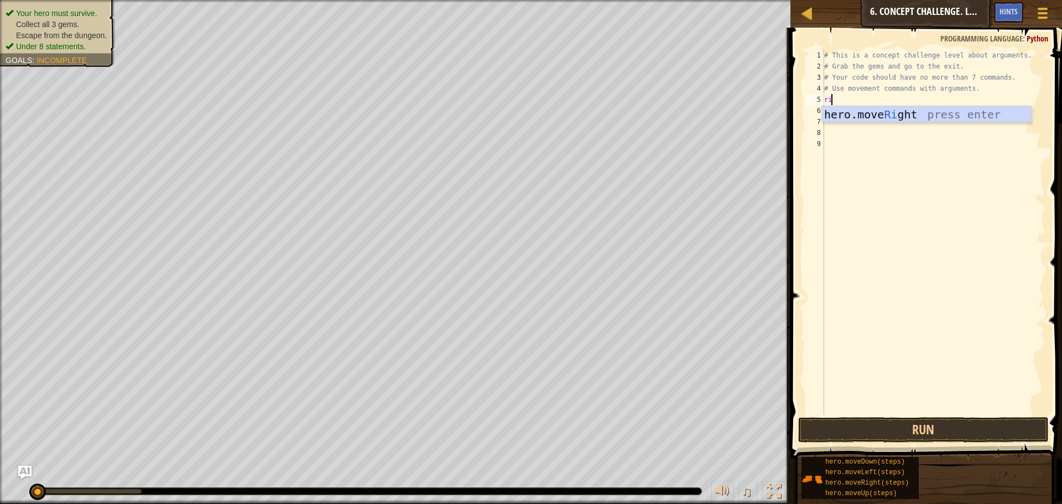
type textarea "righ"
click at [849, 112] on div "hero.move Righ t press enter" at bounding box center [926, 131] width 209 height 50
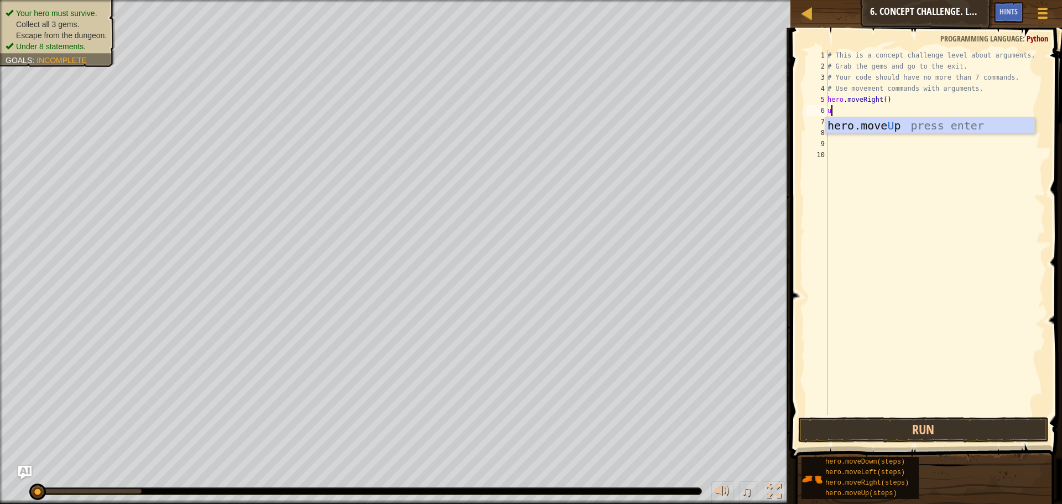
type textarea "up"
click at [870, 111] on div "# This is a concept challenge level about arguments. # Grab the gems and go to …" at bounding box center [935, 243] width 220 height 387
type textarea "hero.moveUp(3)"
click at [882, 119] on div "# This is a concept challenge level about arguments. # Grab the gems and go to …" at bounding box center [935, 243] width 220 height 387
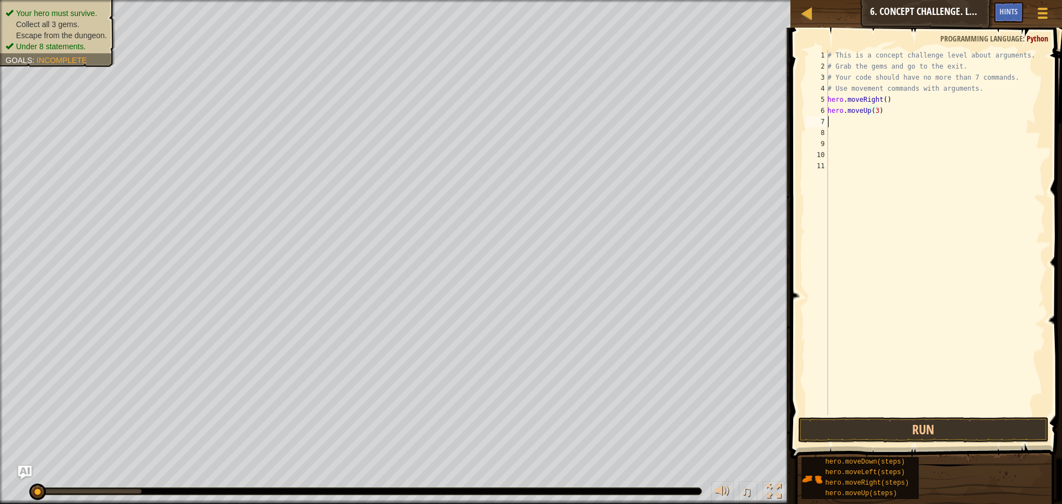
scroll to position [5, 0]
type textarea "right"
click at [896, 137] on div "hero.move Right press enter" at bounding box center [929, 153] width 209 height 50
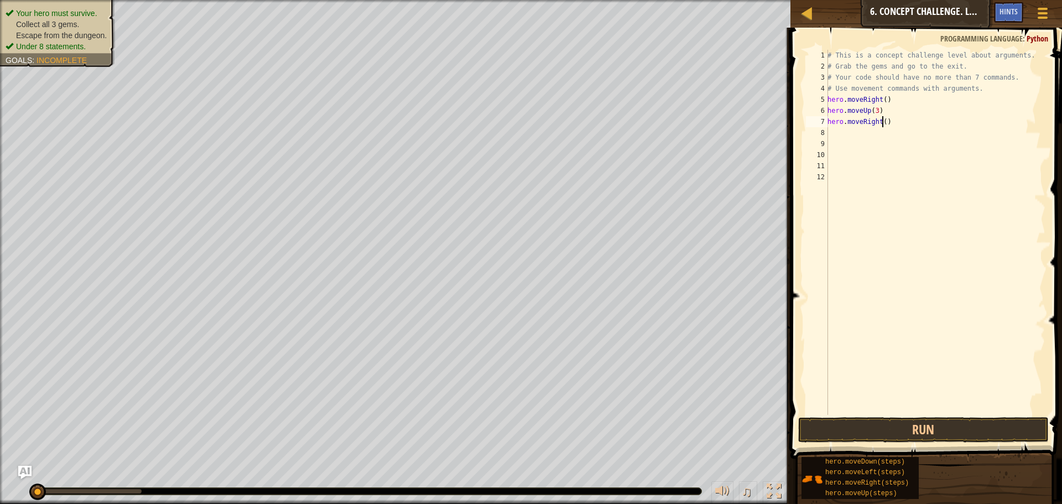
click at [883, 122] on div "# This is a concept challenge level about arguments. # Grab the gems and go to …" at bounding box center [935, 243] width 220 height 387
type textarea "hero.moveRight(2)"
click at [876, 131] on div "# This is a concept challenge level about arguments. # Grab the gems and go to …" at bounding box center [935, 243] width 220 height 387
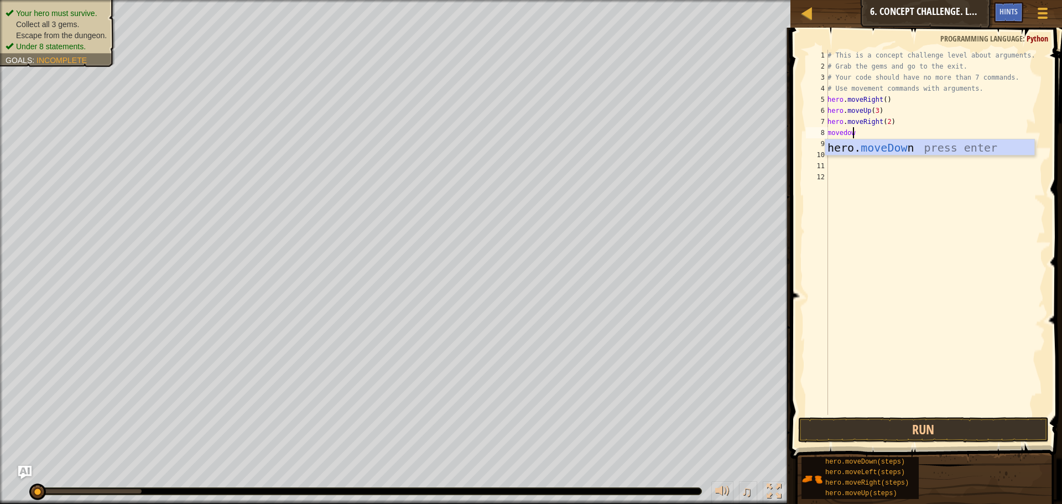
type textarea "movedown"
click at [877, 133] on div "# This is a concept challenge level about arguments. # Grab the gems and go to …" at bounding box center [935, 243] width 220 height 387
type textarea "hero.moveDown(3)"
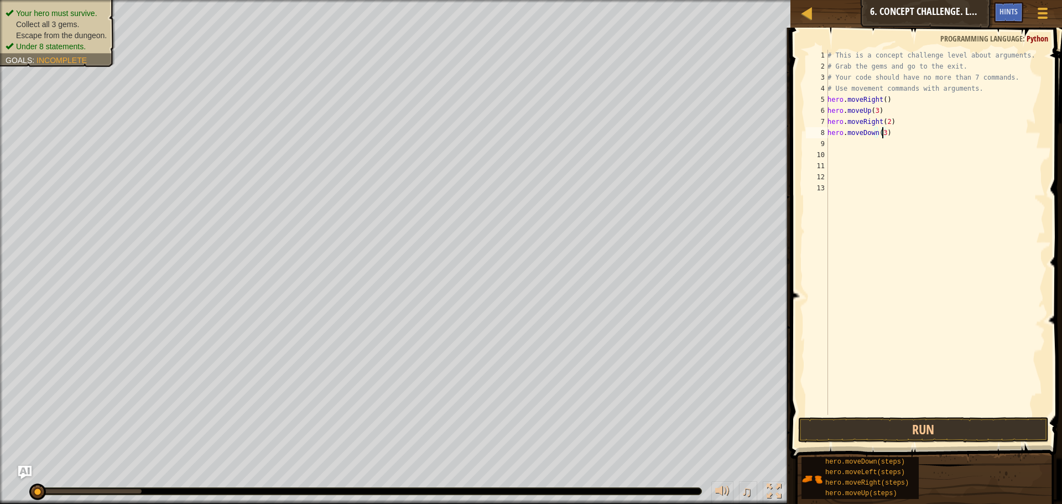
click at [878, 145] on div "# This is a concept challenge level about arguments. # Grab the gems and go to …" at bounding box center [935, 243] width 220 height 387
type textarea "lef"
type textarea "up"
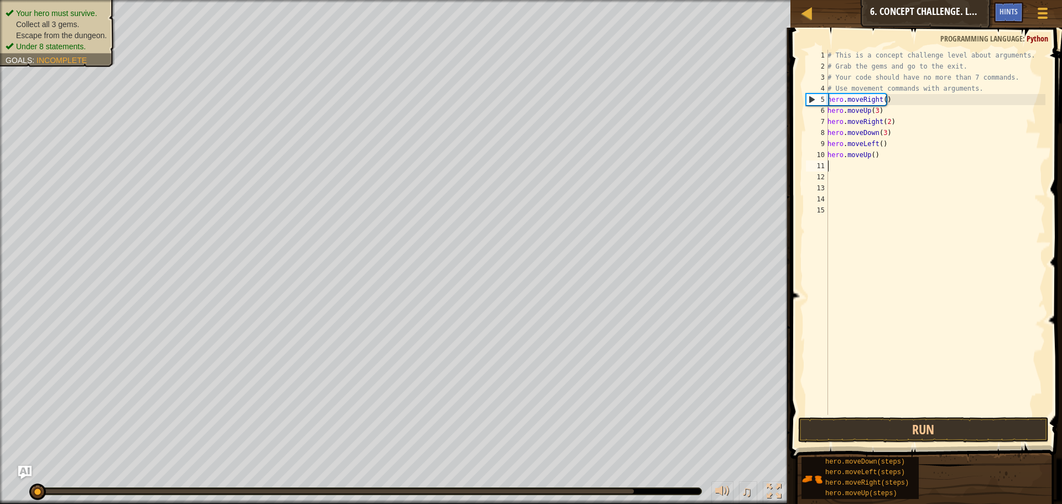
click at [872, 155] on div "# This is a concept challenge level about arguments. # Grab the gems and go to …" at bounding box center [935, 243] width 220 height 387
type textarea "hero.moveUp(2)"
click at [866, 168] on div "# This is a concept challenge level about arguments. # Grab the gems and go to …" at bounding box center [935, 243] width 220 height 387
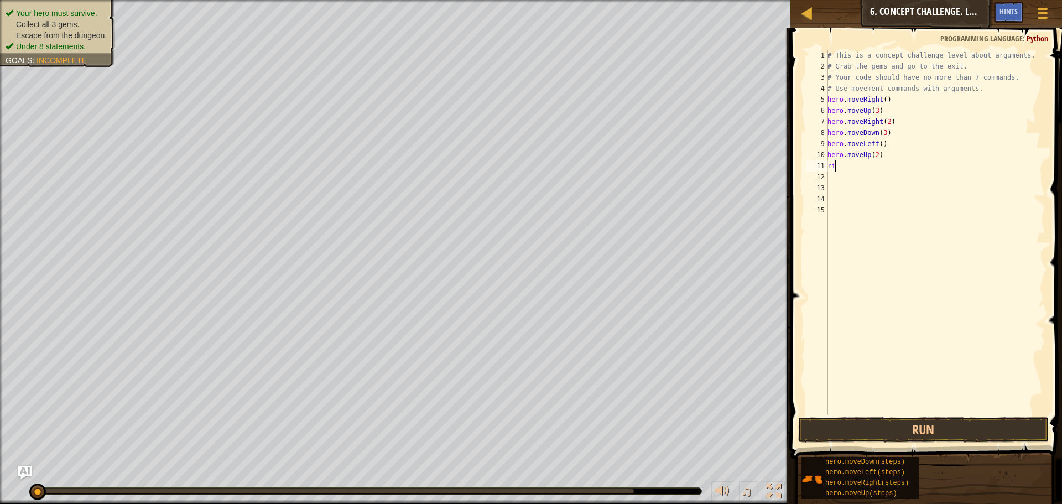
type textarea "r"
type textarea "right"
click at [873, 175] on div "hero.move Right press enter" at bounding box center [929, 198] width 209 height 50
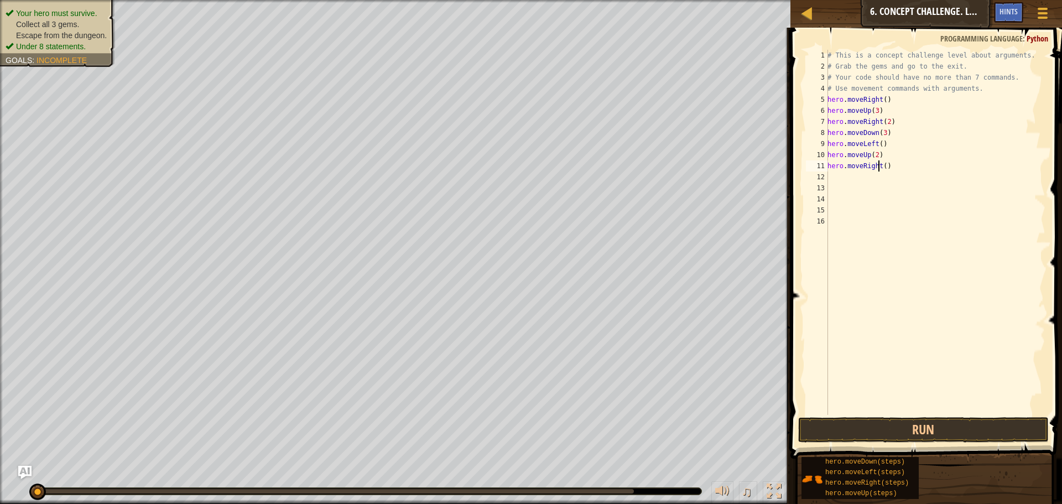
click at [879, 164] on div "# This is a concept challenge level about arguments. # Grab the gems and go to …" at bounding box center [935, 243] width 220 height 387
click at [882, 164] on div "# This is a concept challenge level about arguments. # Grab the gems and go to …" at bounding box center [935, 243] width 220 height 387
type textarea "hero.moveRight(3)"
click at [880, 428] on button "Run" at bounding box center [923, 429] width 251 height 25
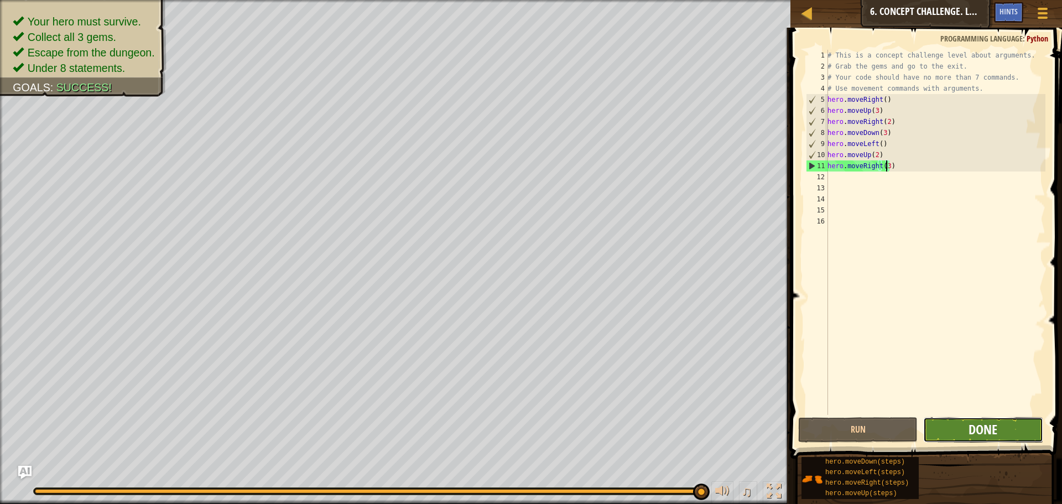
click at [995, 432] on span "Done" at bounding box center [983, 429] width 29 height 18
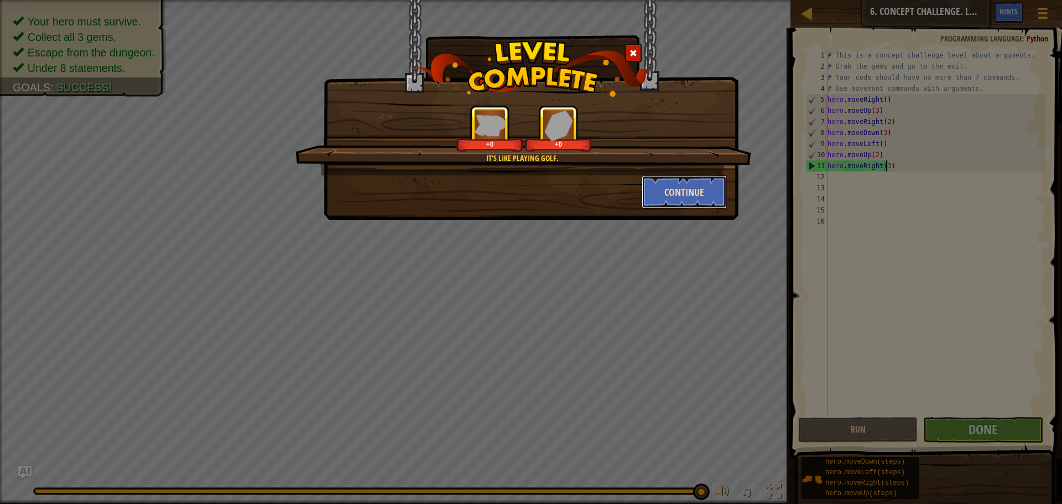
click at [697, 197] on button "Continue" at bounding box center [685, 191] width 86 height 33
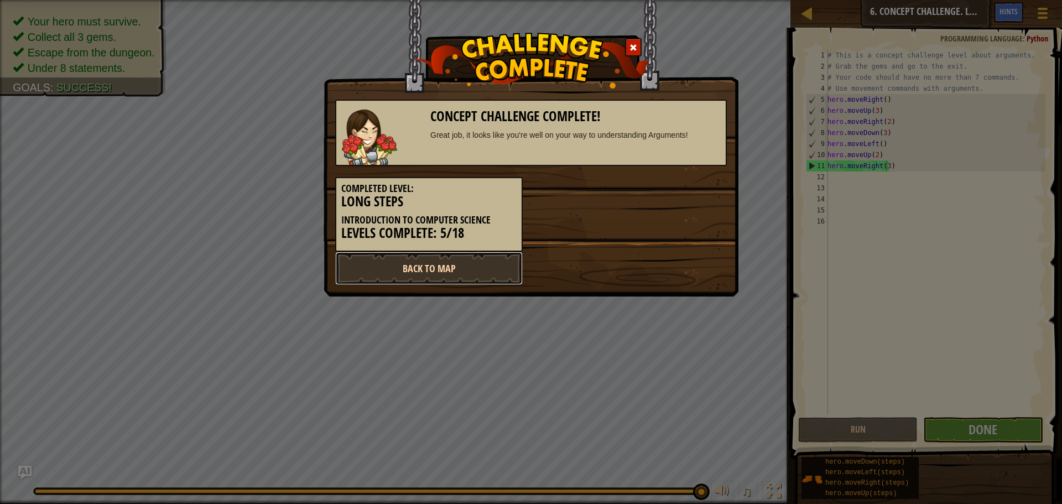
click at [457, 268] on link "Back to Map" at bounding box center [429, 268] width 188 height 33
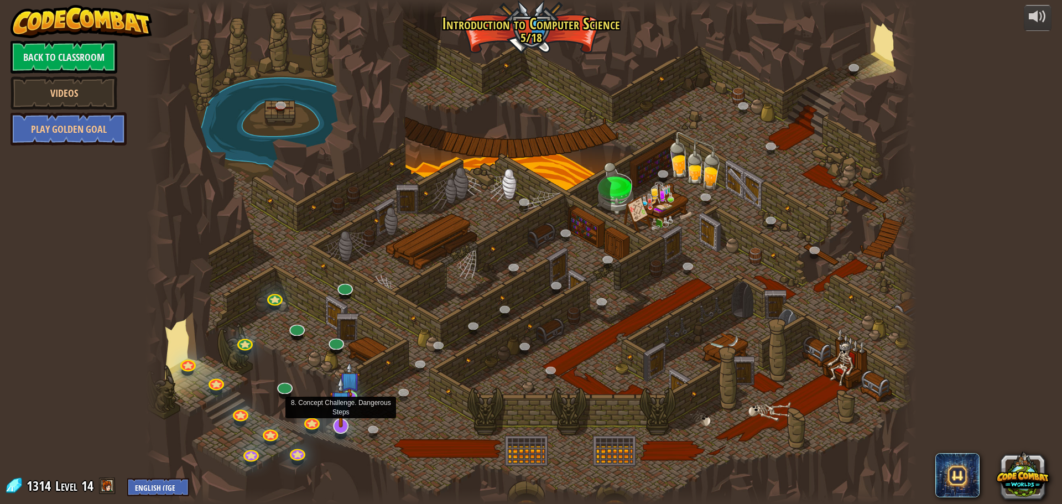
click at [343, 417] on img at bounding box center [341, 401] width 23 height 51
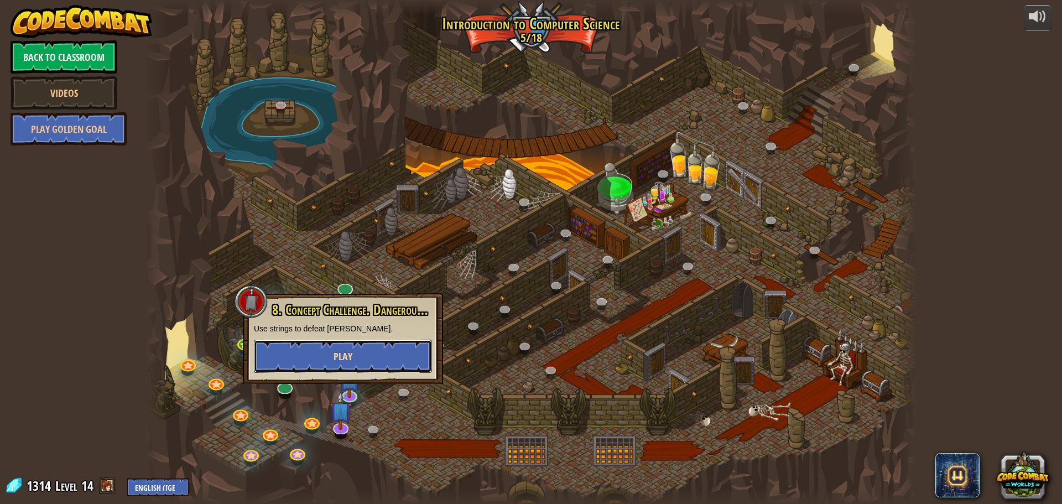
click at [357, 360] on button "Play" at bounding box center [343, 356] width 178 height 33
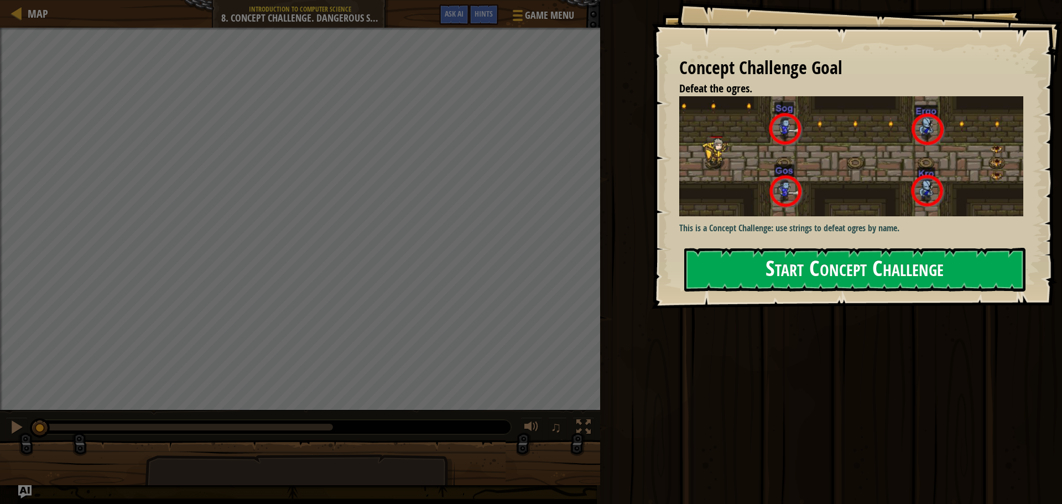
click at [807, 248] on button "Start Concept Challenge" at bounding box center [854, 270] width 341 height 44
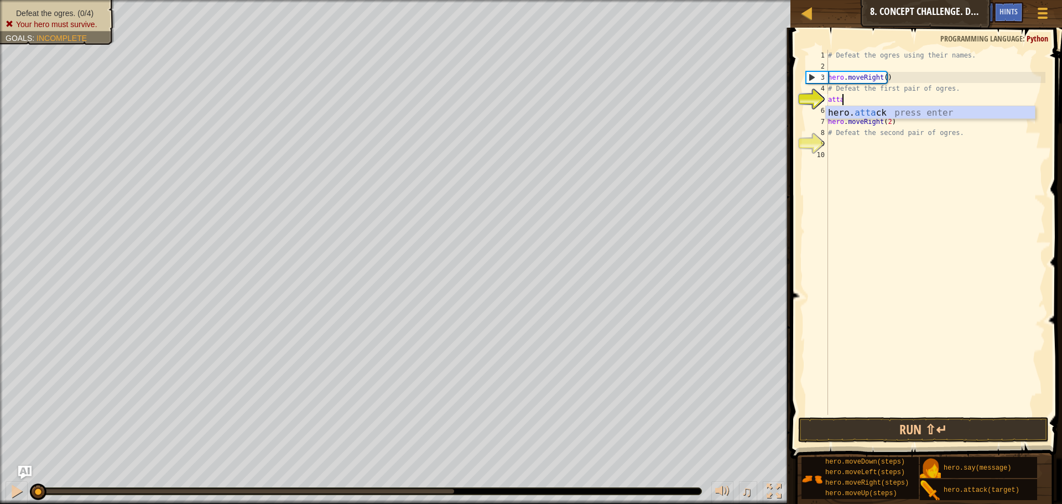
scroll to position [5, 1]
click at [851, 0] on body "Map Introduction to Computer Science 8. Concept Challenge. Dangerous Steps Game…" at bounding box center [531, 0] width 1062 height 0
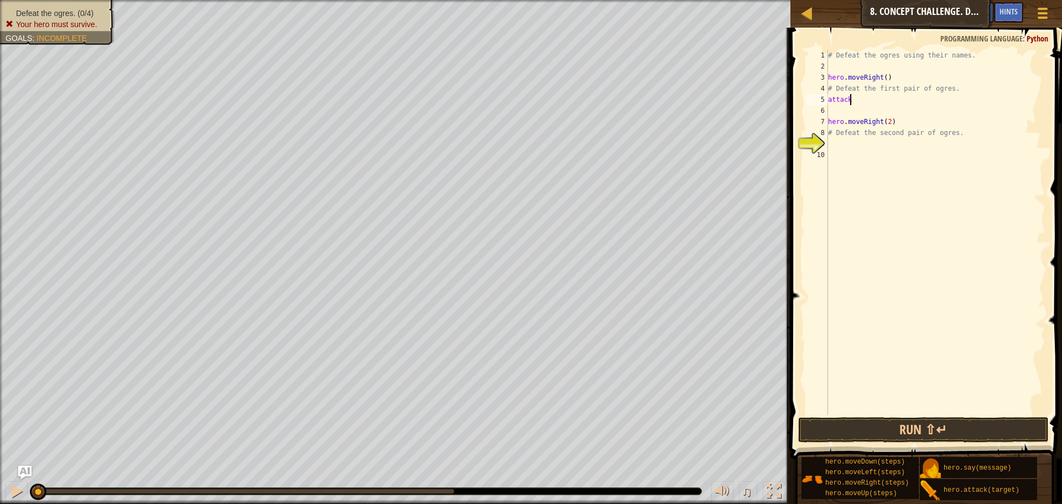
click at [862, 96] on div "# Defeat the ogres using their names. hero . moveRight ( ) # Defeat the first p…" at bounding box center [936, 243] width 220 height 387
type textarea "a"
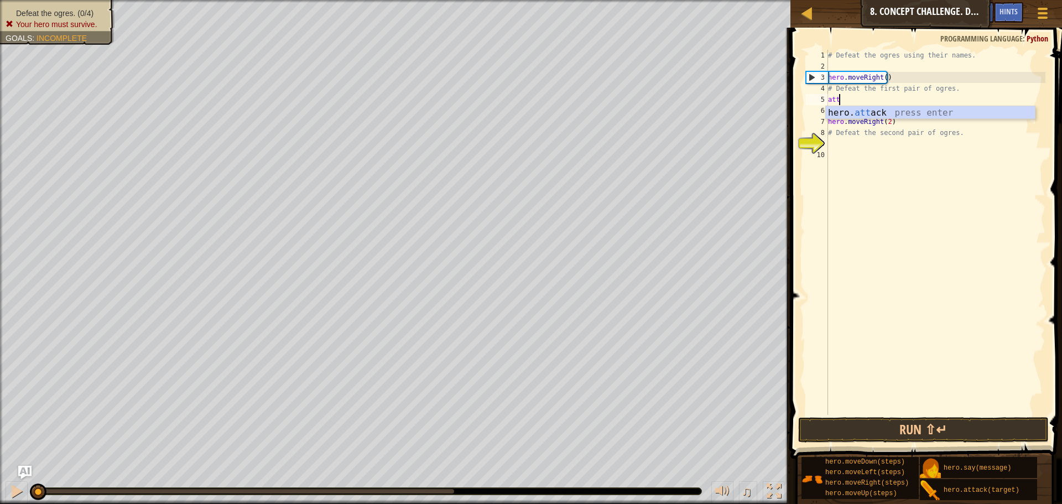
scroll to position [5, 1]
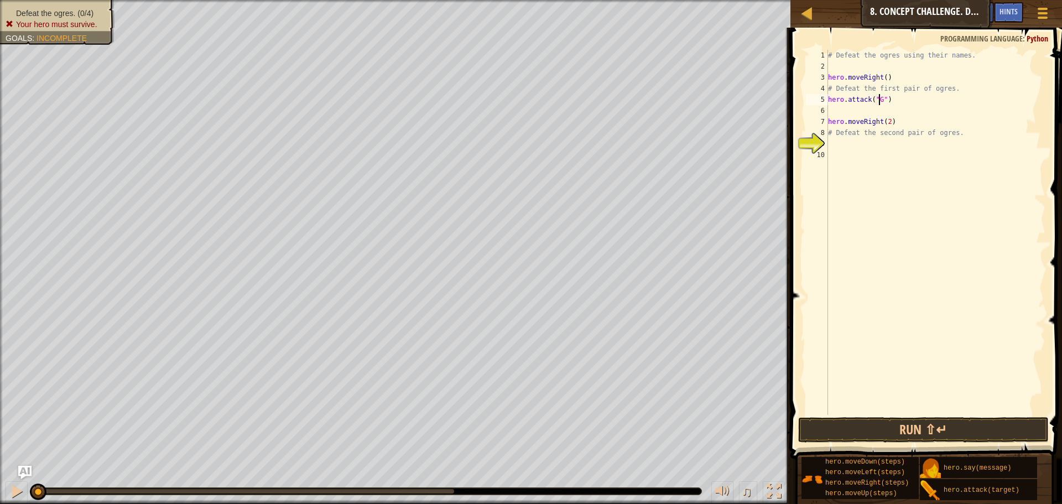
type textarea "hero.attack("Gos")"
click at [848, 112] on div "# Defeat the ogres using their names. hero . moveRight ( ) # Defeat the first p…" at bounding box center [936, 243] width 220 height 387
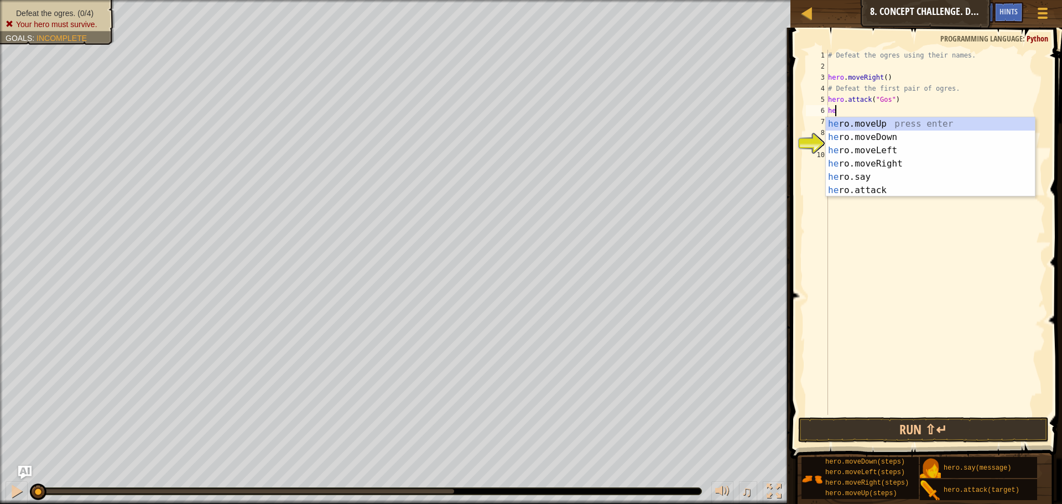
scroll to position [5, 1]
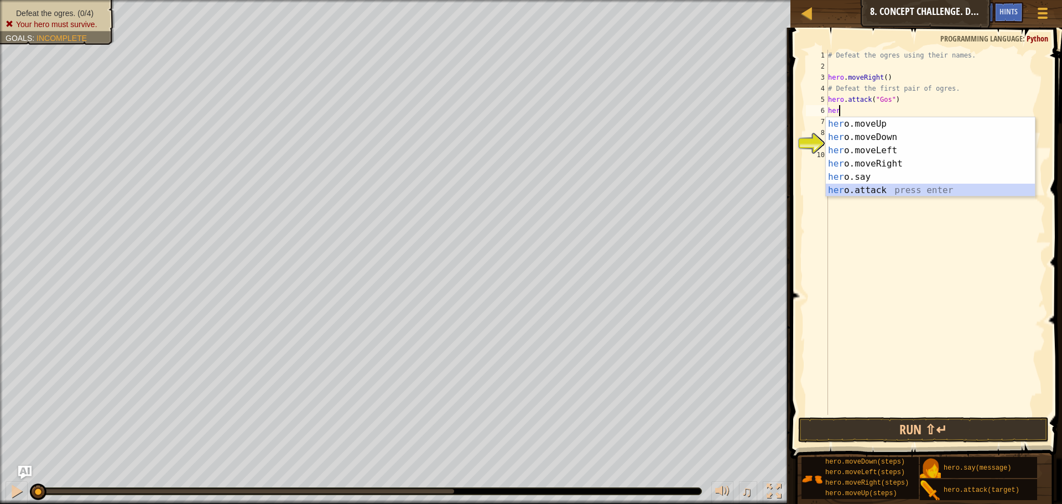
click at [850, 186] on div "her o.moveUp press enter her o.moveDown press enter her o.moveLeft press enter …" at bounding box center [930, 170] width 209 height 106
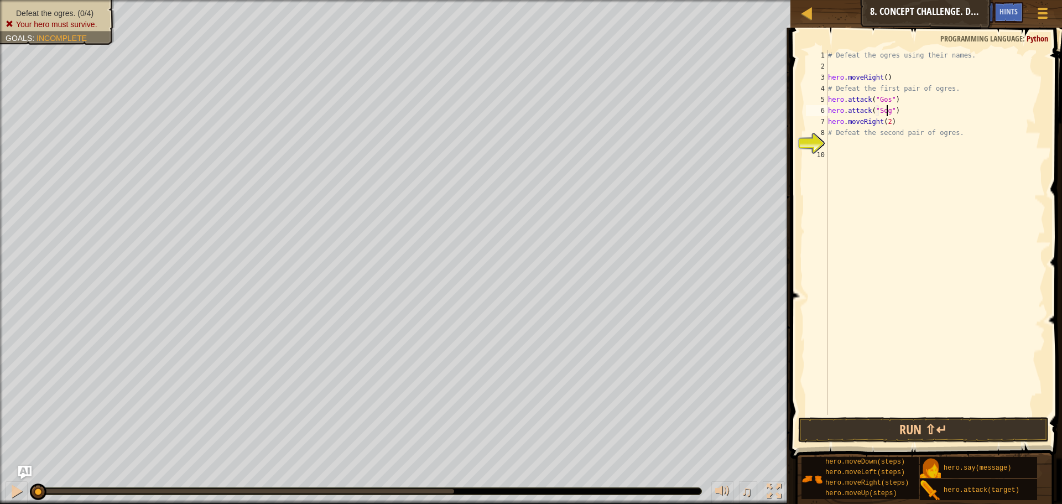
scroll to position [5, 5]
type textarea "hero.attack("Sog")"
click at [966, 424] on button "Run ⇧↵" at bounding box center [923, 429] width 251 height 25
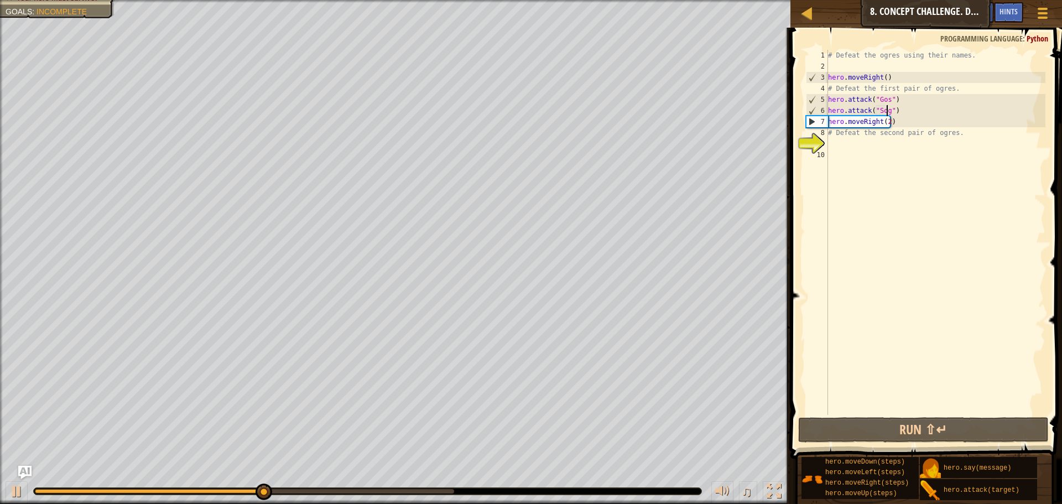
click at [903, 115] on div "# Defeat the ogres using their names. hero . moveRight ( ) # Defeat the first p…" at bounding box center [936, 243] width 220 height 387
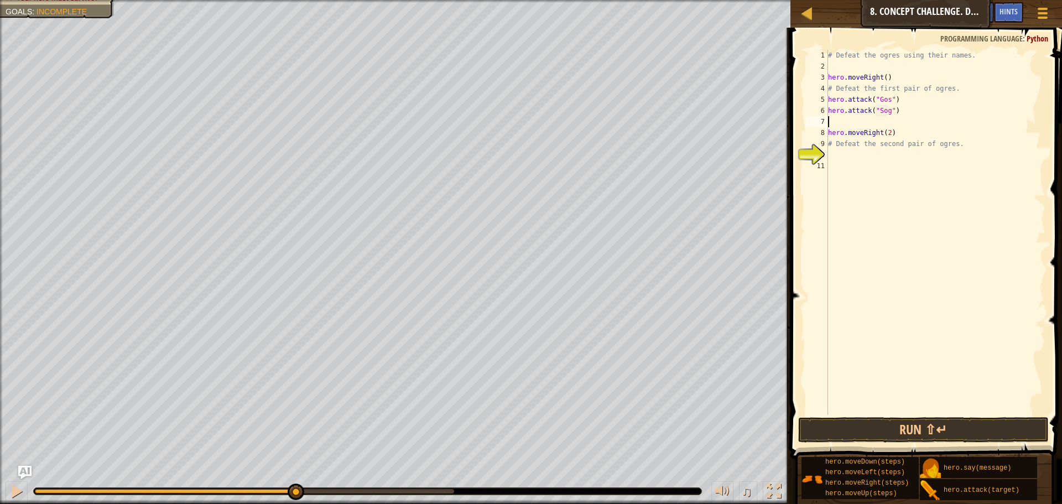
click at [826, 109] on div "6" at bounding box center [817, 110] width 22 height 11
drag, startPoint x: 830, startPoint y: 101, endPoint x: 839, endPoint y: 102, distance: 8.4
click at [839, 102] on div "# Defeat the ogres using their names. hero . moveRight ( ) # Defeat the first p…" at bounding box center [936, 243] width 220 height 387
type textarea "hero.attack("Gos")"
drag, startPoint x: 899, startPoint y: 102, endPoint x: 829, endPoint y: 97, distance: 69.9
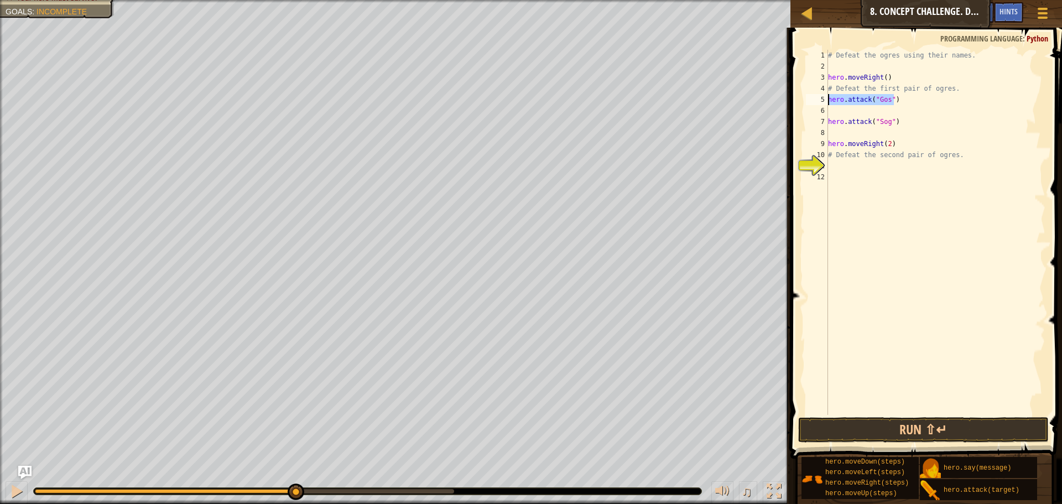
click at [829, 97] on div "# Defeat the ogres using their names. hero . moveRight ( ) # Defeat the first p…" at bounding box center [936, 243] width 220 height 387
click at [834, 107] on div "# Defeat the ogres using their names. hero . moveRight ( ) # Defeat the first p…" at bounding box center [936, 243] width 220 height 387
paste textarea "hero.attack("Gos")"
drag, startPoint x: 898, startPoint y: 123, endPoint x: 827, endPoint y: 124, distance: 70.8
click at [827, 124] on div "hero.attack("Gos") 1 2 3 4 5 6 7 8 9 10 11 12 # Defeat the ogres using their na…" at bounding box center [925, 232] width 242 height 365
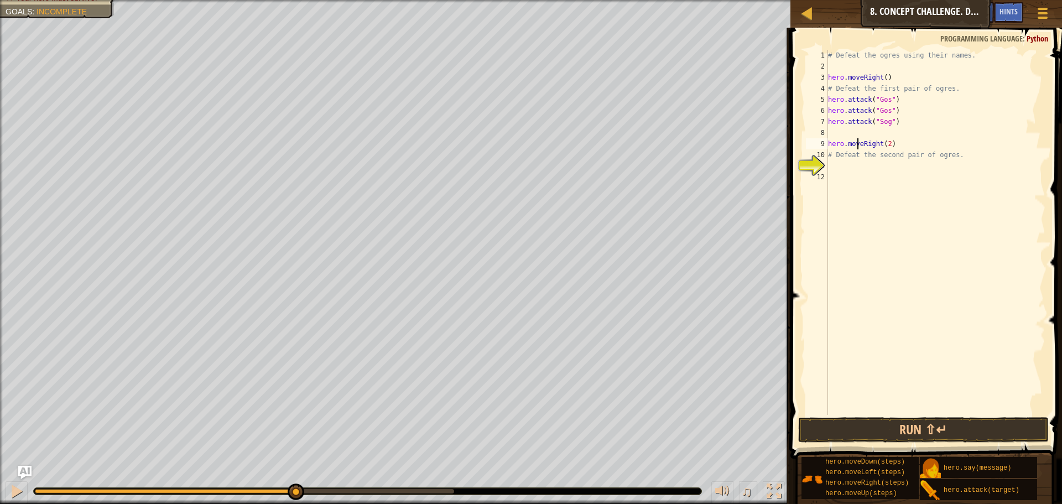
click at [856, 139] on div "# Defeat the ogres using their names. hero . moveRight ( ) # Defeat the first p…" at bounding box center [936, 243] width 220 height 387
type textarea "hero.moveRight(2)"
click at [857, 134] on div "# Defeat the ogres using their names. hero . moveRight ( ) # Defeat the first p…" at bounding box center [936, 243] width 220 height 387
paste textarea "hero.attack("Sog")"
type textarea "hero.attack("Sog")"
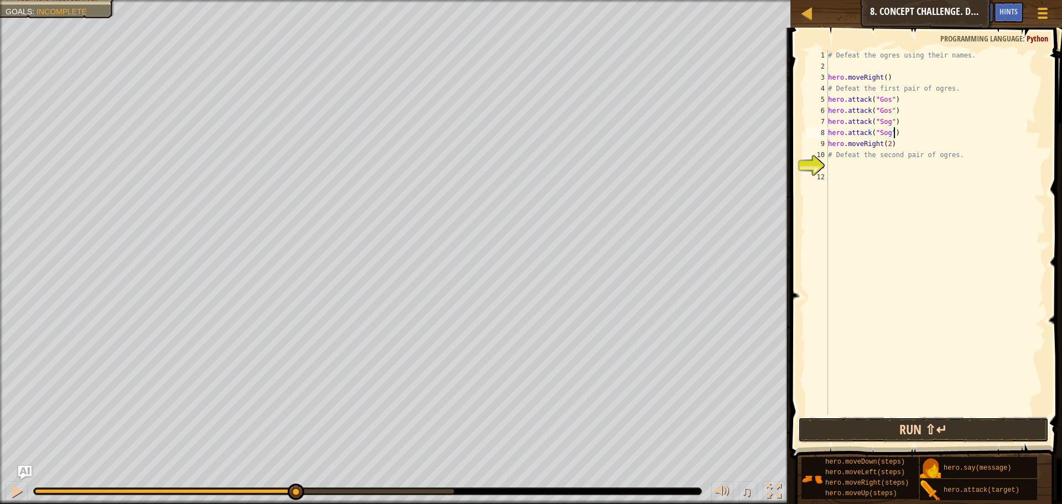
click at [898, 421] on button "Run ⇧↵" at bounding box center [923, 429] width 251 height 25
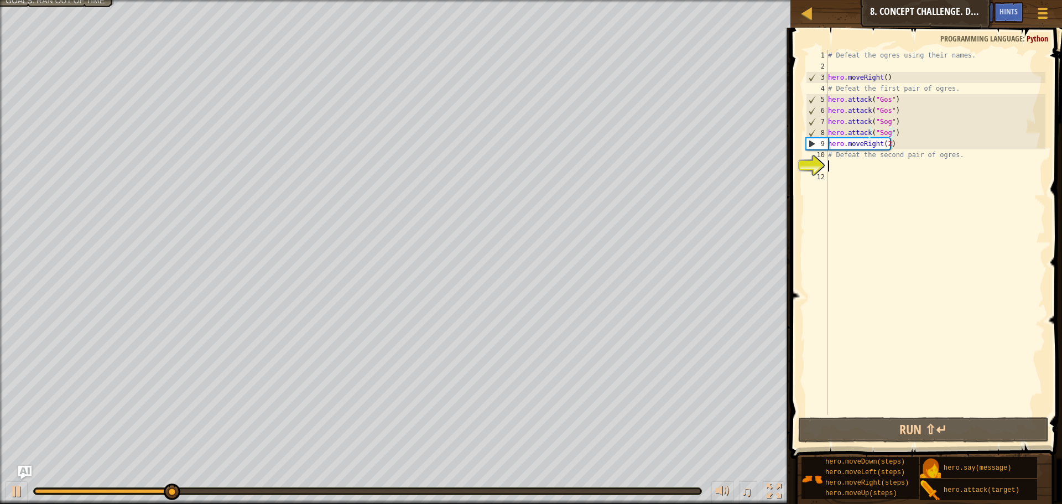
click at [850, 161] on div "# Defeat the ogres using their names. hero . moveRight ( ) # Defeat the first p…" at bounding box center [936, 243] width 220 height 387
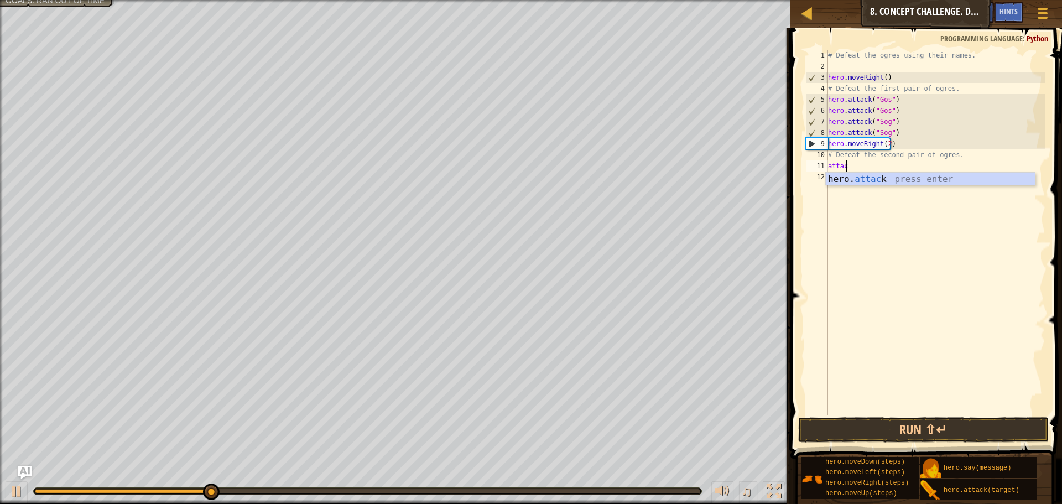
scroll to position [5, 1]
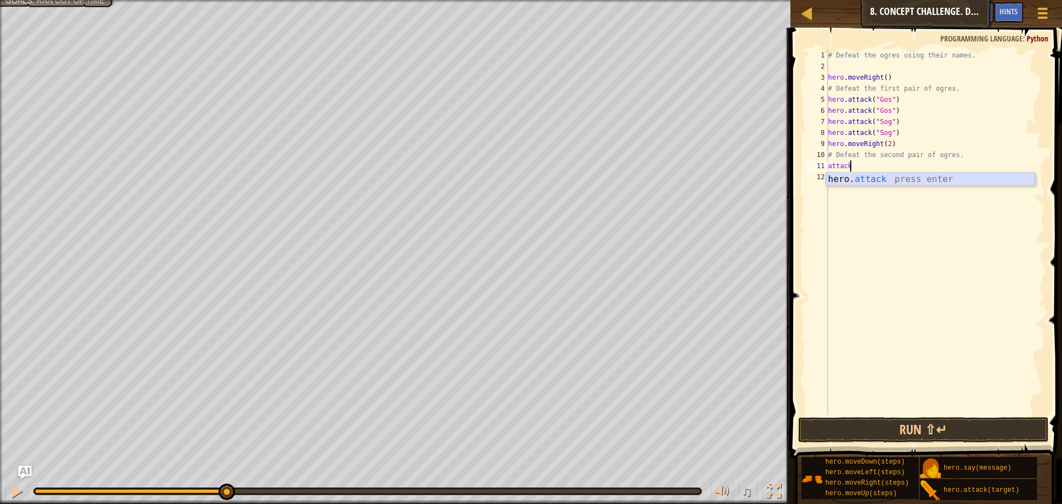
click at [861, 180] on div "hero. attack press enter" at bounding box center [930, 193] width 209 height 40
type textarea "hero.attack("Ergo")"
drag, startPoint x: 912, startPoint y: 169, endPoint x: 828, endPoint y: 168, distance: 83.5
click at [828, 168] on div "# Defeat the ogres using their names. hero . moveRight ( ) # Defeat the first p…" at bounding box center [936, 243] width 220 height 387
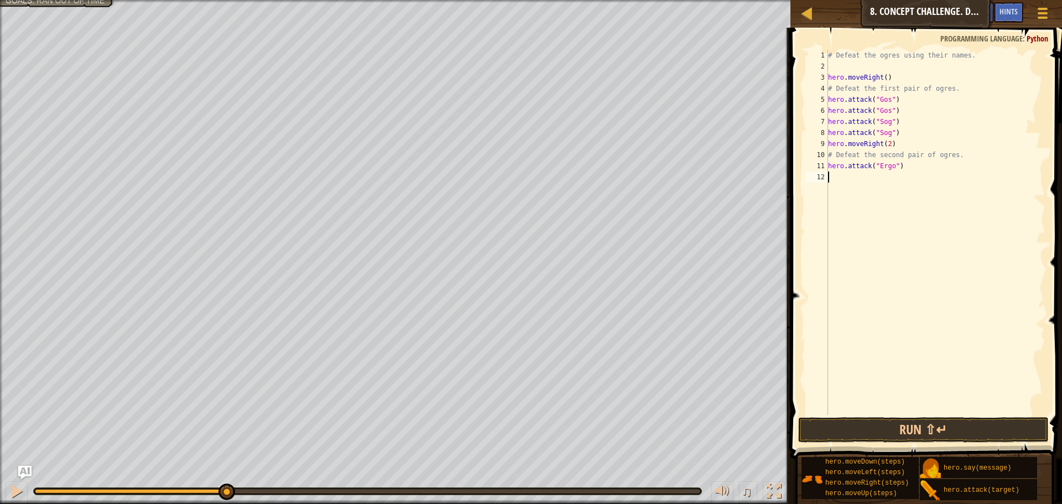
click at [839, 178] on div "# Defeat the ogres using their names. hero . moveRight ( ) # Defeat the first p…" at bounding box center [936, 243] width 220 height 387
paste textarea "hero.attack("Ergo")"
type textarea "hero.attack("Ergo")"
click at [923, 175] on div "# Defeat the ogres using their names. hero . moveRight ( ) # Defeat the first p…" at bounding box center [936, 243] width 220 height 387
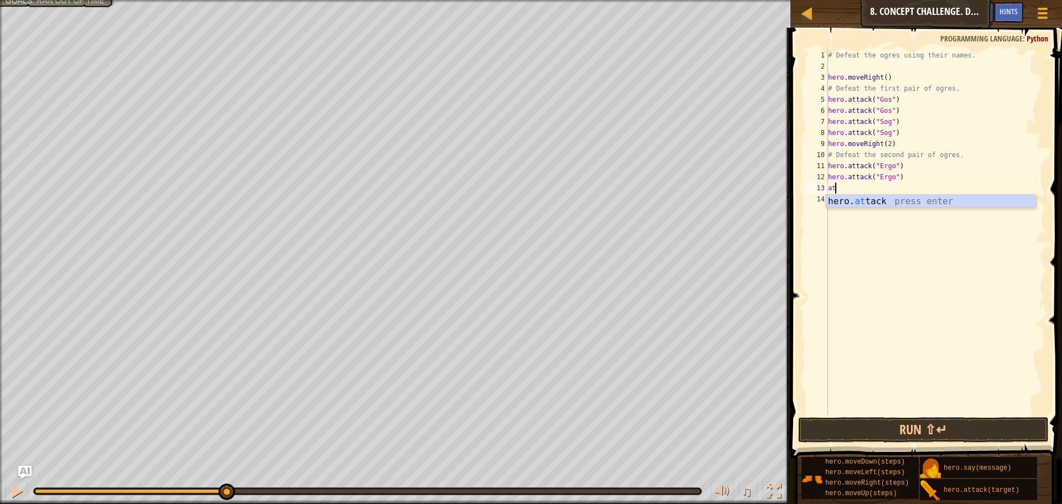
scroll to position [5, 1]
click at [860, 205] on div "hero. atta ck press enter" at bounding box center [930, 215] width 209 height 40
type textarea "hero.attack("Kro")"
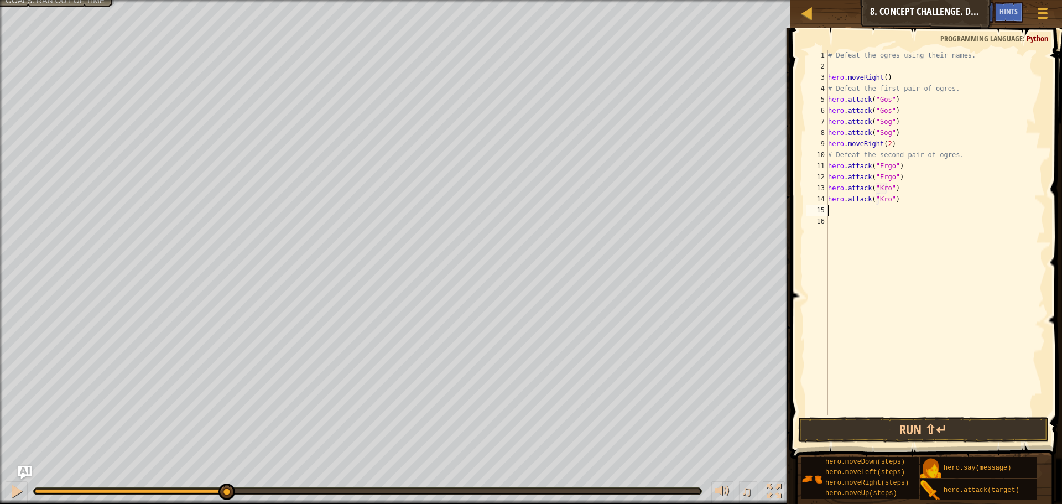
scroll to position [5, 0]
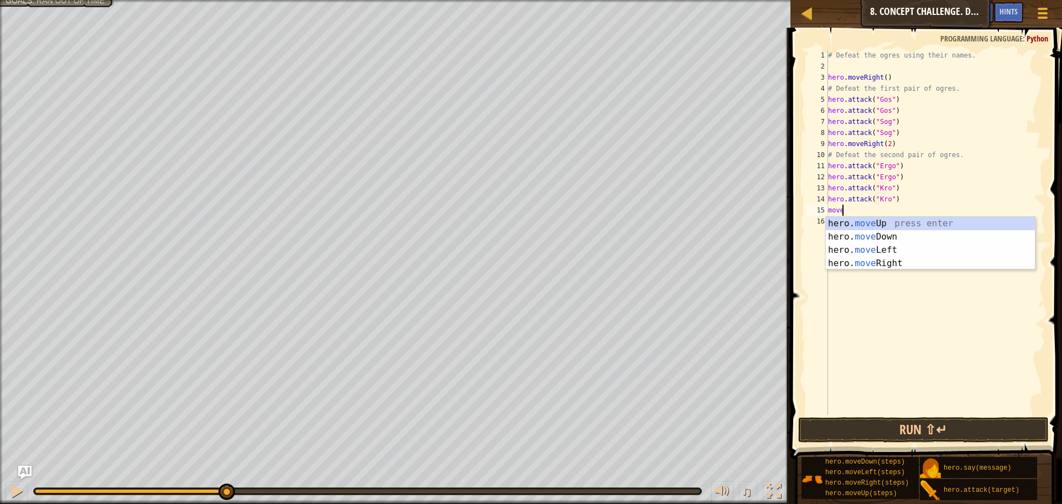
type textarea "moved"
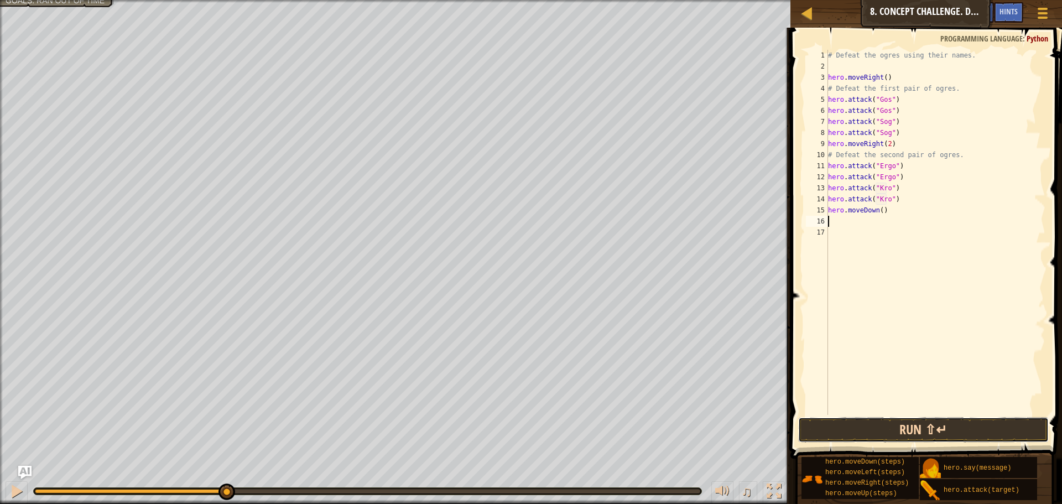
click at [900, 428] on button "Run ⇧↵" at bounding box center [923, 429] width 251 height 25
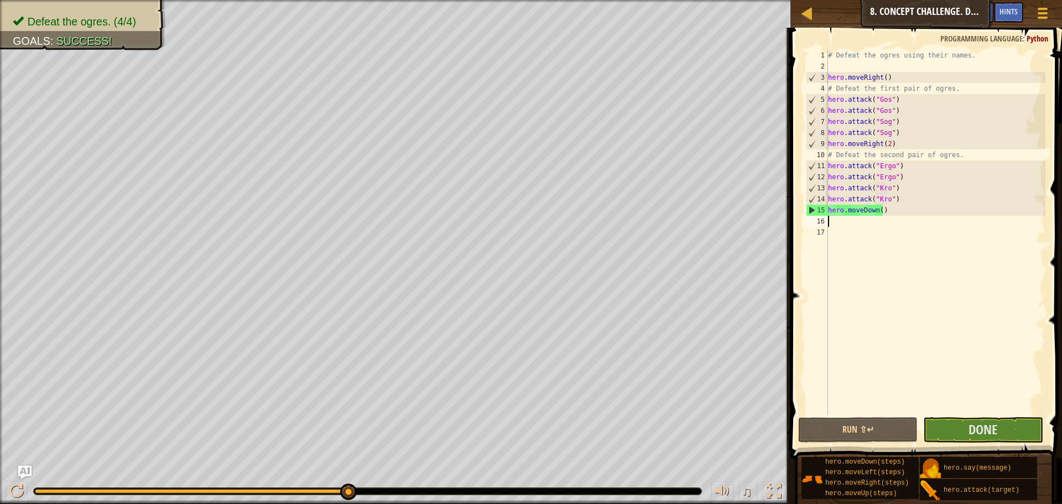
drag, startPoint x: 985, startPoint y: 401, endPoint x: 975, endPoint y: 412, distance: 15.3
click at [976, 412] on div "# Defeat the ogres using their names. hero . moveRight ( ) # Defeat the first p…" at bounding box center [936, 243] width 220 height 387
click at [960, 420] on button "Done" at bounding box center [982, 429] width 119 height 25
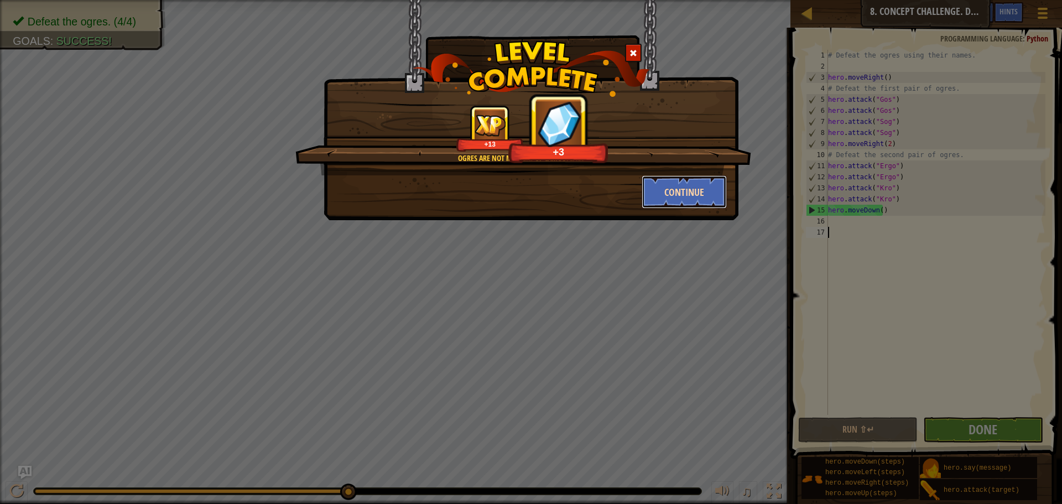
click at [668, 192] on button "Continue" at bounding box center [685, 191] width 86 height 33
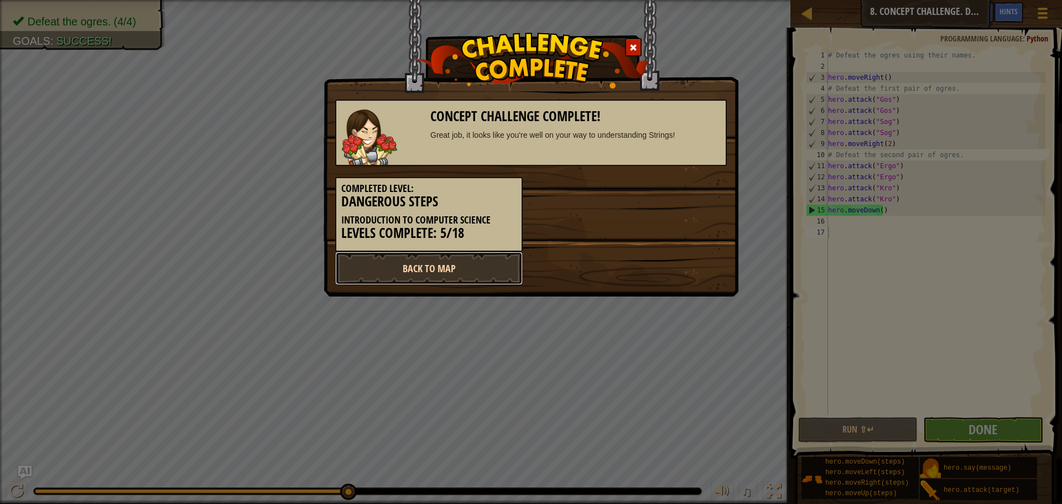
click at [473, 276] on link "Back to Map" at bounding box center [429, 268] width 188 height 33
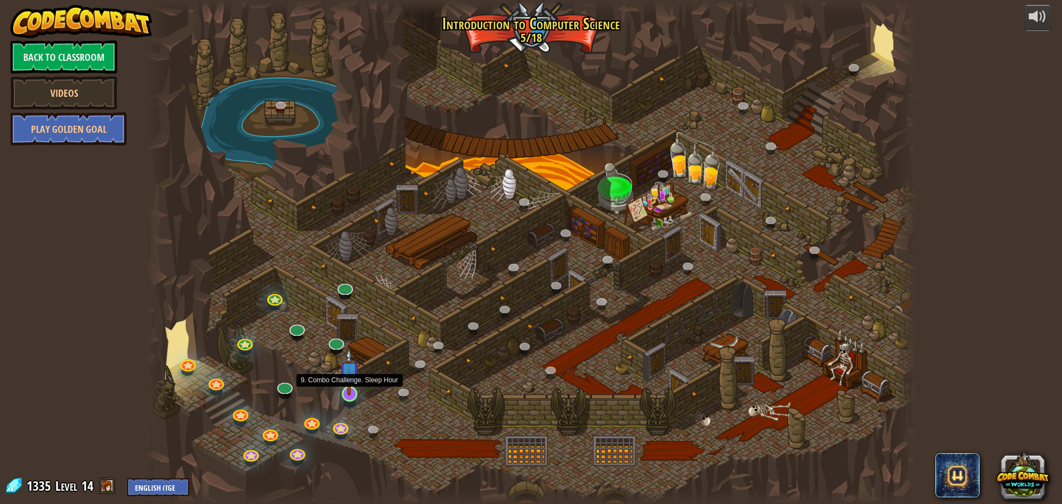
click at [351, 393] on img at bounding box center [349, 371] width 20 height 47
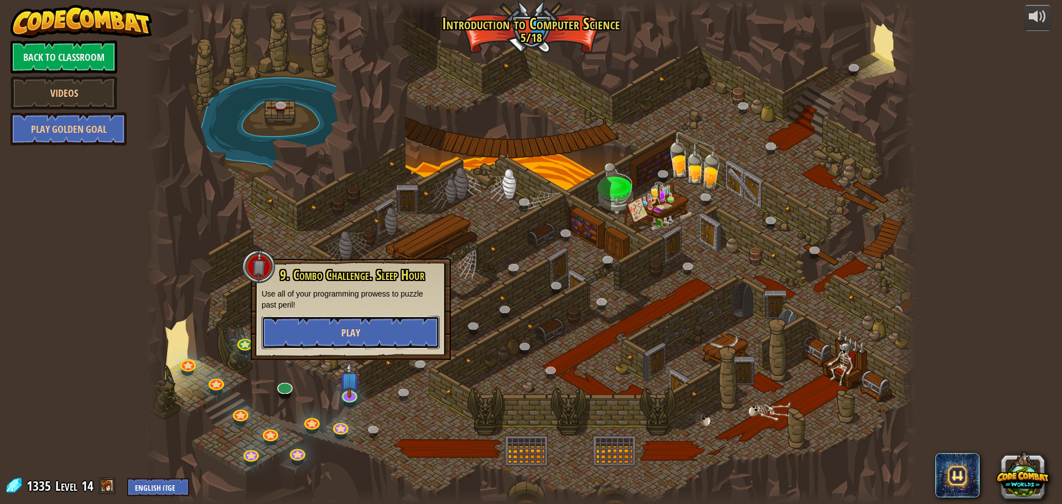
click at [413, 334] on button "Play" at bounding box center [351, 332] width 178 height 33
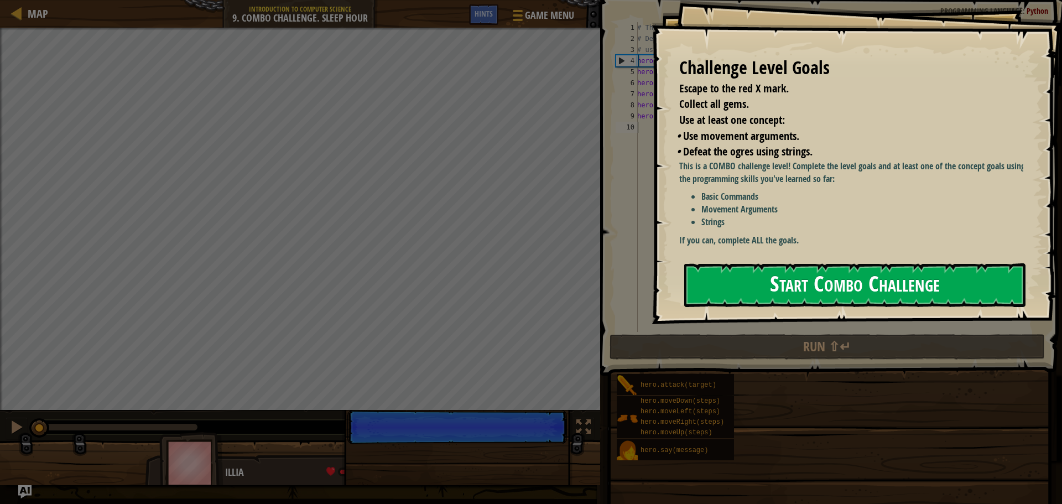
click at [773, 264] on button "Start Combo Challenge" at bounding box center [854, 285] width 341 height 44
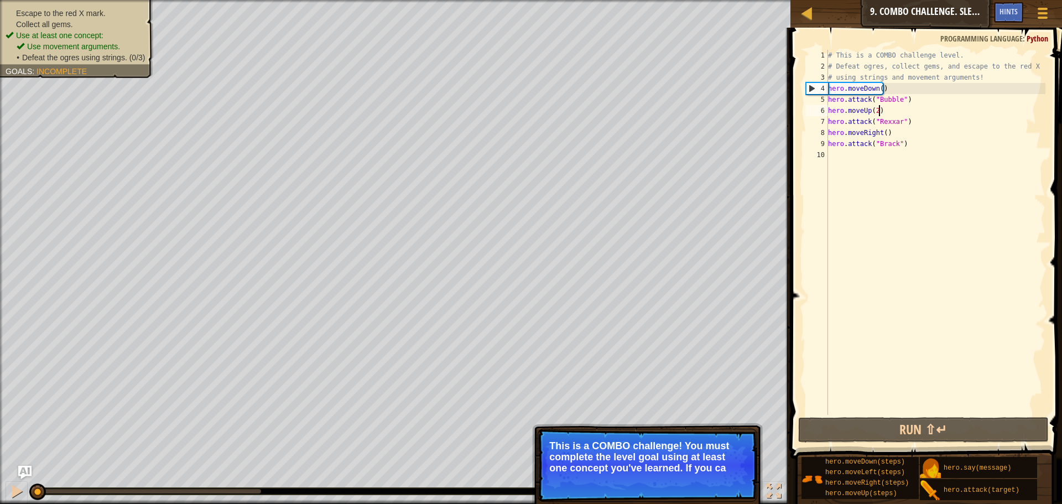
click at [894, 107] on div "# This is a COMBO challenge level. # Defeat [PERSON_NAME], collect gems, and es…" at bounding box center [936, 243] width 220 height 387
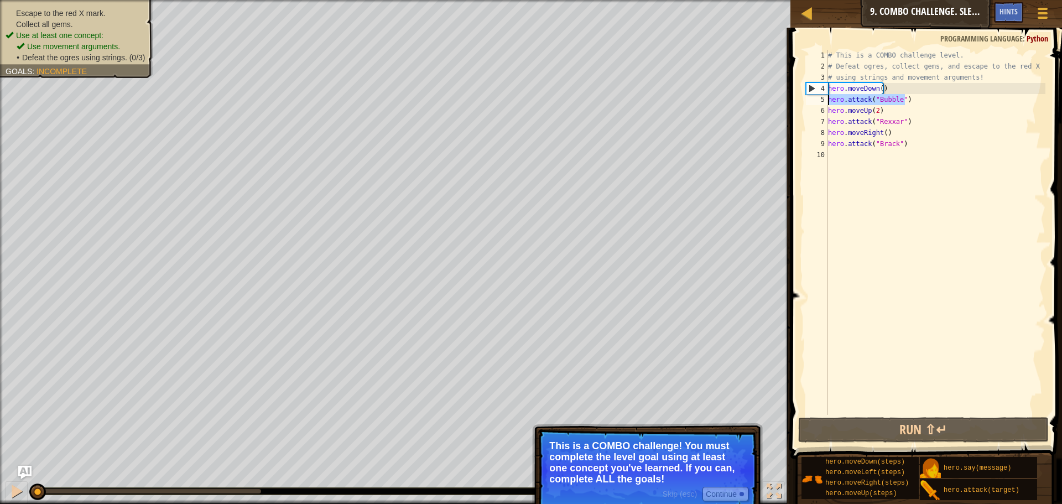
drag, startPoint x: 912, startPoint y: 100, endPoint x: 829, endPoint y: 101, distance: 83.5
click at [829, 101] on div "# This is a COMBO challenge level. # Defeat [PERSON_NAME], collect gems, and es…" at bounding box center [936, 243] width 220 height 387
click at [827, 113] on div "6" at bounding box center [817, 110] width 22 height 11
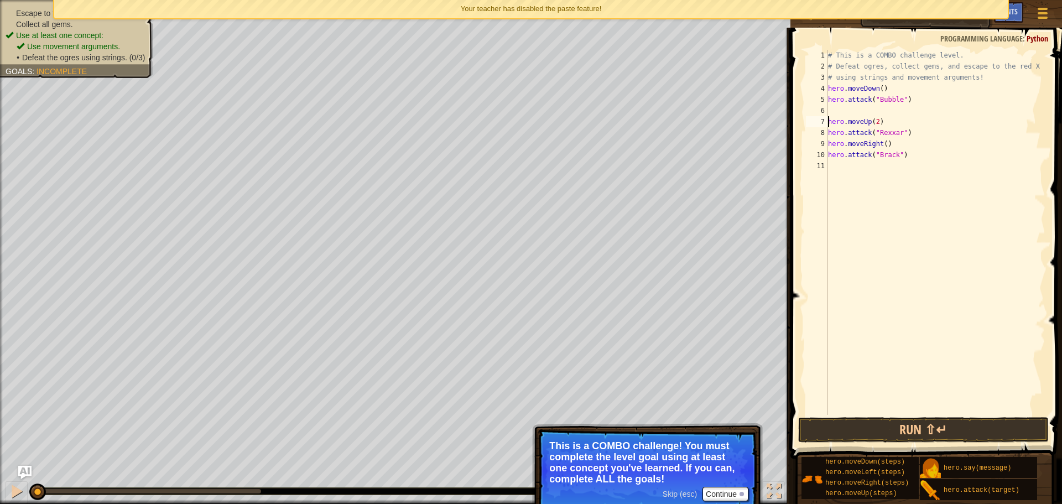
click at [825, 99] on div "5" at bounding box center [817, 99] width 22 height 11
type textarea "hero.attack("Bubble")"
click at [828, 108] on div "# This is a COMBO challenge level. # Defeat [PERSON_NAME], collect gems, and es…" at bounding box center [936, 243] width 220 height 387
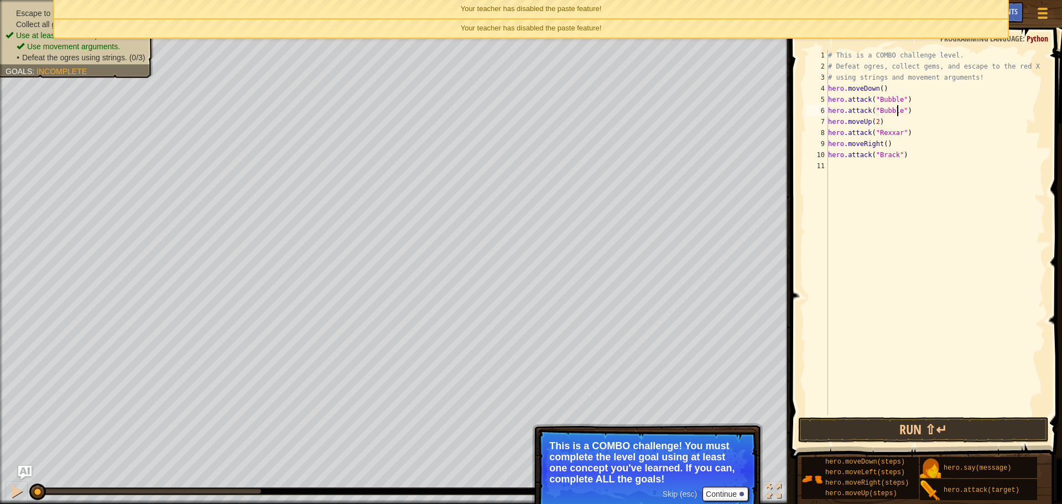
scroll to position [5, 6]
click at [909, 133] on div "# This is a COMBO challenge level. # Defeat [PERSON_NAME], collect gems, and es…" at bounding box center [936, 243] width 220 height 387
click at [828, 146] on div "# This is a COMBO challenge level. # Defeat [PERSON_NAME], collect gems, and es…" at bounding box center [936, 243] width 220 height 387
type textarea "hero.moveRight()"
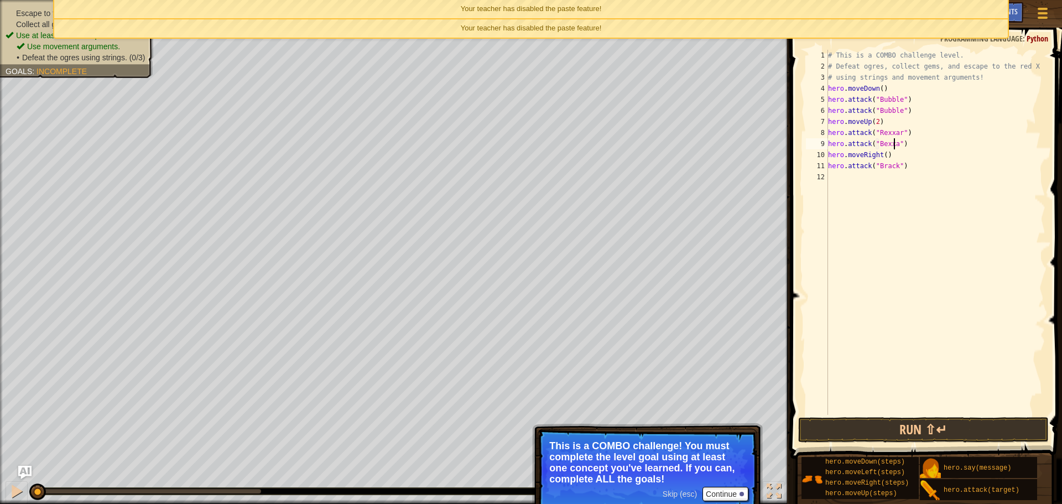
type textarea "hero.attack("[PERSON_NAME]")"
click at [842, 171] on div "# This is a COMBO challenge level. # Defeat [PERSON_NAME], collect gems, and es…" at bounding box center [936, 243] width 220 height 387
click at [920, 426] on button "Run ⇧↵" at bounding box center [923, 429] width 251 height 25
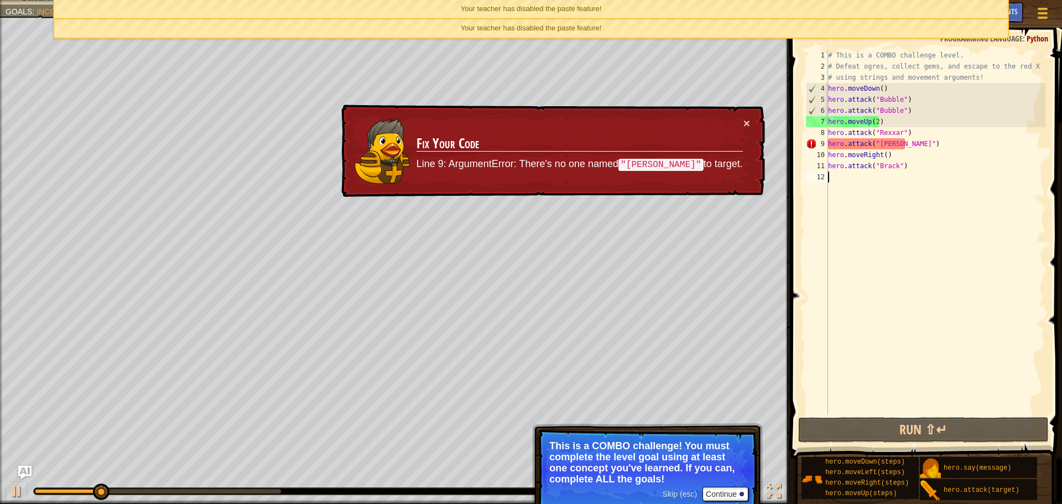
click at [879, 143] on div "# This is a COMBO challenge level. # Defeat [PERSON_NAME], collect gems, and es…" at bounding box center [936, 243] width 220 height 387
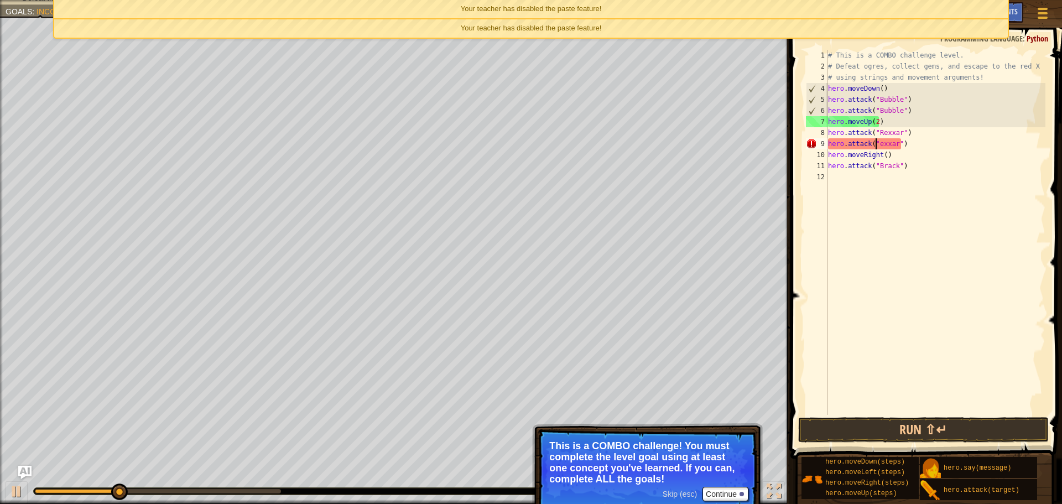
type textarea "hero.attack("Rexxar")"
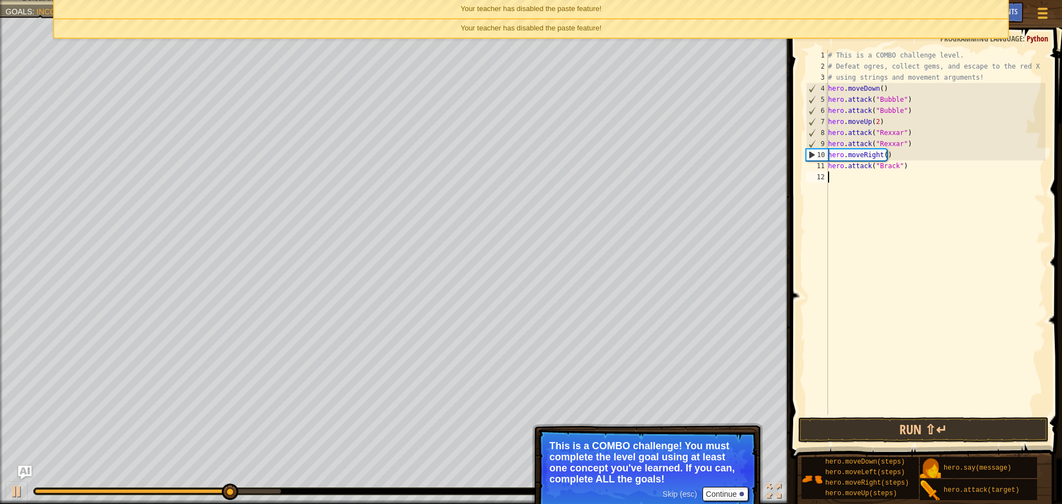
click at [858, 175] on div "# This is a COMBO challenge level. # Defeat [PERSON_NAME], collect gems, and es…" at bounding box center [936, 243] width 220 height 387
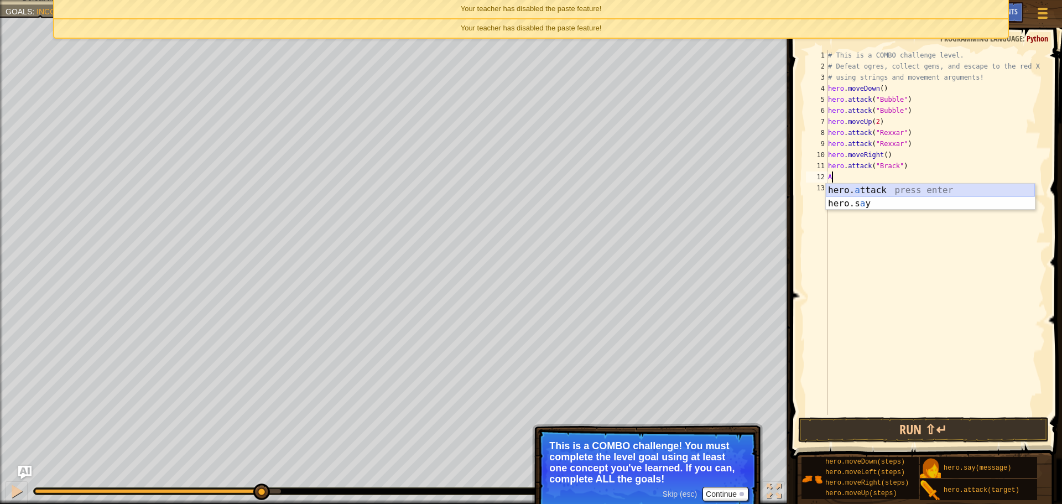
click at [876, 193] on div "hero. a ttack press enter hero.s a y press enter" at bounding box center [930, 210] width 209 height 53
type textarea "hero.attack("Brack")"
click at [898, 185] on div "# This is a COMBO challenge level. # Defeat [PERSON_NAME], collect gems, and es…" at bounding box center [936, 243] width 220 height 387
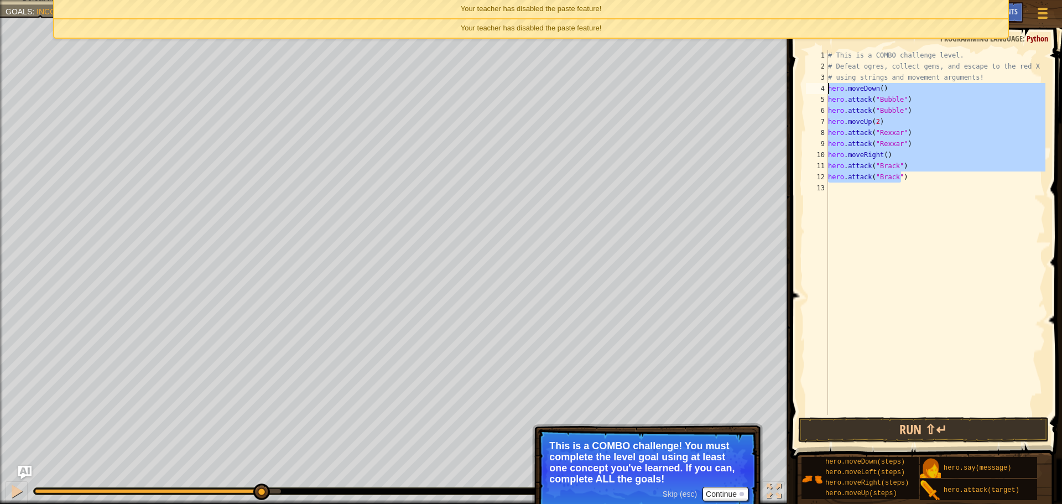
drag, startPoint x: 916, startPoint y: 181, endPoint x: 794, endPoint y: 90, distance: 152.2
click at [794, 90] on div "1 2 3 4 5 6 7 8 9 10 11 12 13 # This is a COMBO challenge level. # Defeat [PERS…" at bounding box center [924, 265] width 275 height 464
type textarea "hero.moveDown() hero.attack("Bubble")"
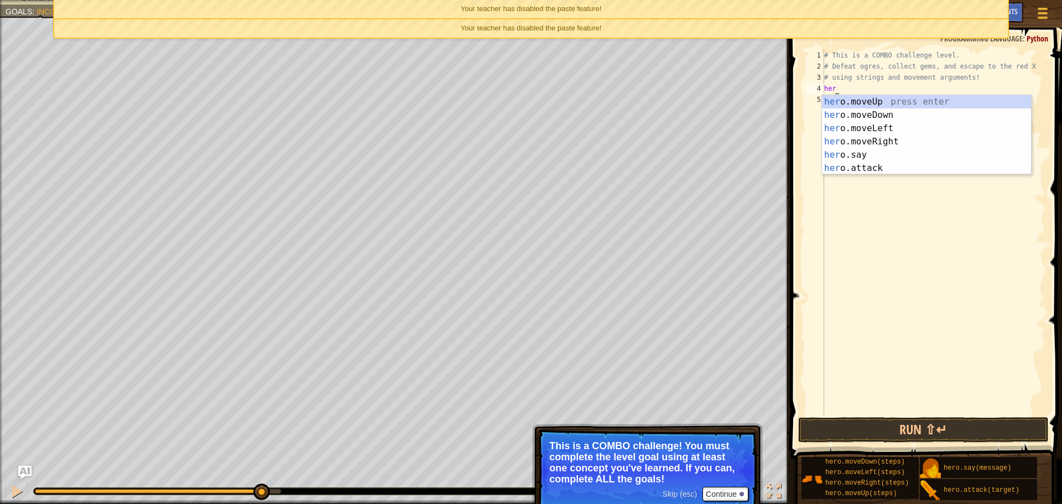
type textarea "h"
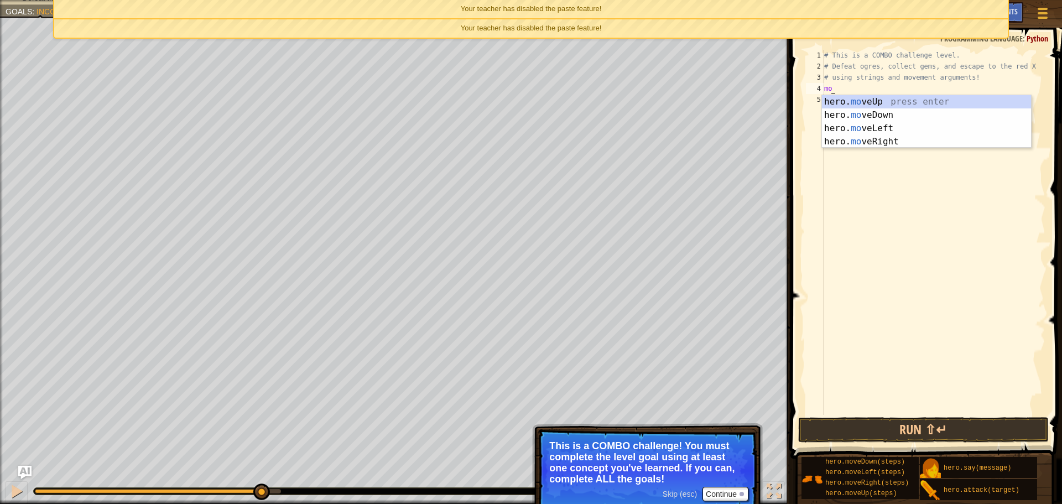
scroll to position [5, 1]
type textarea "move"
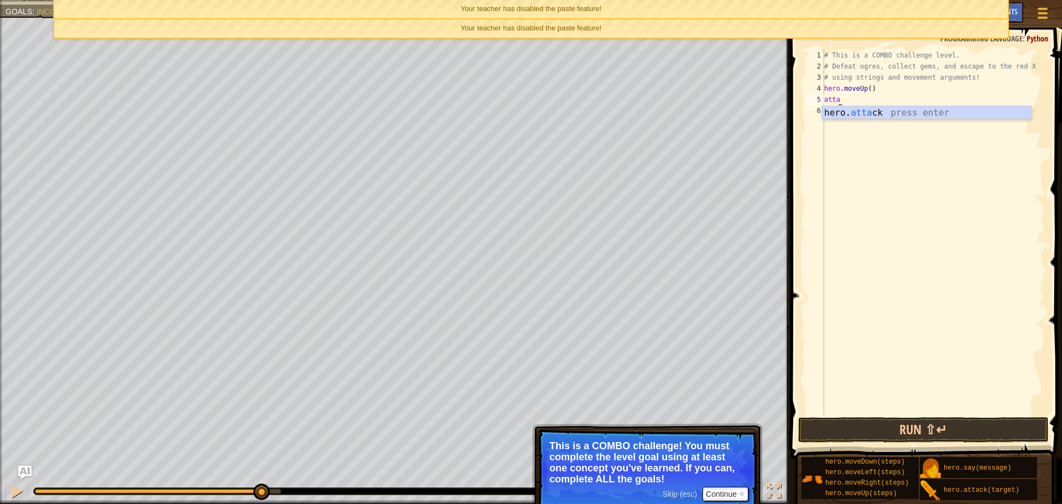
scroll to position [5, 1]
click at [723, 499] on button "Continue" at bounding box center [725, 494] width 46 height 14
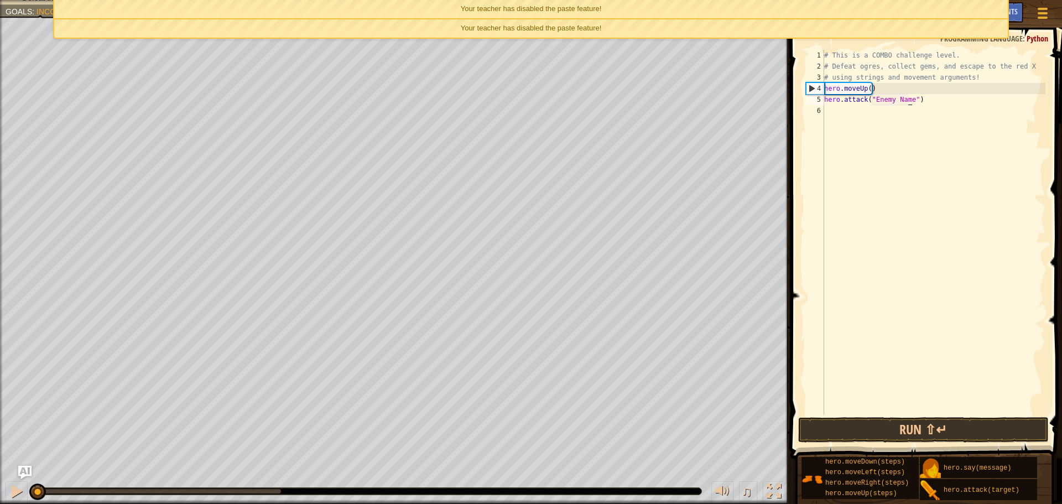
drag, startPoint x: 257, startPoint y: 486, endPoint x: 0, endPoint y: 468, distance: 257.8
click at [0, 468] on div "Escape to the red X mark. Collect all gems. Use at least one concept: Use movem…" at bounding box center [531, 252] width 1062 height 504
click at [899, 98] on div "# This is a COMBO challenge level. # Defeat [PERSON_NAME], collect gems, and es…" at bounding box center [933, 243] width 223 height 387
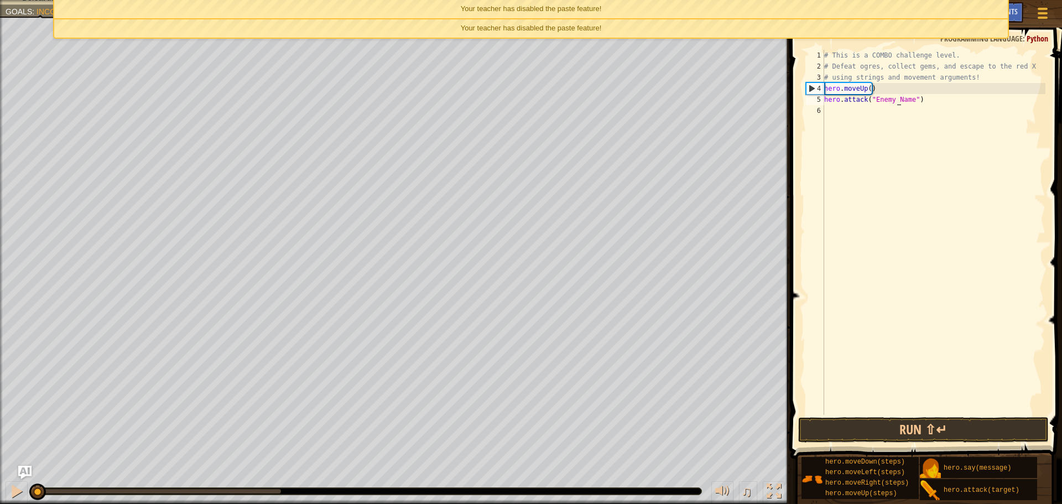
click at [899, 98] on div "# This is a COMBO challenge level. # Defeat [PERSON_NAME], collect gems, and es…" at bounding box center [933, 243] width 223 height 387
drag, startPoint x: 872, startPoint y: 101, endPoint x: 908, endPoint y: 98, distance: 35.5
click at [908, 98] on div "# This is a COMBO challenge level. # Defeat [PERSON_NAME], collect gems, and es…" at bounding box center [933, 243] width 223 height 387
click at [899, 103] on div "# This is a COMBO challenge level. # Defeat [PERSON_NAME], collect gems, and es…" at bounding box center [933, 243] width 223 height 387
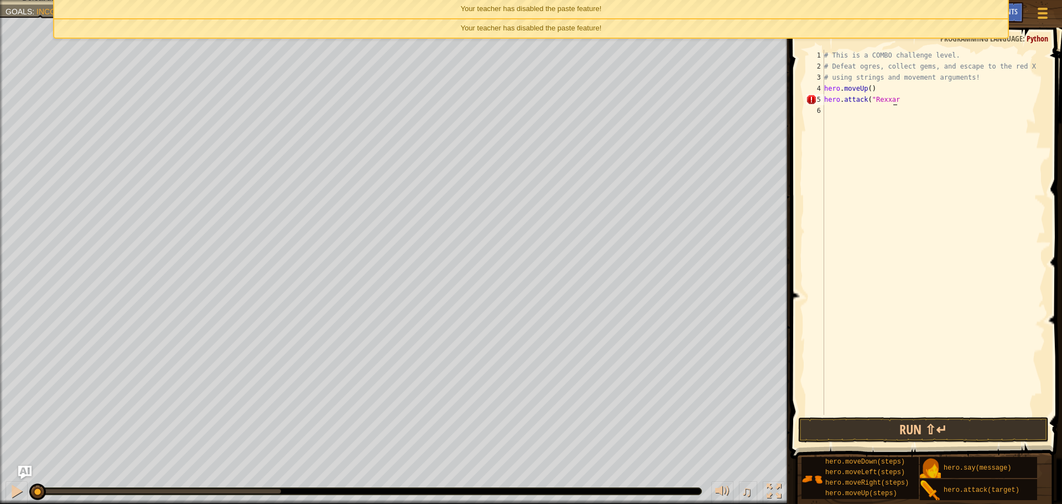
scroll to position [5, 5]
click at [897, 98] on div "# This is a COMBO challenge level. # Defeat [PERSON_NAME], collect gems, and es…" at bounding box center [933, 243] width 223 height 387
type textarea "hero.attack("Rexxar")"
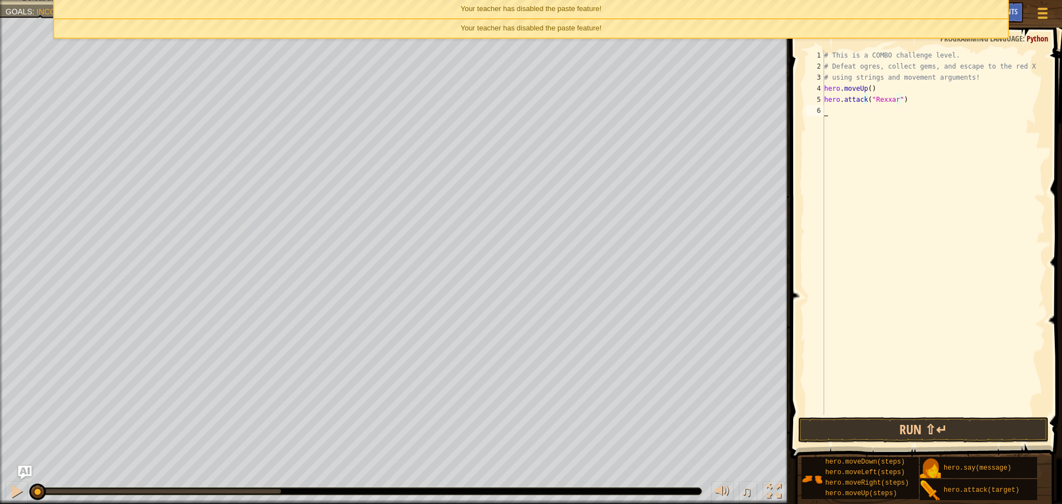
click at [897, 112] on div "# This is a COMBO challenge level. # Defeat [PERSON_NAME], collect gems, and es…" at bounding box center [933, 243] width 223 height 387
click at [844, 107] on div "# This is a COMBO challenge level. # Defeat [PERSON_NAME], collect gems, and es…" at bounding box center [933, 243] width 223 height 387
click at [851, 126] on div "hero. attack press enter" at bounding box center [926, 137] width 209 height 40
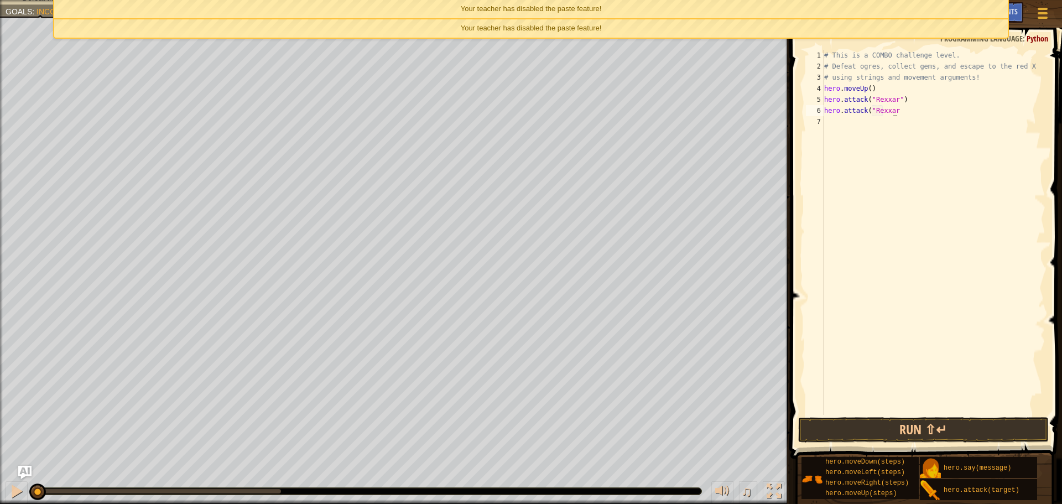
scroll to position [5, 6]
type textarea "hero.attack("Rexxar")")"
click at [853, 123] on div "# This is a COMBO challenge level. # Defeat [PERSON_NAME], collect gems, and es…" at bounding box center [933, 243] width 223 height 387
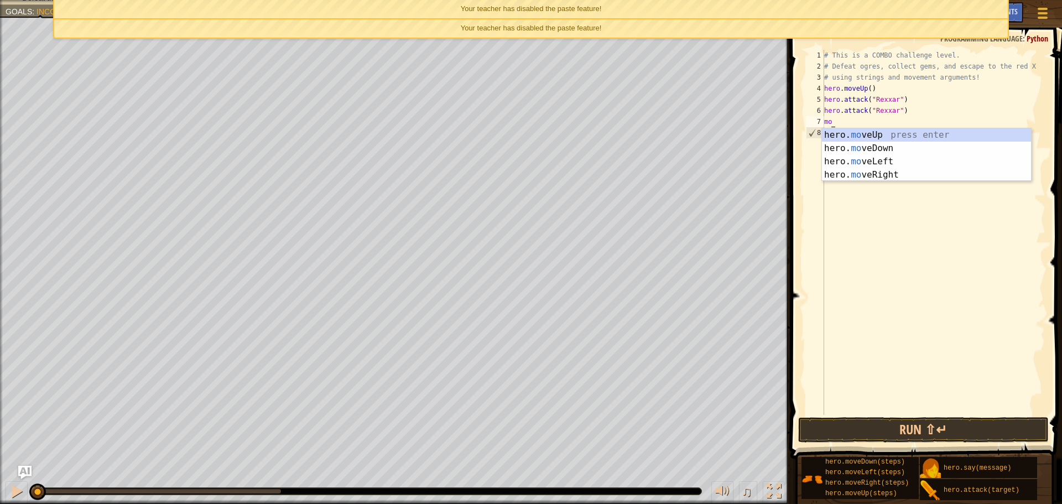
scroll to position [5, 1]
type textarea "move"
click at [884, 177] on div "hero. move Up press enter hero. move Down press enter hero. move Left press ent…" at bounding box center [926, 168] width 209 height 80
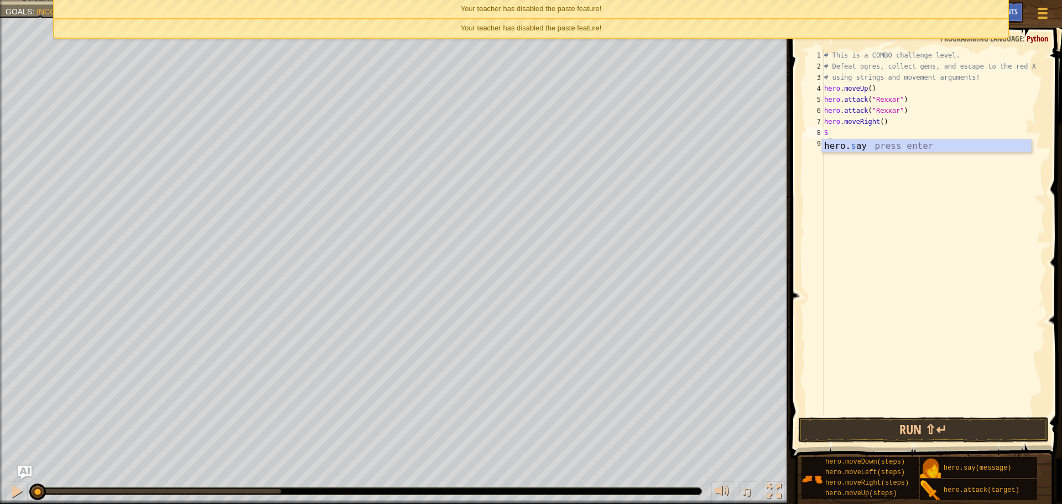
type textarea "S"
type textarea "hero.attack("Brack")")"
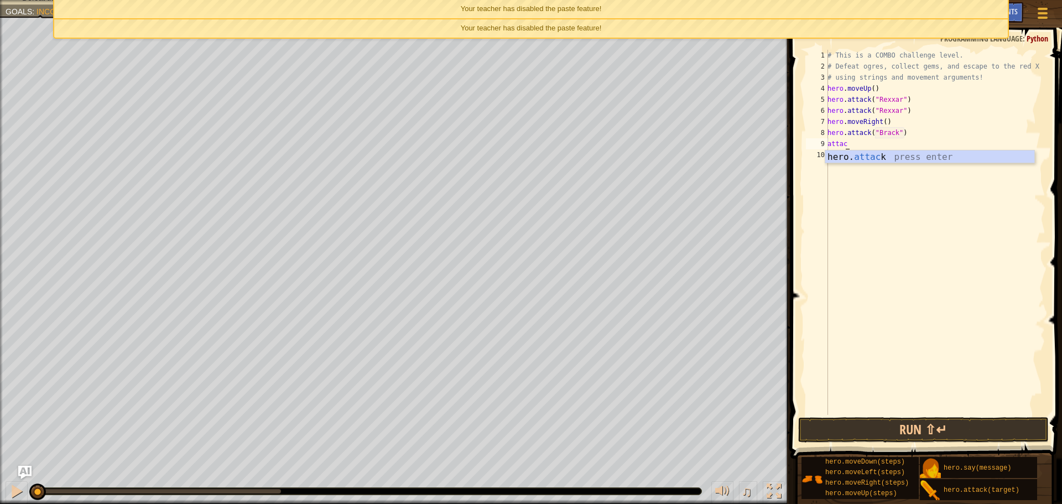
scroll to position [5, 1]
drag, startPoint x: 910, startPoint y: 146, endPoint x: 875, endPoint y: 149, distance: 35.5
click at [875, 149] on div "# This is a COMBO challenge level. # Defeat [PERSON_NAME], collect gems, and es…" at bounding box center [935, 243] width 220 height 387
type textarea "hero.attack("Brack")")"
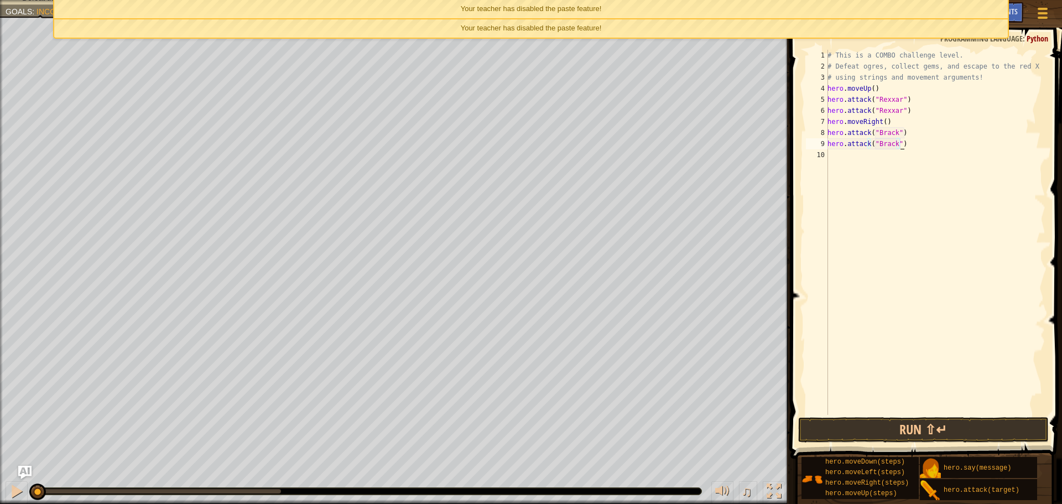
click at [845, 159] on div "# This is a COMBO challenge level. # Defeat [PERSON_NAME], collect gems, and es…" at bounding box center [935, 243] width 220 height 387
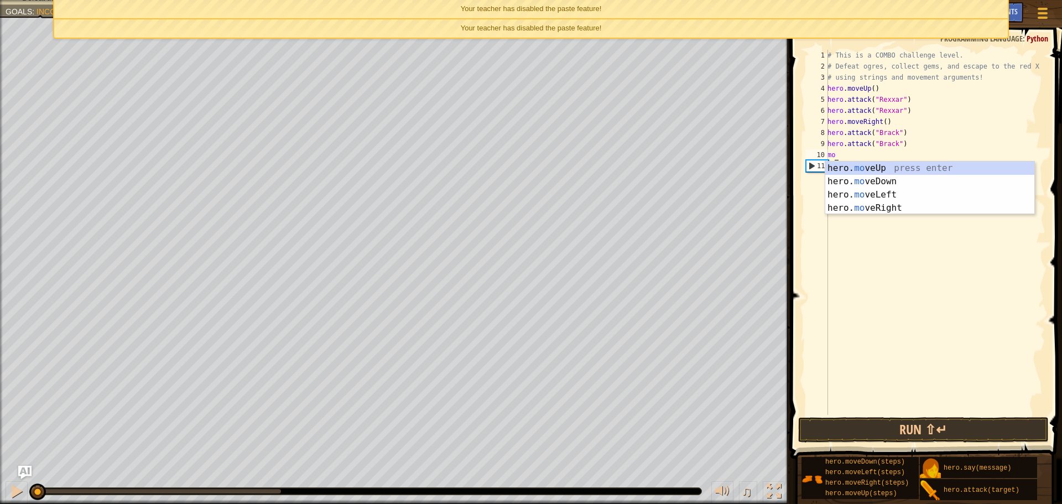
scroll to position [5, 1]
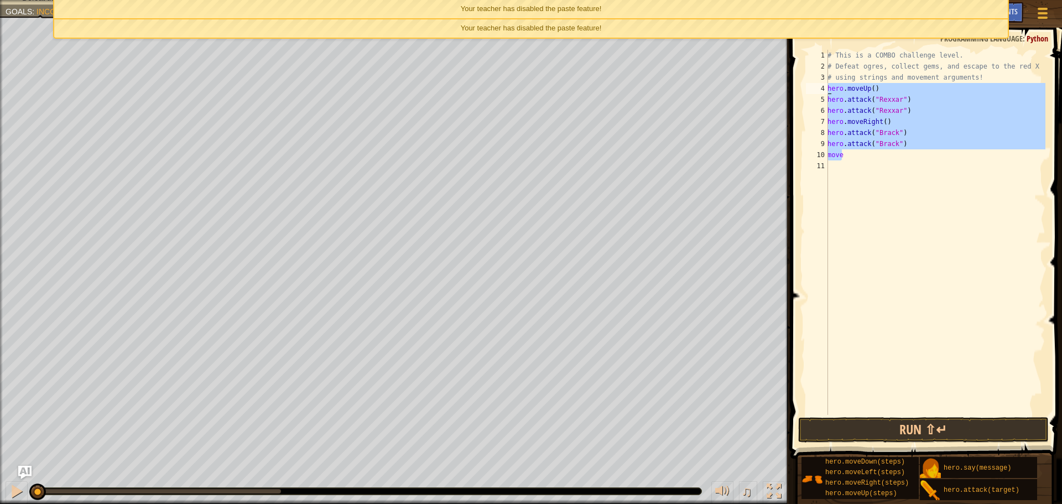
drag, startPoint x: 852, startPoint y: 157, endPoint x: 822, endPoint y: 87, distance: 75.8
click at [822, 87] on div "move 1 2 3 4 5 6 7 8 9 10 11 # This is a COMBO challenge level. # Defeat [PERSO…" at bounding box center [925, 232] width 242 height 365
type textarea "hero.moveUp() hero.attack("Rexxar")"
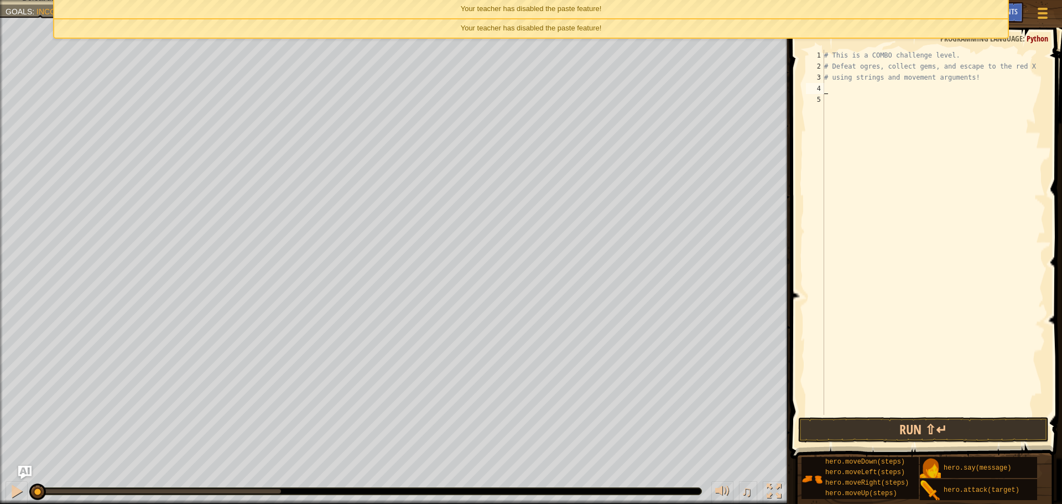
scroll to position [5, 0]
drag, startPoint x: 275, startPoint y: 490, endPoint x: 0, endPoint y: 499, distance: 275.1
click at [0, 499] on div "♫" at bounding box center [395, 488] width 790 height 33
click at [866, 90] on div "# This is a COMBO challenge level. # Defeat [PERSON_NAME], collect gems, and es…" at bounding box center [933, 243] width 223 height 387
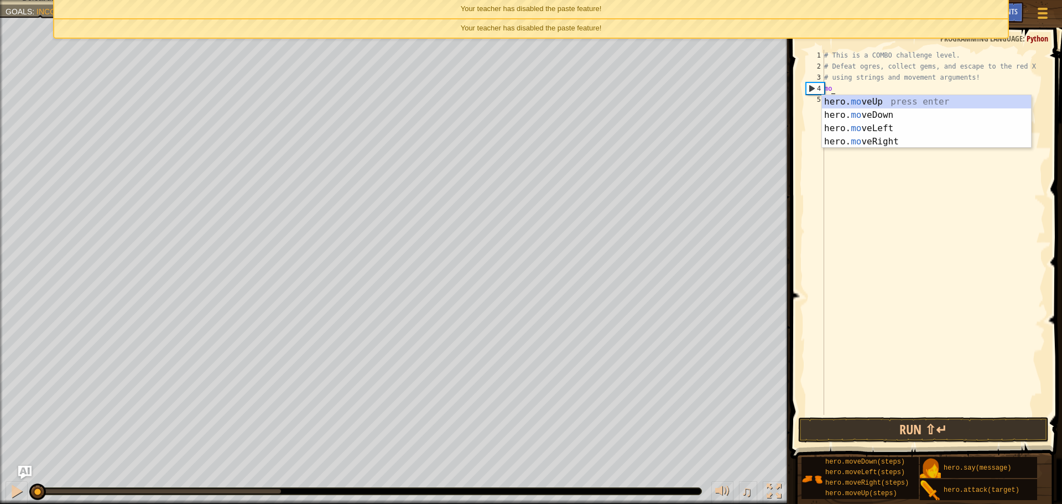
scroll to position [5, 1]
type textarea "move"
click at [917, 139] on div "hero. move Up press enter hero. move Down press enter hero. move Left press ent…" at bounding box center [926, 135] width 209 height 80
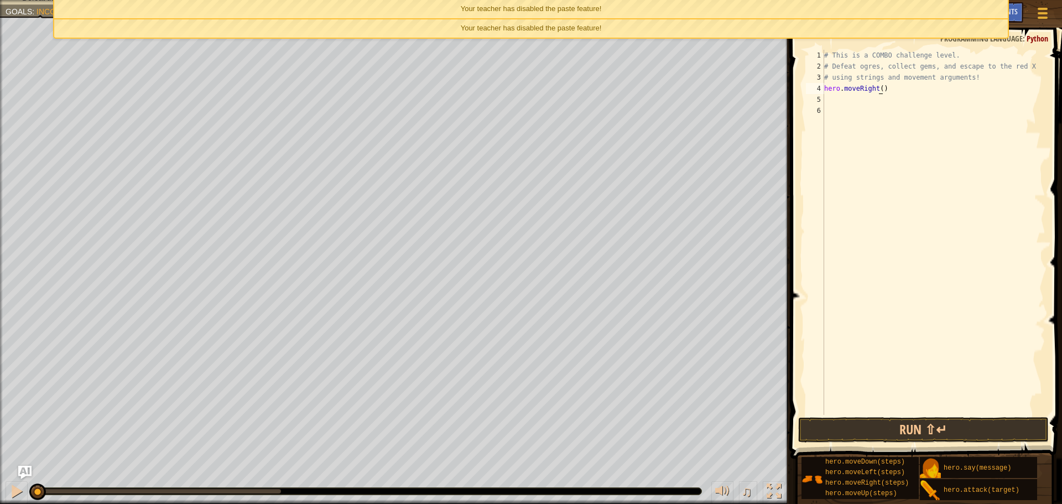
click at [880, 87] on div "# This is a COMBO challenge level. # Defeat [PERSON_NAME], collect gems, and es…" at bounding box center [933, 243] width 223 height 387
type textarea "hero.moveRight(3)"
click at [843, 102] on div "# This is a COMBO challenge level. # Defeat [PERSON_NAME], collect gems, and es…" at bounding box center [933, 243] width 223 height 387
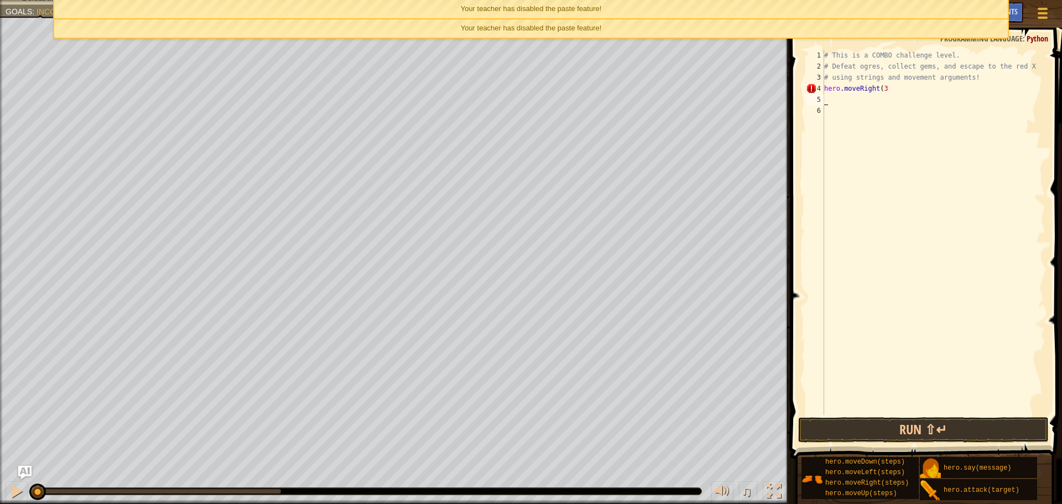
click at [882, 88] on div "# This is a COMBO challenge level. # Defeat [PERSON_NAME], collect gems, and es…" at bounding box center [933, 243] width 223 height 387
type textarea "hero.moveRight(2)"
click at [862, 100] on div "# This is a COMBO challenge level. # Defeat [PERSON_NAME], collect gems, and es…" at bounding box center [933, 243] width 223 height 387
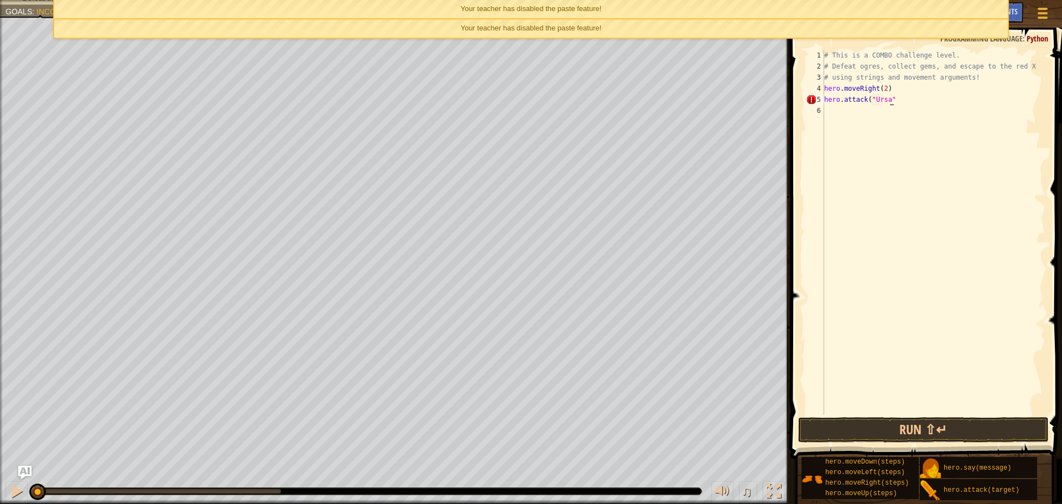
type textarea "hero.attack("Ursa")")"
click at [852, 111] on div "# This is a COMBO challenge level. # Defeat [PERSON_NAME], collect gems, and es…" at bounding box center [933, 243] width 223 height 387
click at [904, 430] on button "Run ⇧↵" at bounding box center [923, 429] width 251 height 25
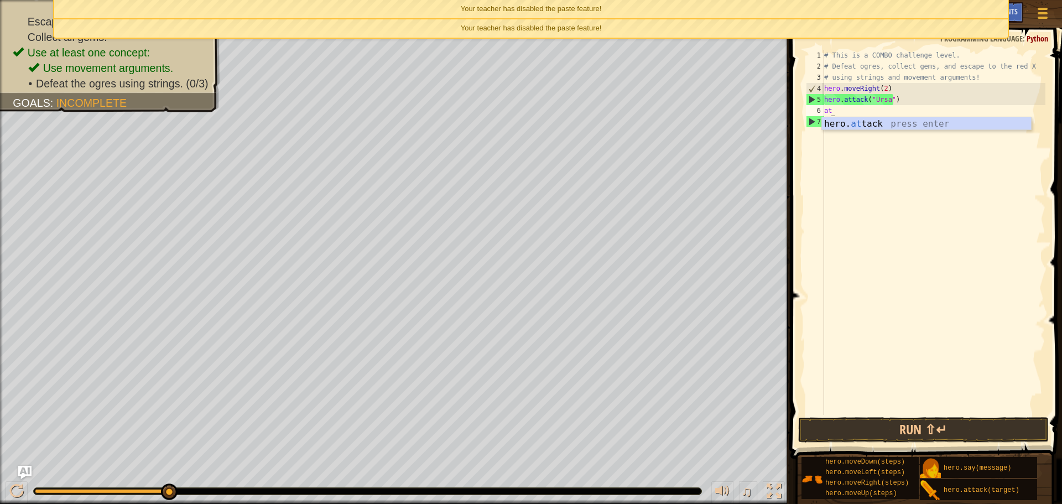
scroll to position [5, 1]
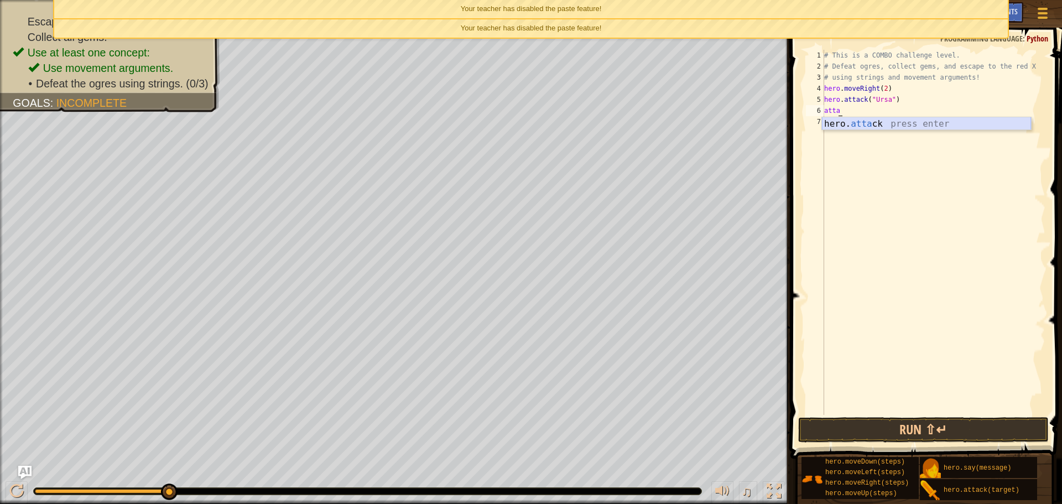
click at [865, 127] on div "hero. atta ck press enter" at bounding box center [926, 137] width 209 height 40
type textarea "hero.attack("Ursa")")"
click at [865, 127] on div "# This is a COMBO challenge level. # Defeat [PERSON_NAME], collect gems, and es…" at bounding box center [933, 243] width 223 height 387
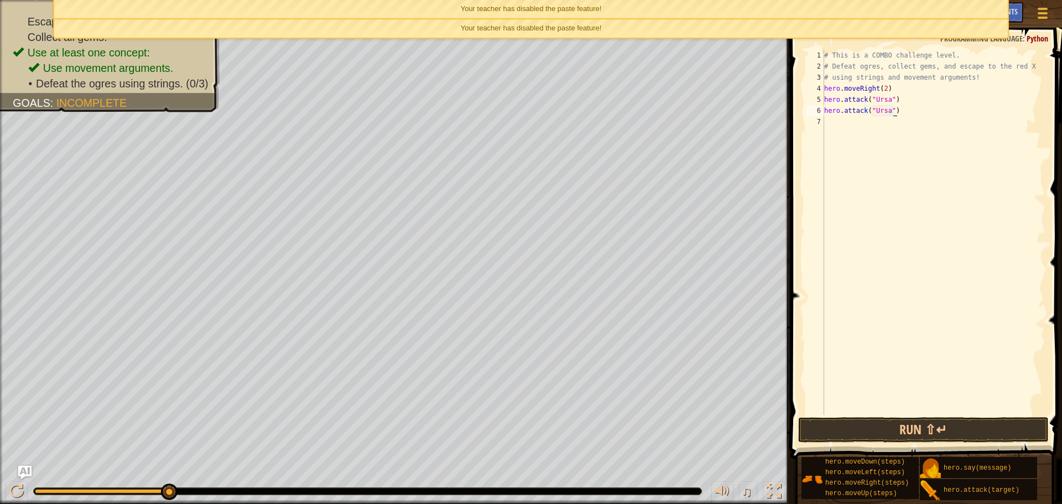
scroll to position [5, 0]
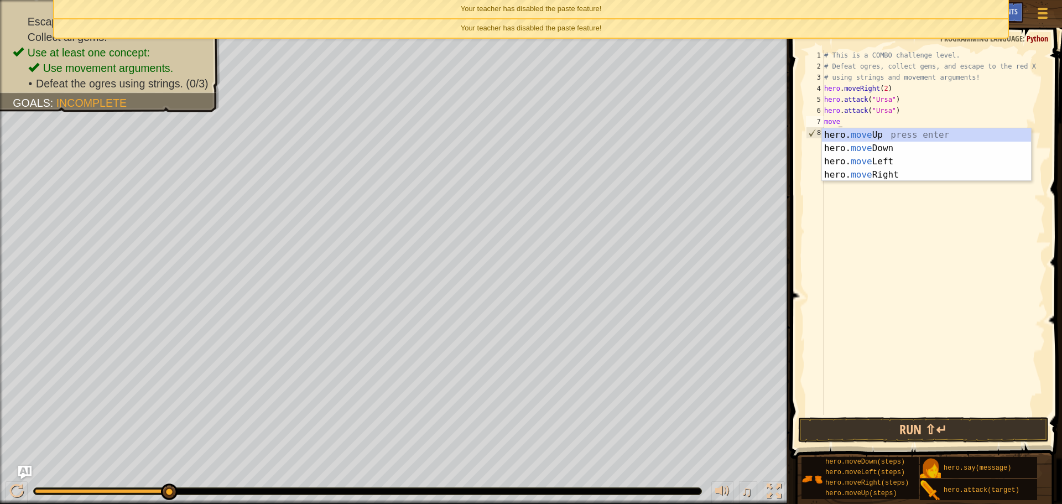
type textarea "moved"
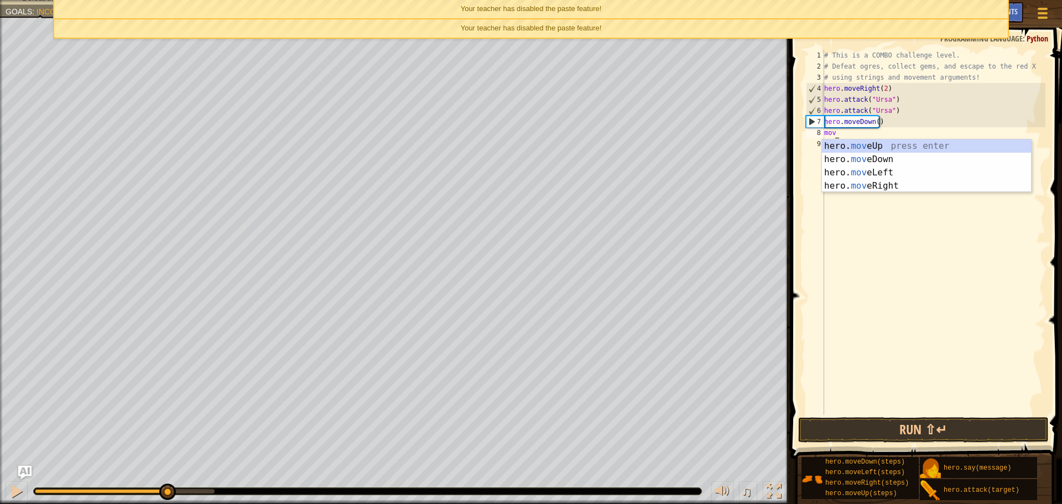
scroll to position [5, 1]
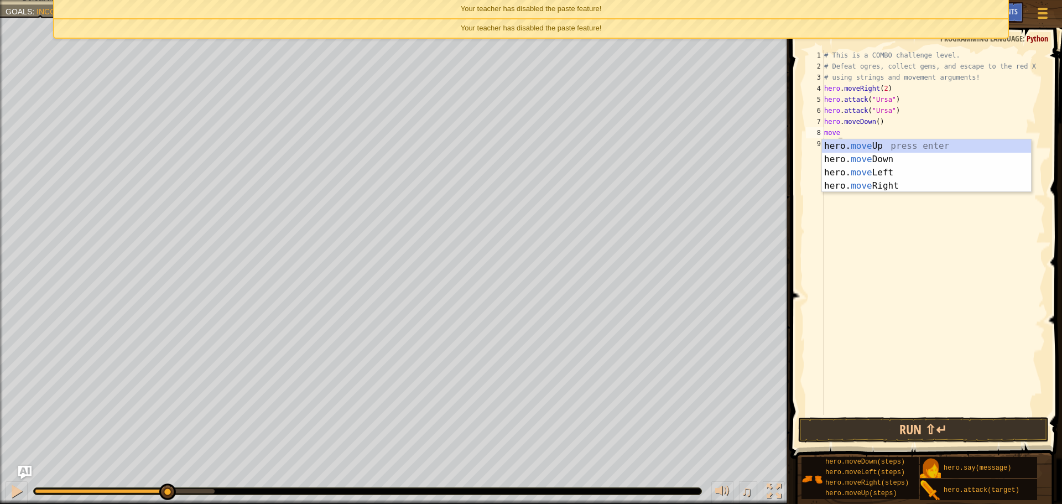
type textarea "movel"
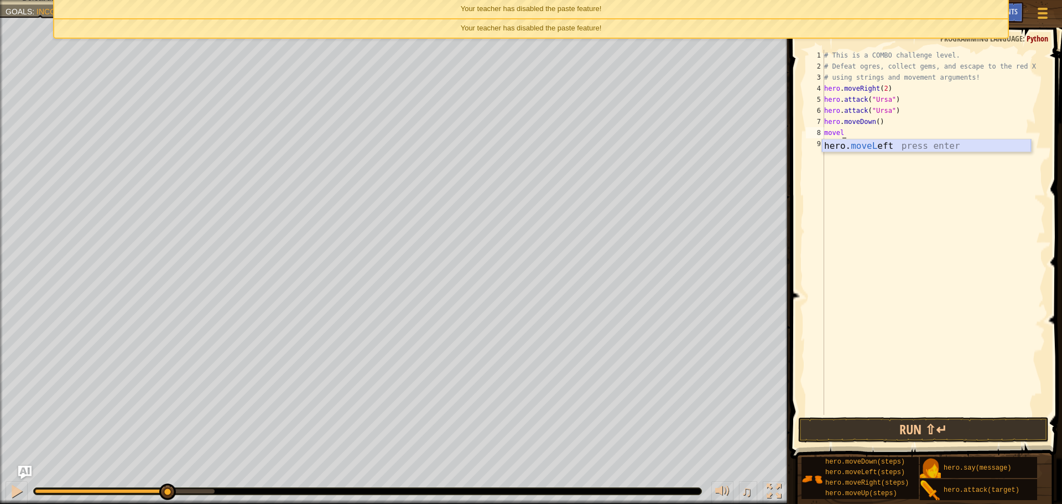
click at [865, 150] on div "hero. moveL eft press enter" at bounding box center [926, 159] width 209 height 40
click at [878, 132] on div "# This is a COMBO challenge level. # Defeat [PERSON_NAME], collect gems, and es…" at bounding box center [935, 243] width 220 height 387
type textarea "hero.moveLeft(2)"
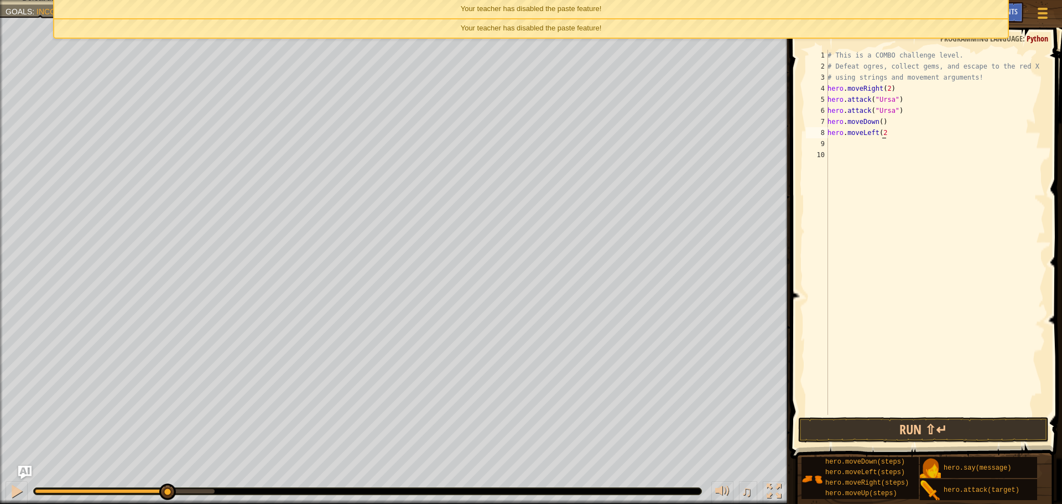
click at [870, 140] on div "# This is a COMBO challenge level. # Defeat [PERSON_NAME], collect gems, and es…" at bounding box center [935, 243] width 220 height 387
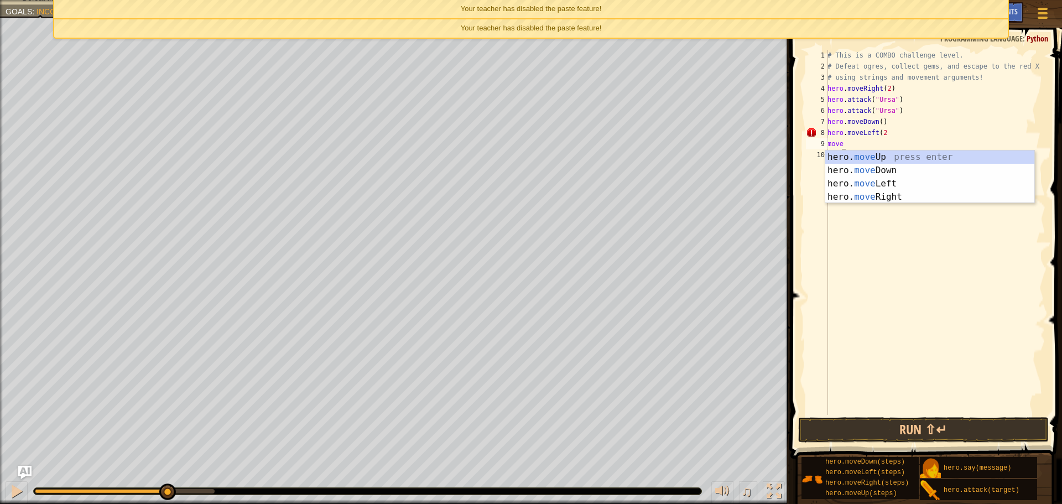
type textarea "moveu"
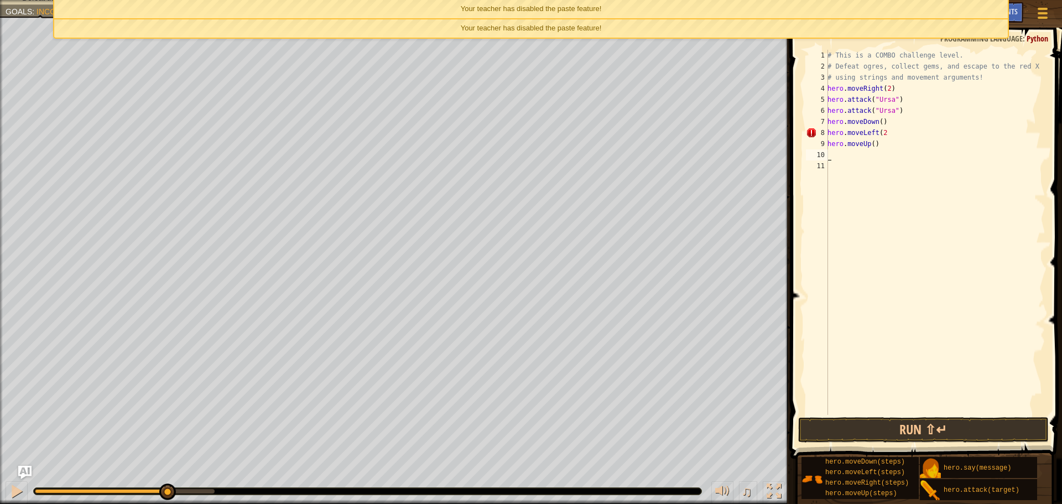
click at [870, 140] on div "# This is a COMBO challenge level. # Defeat [PERSON_NAME], collect gems, and es…" at bounding box center [935, 243] width 220 height 387
type textarea "hero.moveUp2()"
click at [862, 150] on div "# This is a COMBO challenge level. # Defeat [PERSON_NAME], collect gems, and es…" at bounding box center [935, 243] width 220 height 387
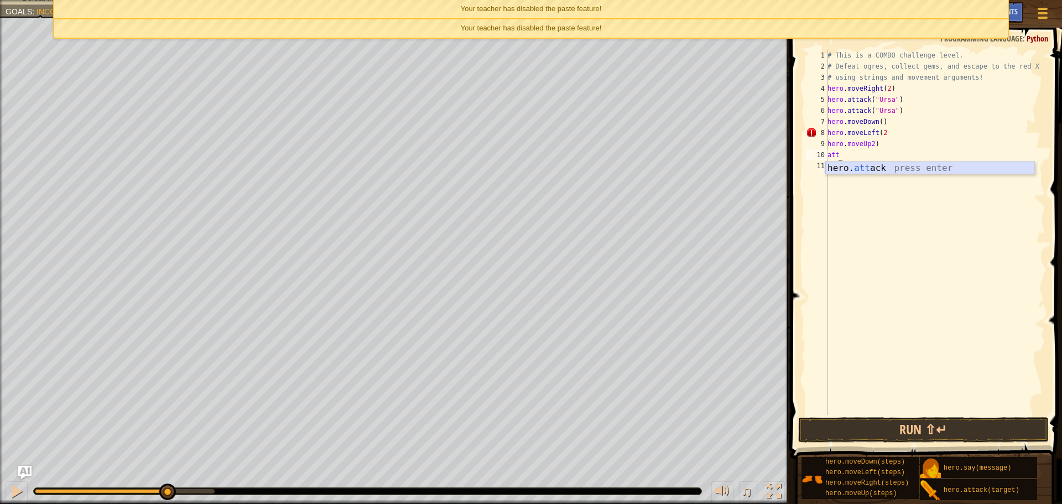
click at [866, 166] on div "hero. att ack press enter" at bounding box center [929, 182] width 209 height 40
type textarea "hero.attack("Rexxar")")"
click at [856, 166] on div "# This is a COMBO challenge level. # Defeat [PERSON_NAME], collect gems, and es…" at bounding box center [935, 243] width 220 height 387
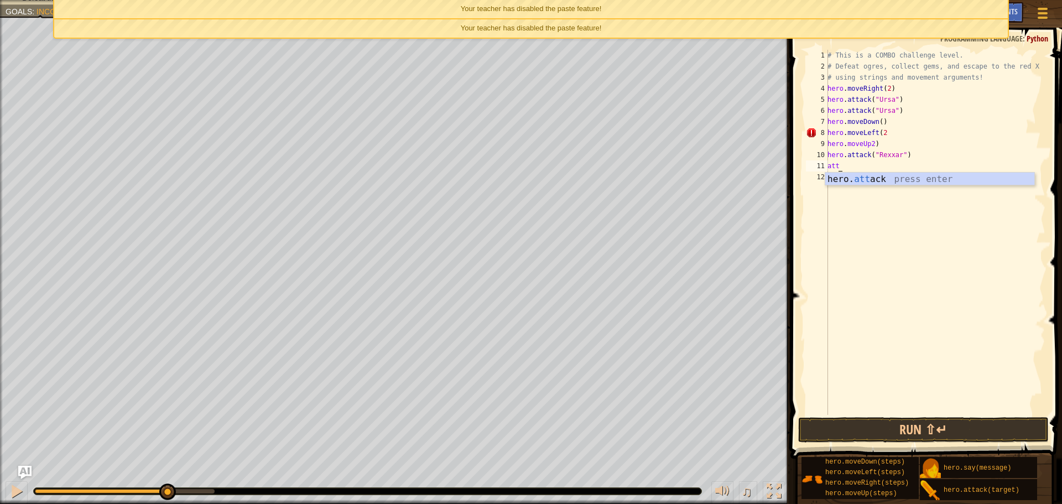
scroll to position [5, 1]
type textarea "hero.attack("Rexxar")")"
click at [848, 179] on div "# This is a COMBO challenge level. # Defeat [PERSON_NAME], collect gems, and es…" at bounding box center [935, 243] width 220 height 387
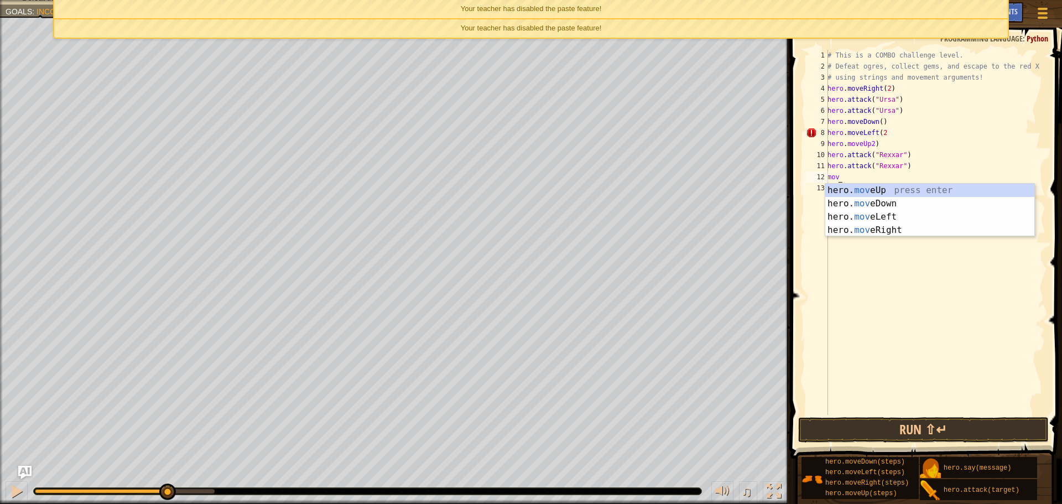
type textarea "mover"
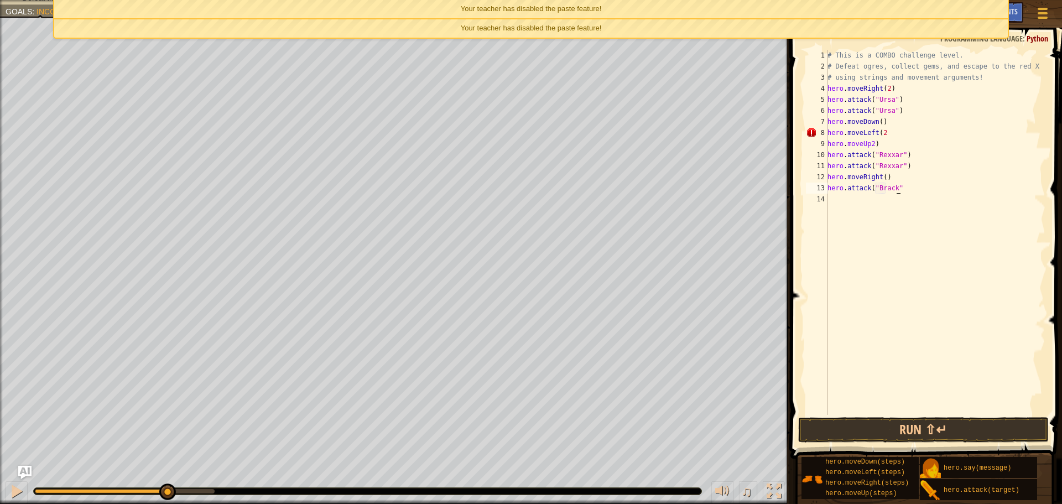
scroll to position [5, 6]
type textarea "hero.attack("Brack")")"
type textarea "hero.attack("Brack")"
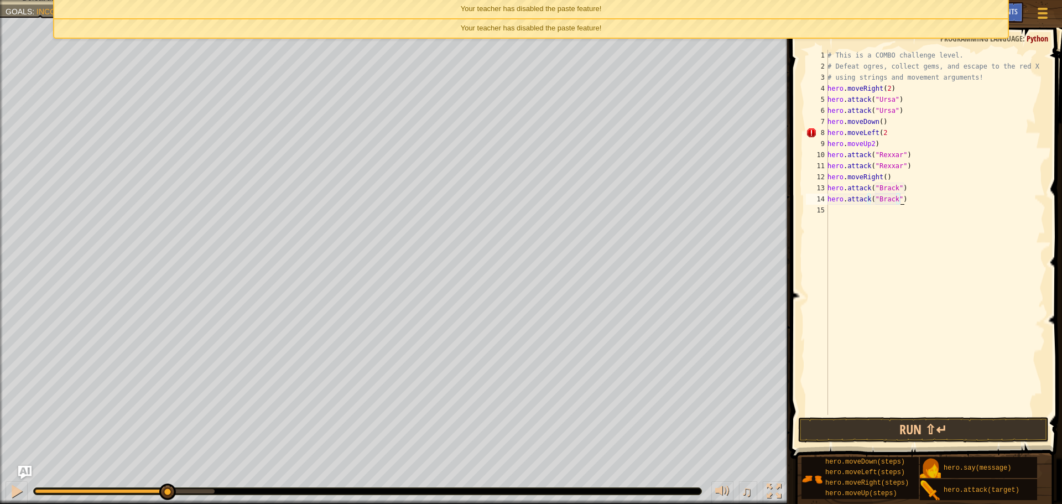
click at [869, 205] on div "# This is a COMBO challenge level. # Defeat [PERSON_NAME], collect gems, and es…" at bounding box center [935, 243] width 220 height 387
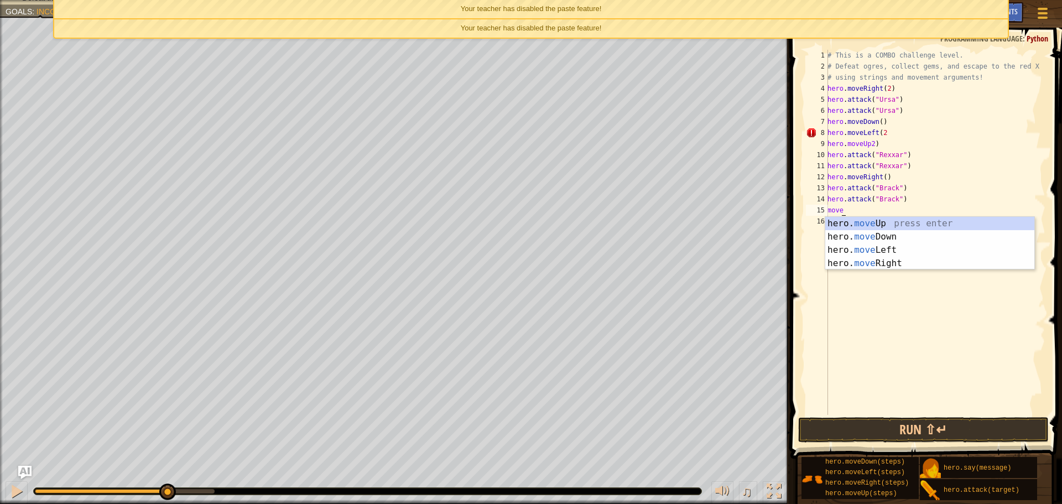
type textarea "mover"
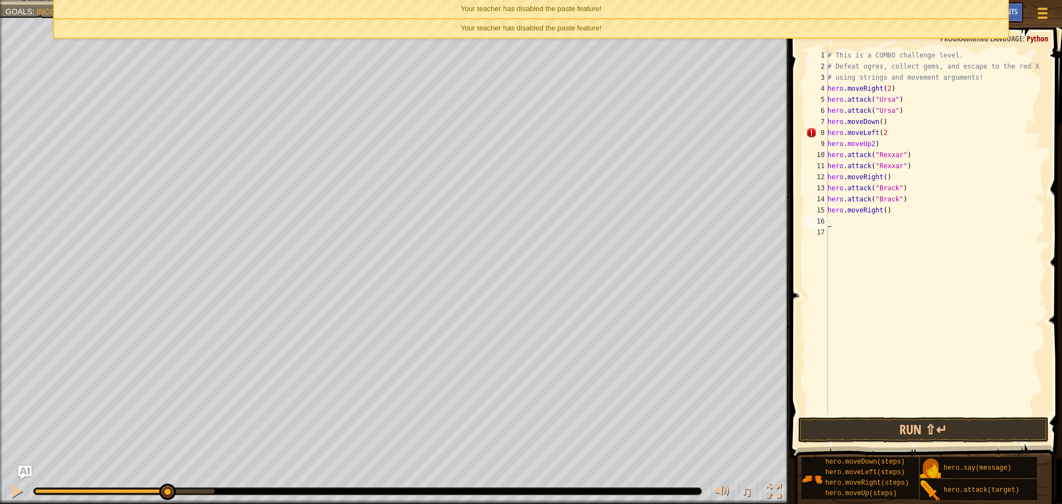
click at [878, 207] on div "# This is a COMBO challenge level. # Defeat [PERSON_NAME], collect gems, and es…" at bounding box center [935, 243] width 220 height 387
click at [884, 209] on div "# This is a COMBO challenge level. # Defeat [PERSON_NAME], collect gems, and es…" at bounding box center [935, 243] width 220 height 387
click at [878, 210] on div "# This is a COMBO challenge level. # Defeat [PERSON_NAME], collect gems, and es…" at bounding box center [935, 243] width 220 height 387
click at [881, 211] on div "# This is a COMBO challenge level. # Defeat [PERSON_NAME], collect gems, and es…" at bounding box center [935, 243] width 220 height 387
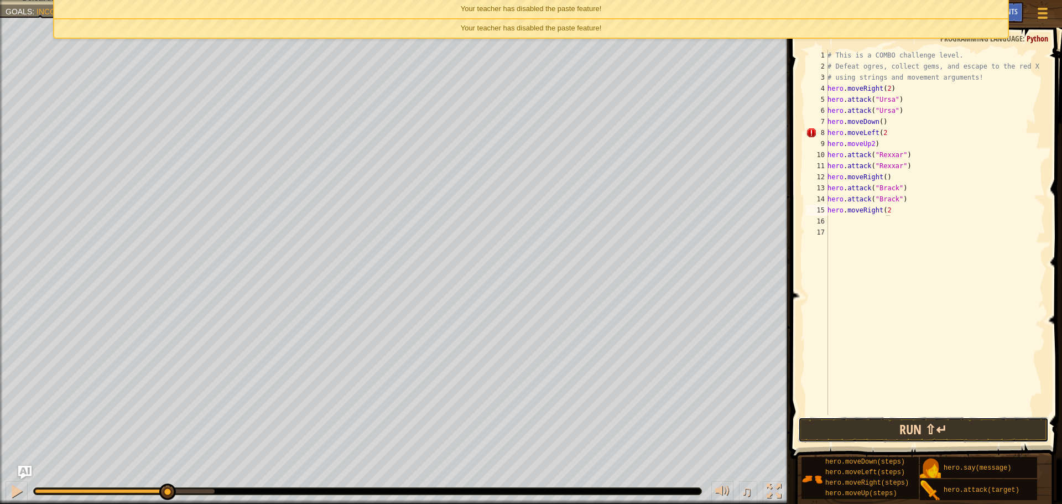
click at [980, 438] on button "Run ⇧↵" at bounding box center [923, 429] width 251 height 25
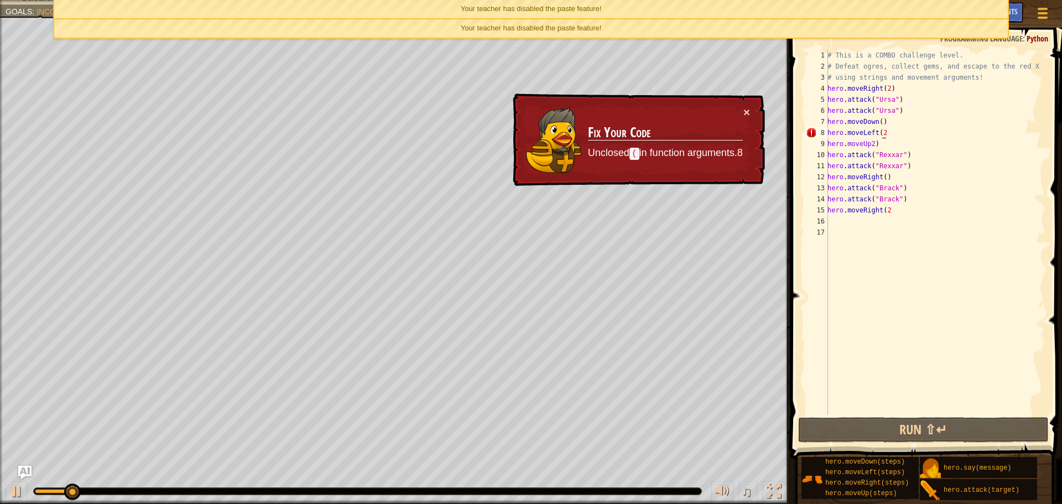
click at [889, 137] on div "# This is a COMBO challenge level. # Defeat [PERSON_NAME], collect gems, and es…" at bounding box center [935, 243] width 220 height 387
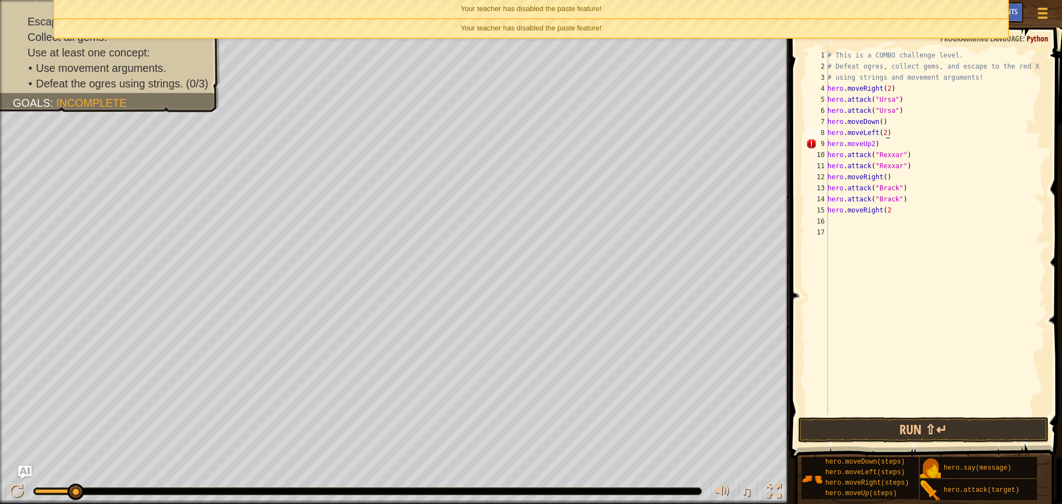
click at [899, 211] on div "# This is a COMBO challenge level. # Defeat [PERSON_NAME], collect gems, and es…" at bounding box center [935, 243] width 220 height 387
type textarea "hero.moveRight(2)"
click at [939, 428] on button "Run ⇧↵" at bounding box center [923, 429] width 251 height 25
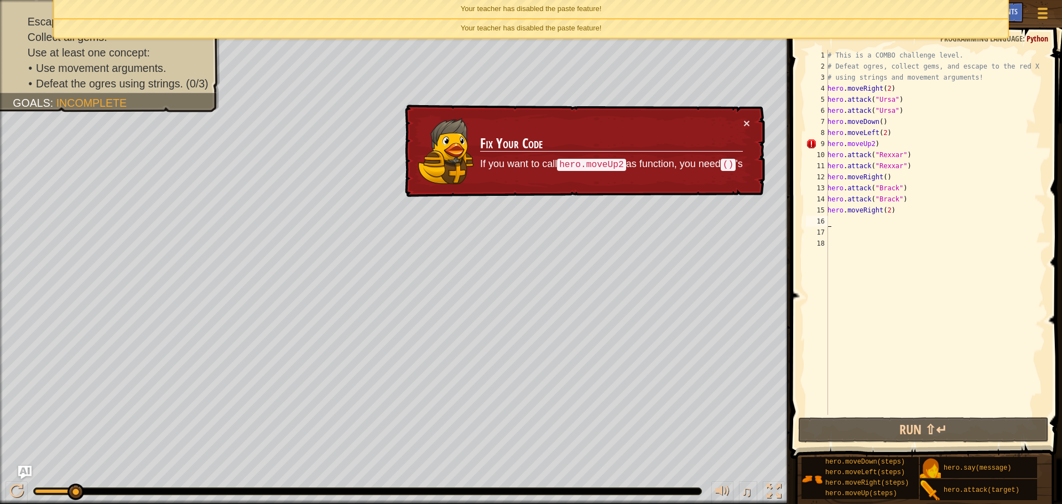
click at [867, 143] on div "# This is a COMBO challenge level. # Defeat [PERSON_NAME], collect gems, and es…" at bounding box center [935, 243] width 220 height 387
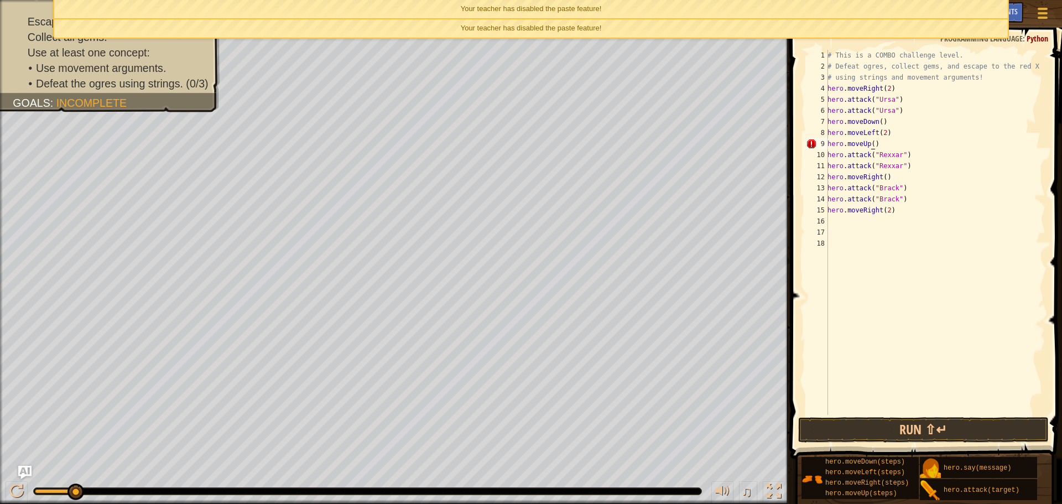
scroll to position [5, 4]
click at [944, 430] on button "Run ⇧↵" at bounding box center [923, 429] width 251 height 25
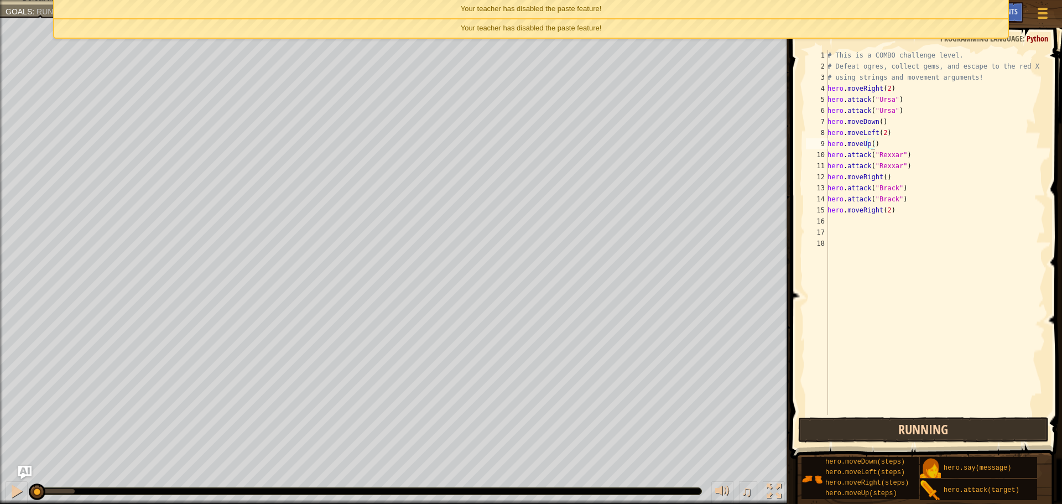
scroll to position [5, 3]
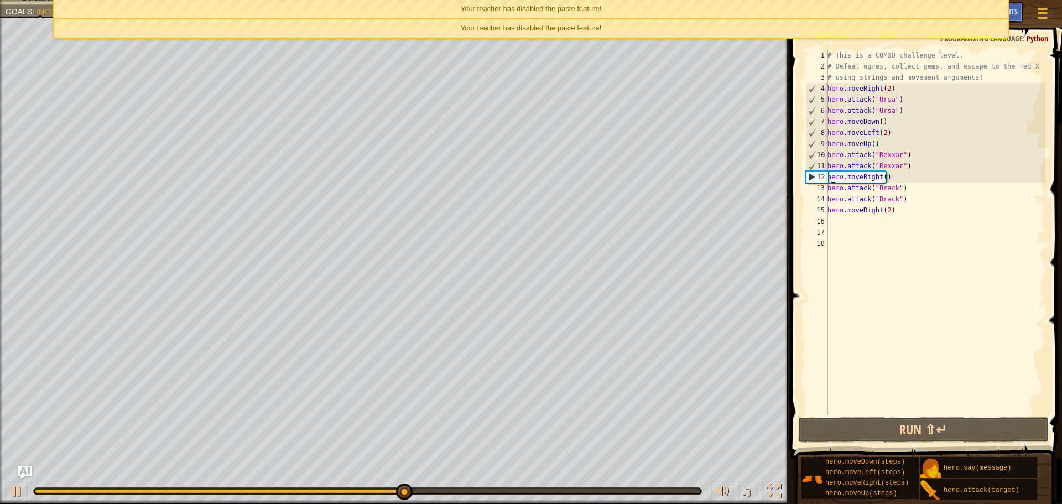
click at [830, 176] on div "# This is a COMBO challenge level. # Defeat [PERSON_NAME], collect gems, and es…" at bounding box center [935, 243] width 220 height 387
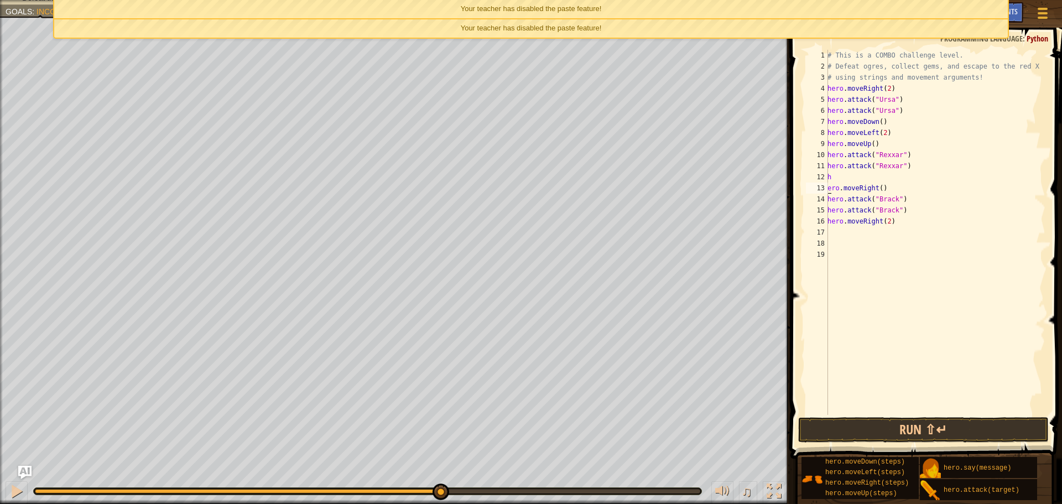
type textarea "hero.moveRight()"
click at [836, 176] on div "# This is a COMBO challenge level. # Defeat [PERSON_NAME], collect gems, and es…" at bounding box center [935, 243] width 220 height 387
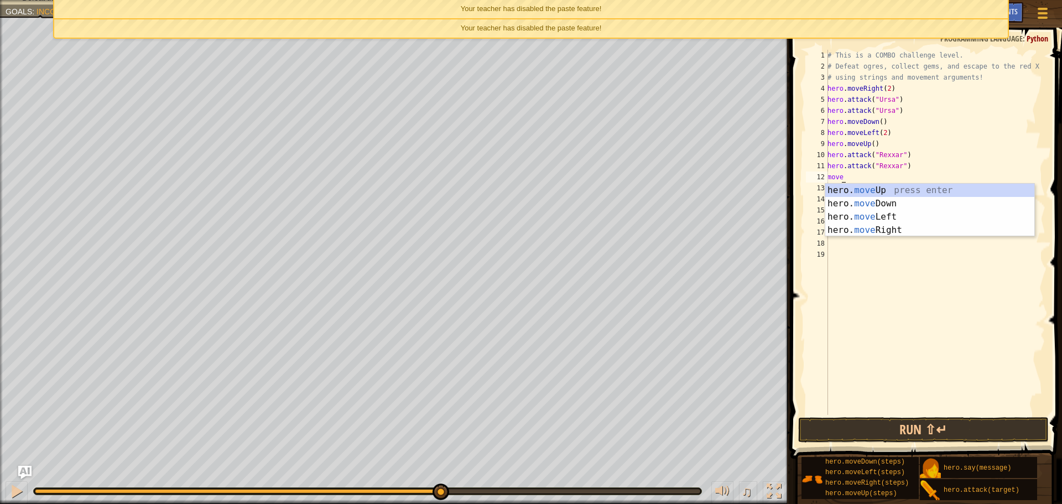
type textarea "moveu"
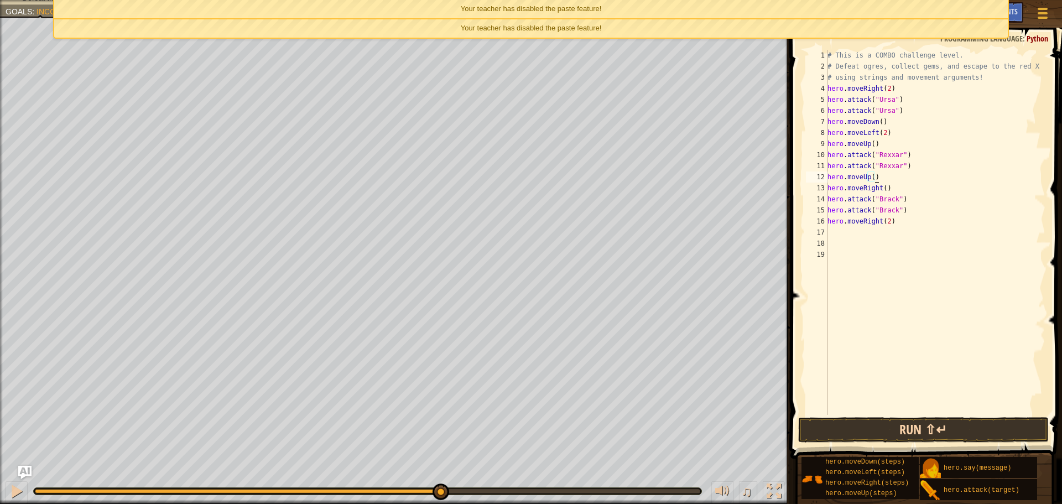
type textarea "hero.moveUp()"
click at [932, 421] on button "Run ⇧↵" at bounding box center [923, 429] width 251 height 25
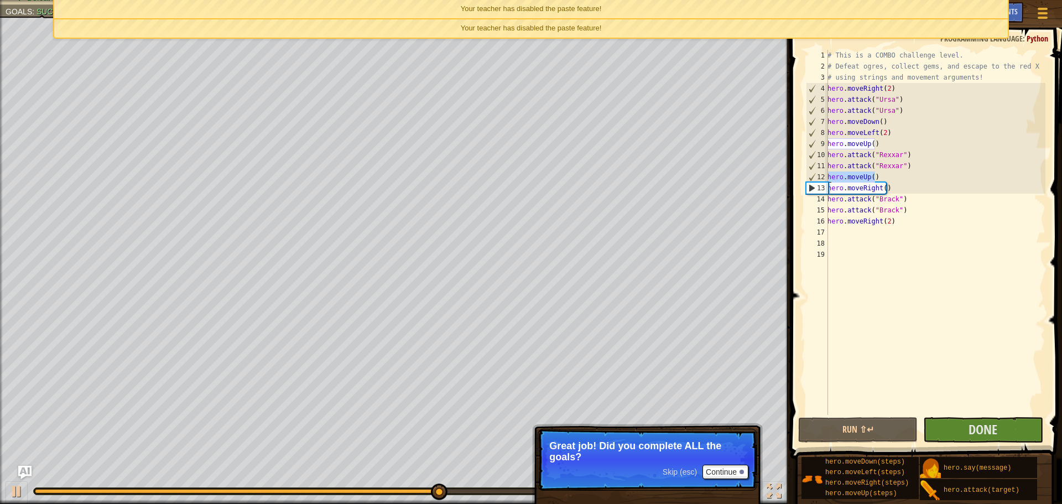
drag, startPoint x: 881, startPoint y: 180, endPoint x: 828, endPoint y: 178, distance: 53.1
click at [828, 178] on div "# This is a COMBO challenge level. # Defeat [PERSON_NAME], collect gems, and es…" at bounding box center [935, 243] width 220 height 387
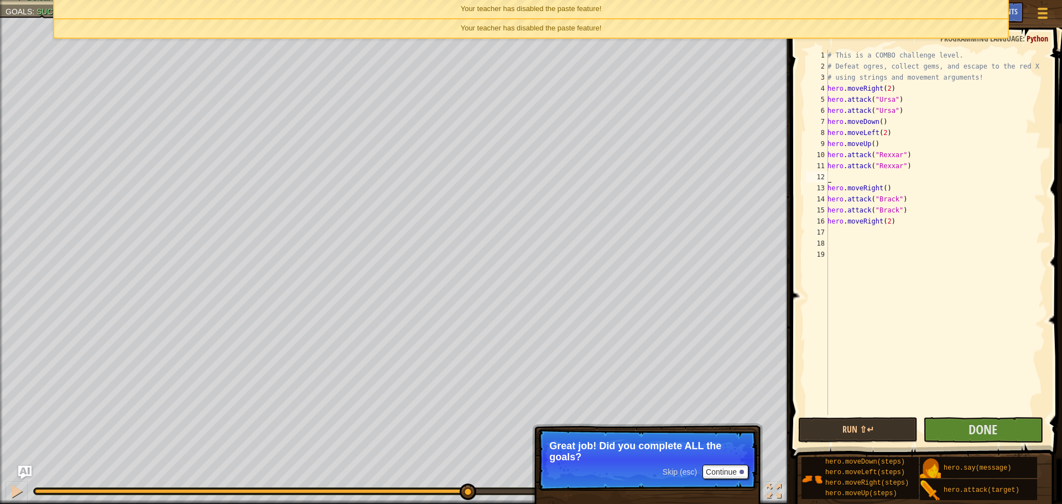
type textarea "hero.attack("Rexxar")"
click at [883, 430] on button "Run ⇧↵" at bounding box center [857, 429] width 119 height 25
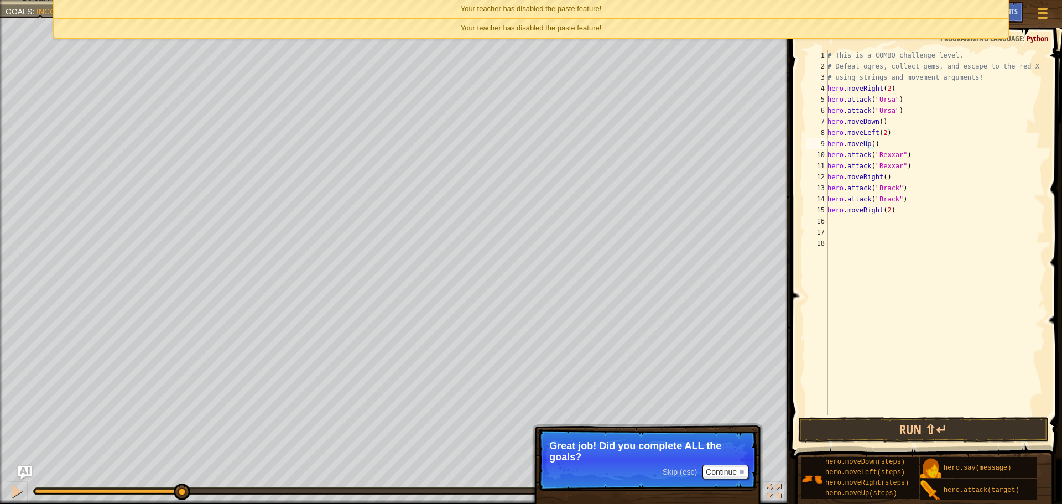
click at [879, 144] on div "# This is a COMBO challenge level. # Defeat [PERSON_NAME], collect gems, and es…" at bounding box center [935, 243] width 220 height 387
click at [871, 146] on div "# This is a COMBO challenge level. # Defeat [PERSON_NAME], collect gems, and es…" at bounding box center [935, 243] width 220 height 387
click at [960, 423] on button "Run ⇧↵" at bounding box center [923, 429] width 251 height 25
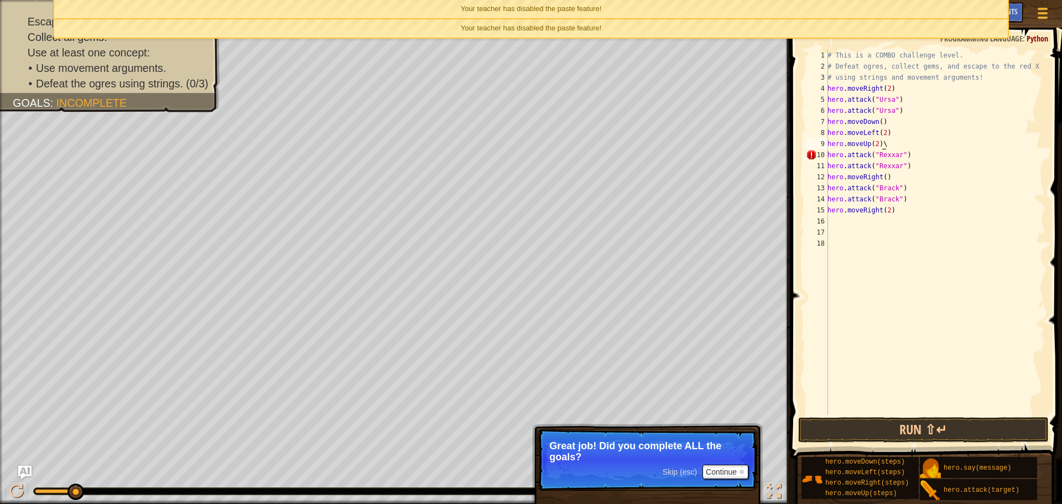
type textarea "hero.moveUp(2)"
click at [957, 425] on button "Run ⇧↵" at bounding box center [923, 429] width 251 height 25
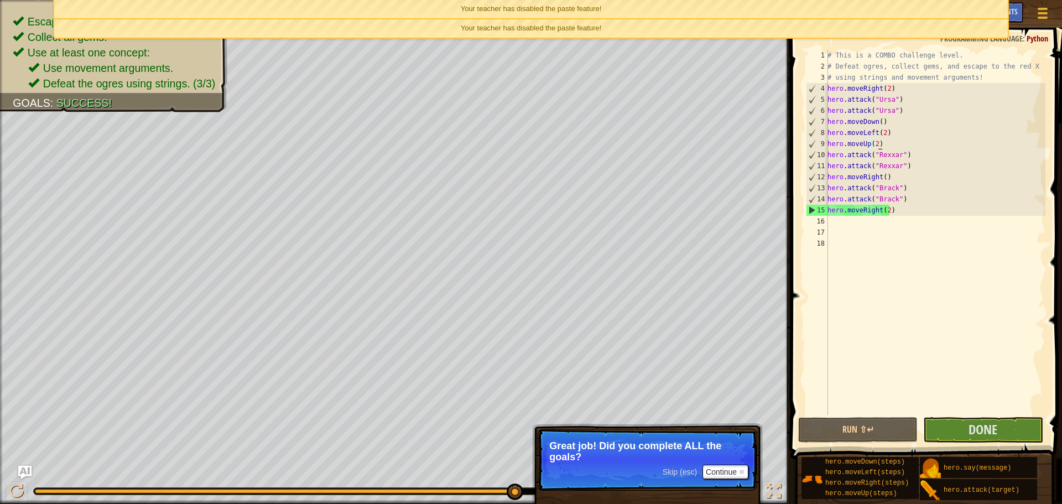
drag, startPoint x: 130, startPoint y: 485, endPoint x: 608, endPoint y: 462, distance: 478.4
click at [608, 462] on div "Escape to the red X mark. Collect all gems. Use at least one concept: Use movem…" at bounding box center [531, 252] width 1062 height 504
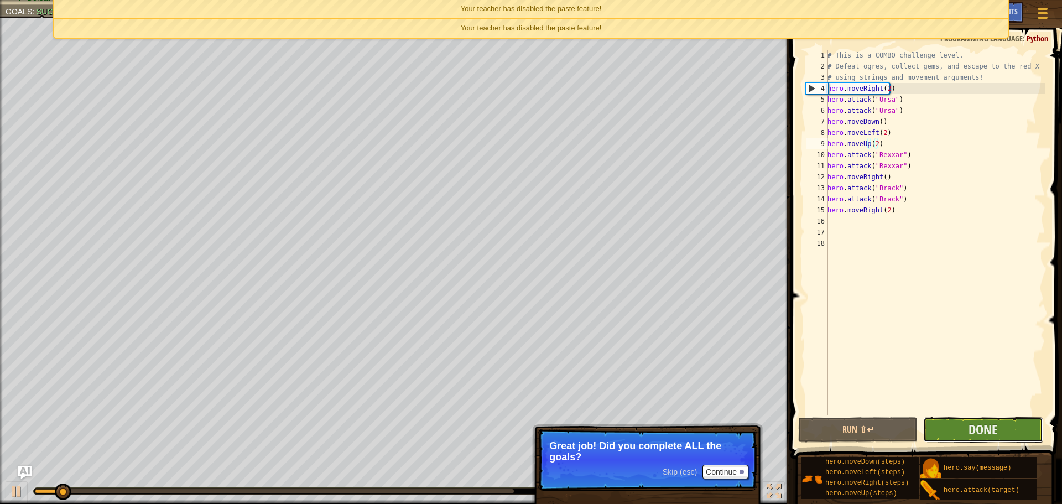
click at [1009, 433] on button "Done" at bounding box center [982, 429] width 119 height 25
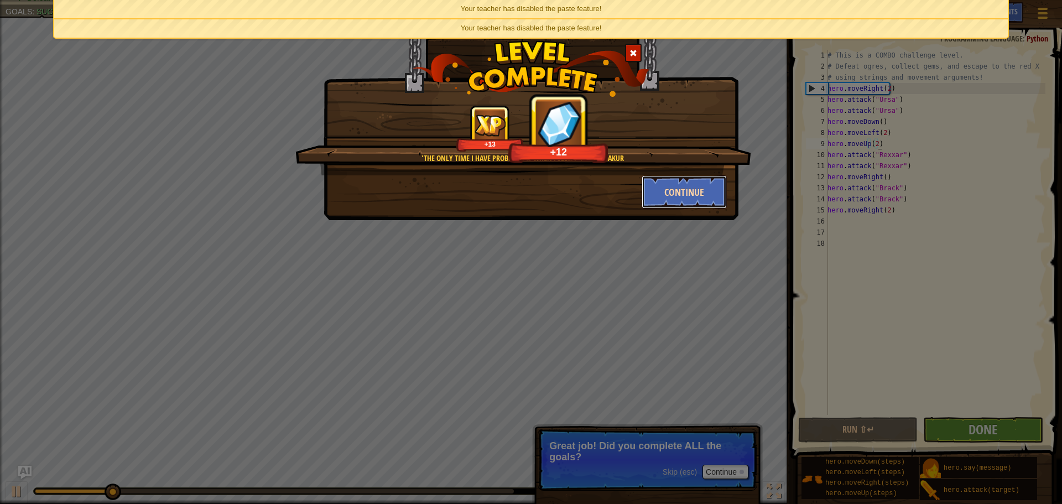
click at [675, 181] on button "Continue" at bounding box center [685, 191] width 86 height 33
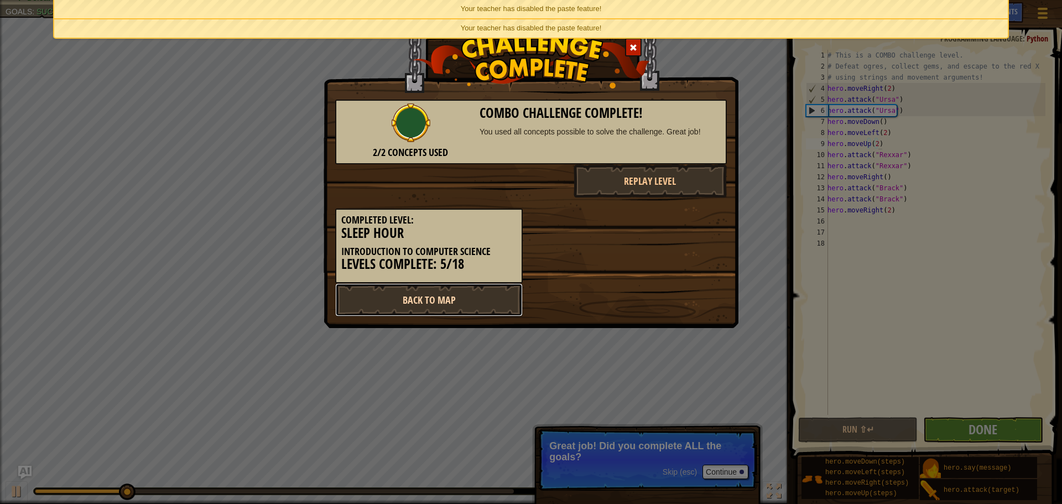
click at [453, 303] on link "Back to Map" at bounding box center [429, 299] width 188 height 33
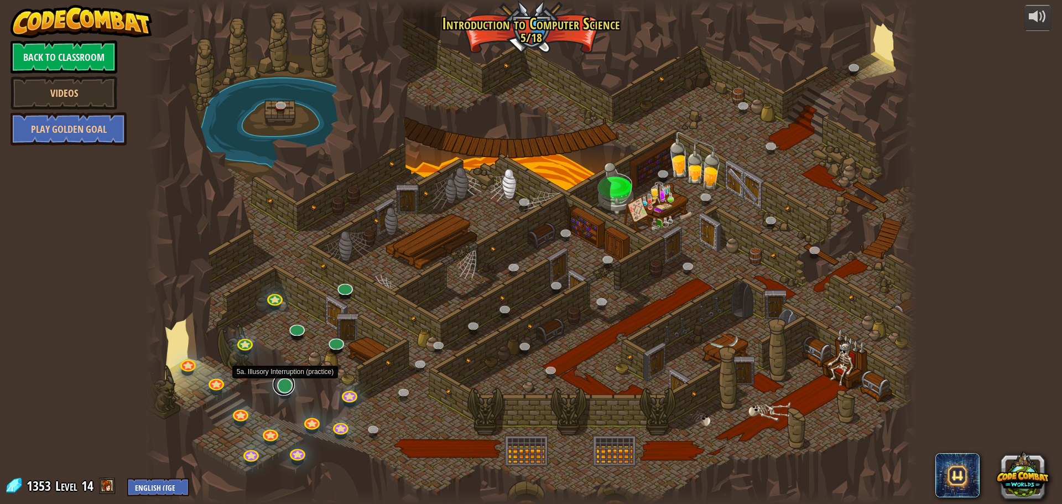
click at [279, 382] on link at bounding box center [284, 384] width 22 height 22
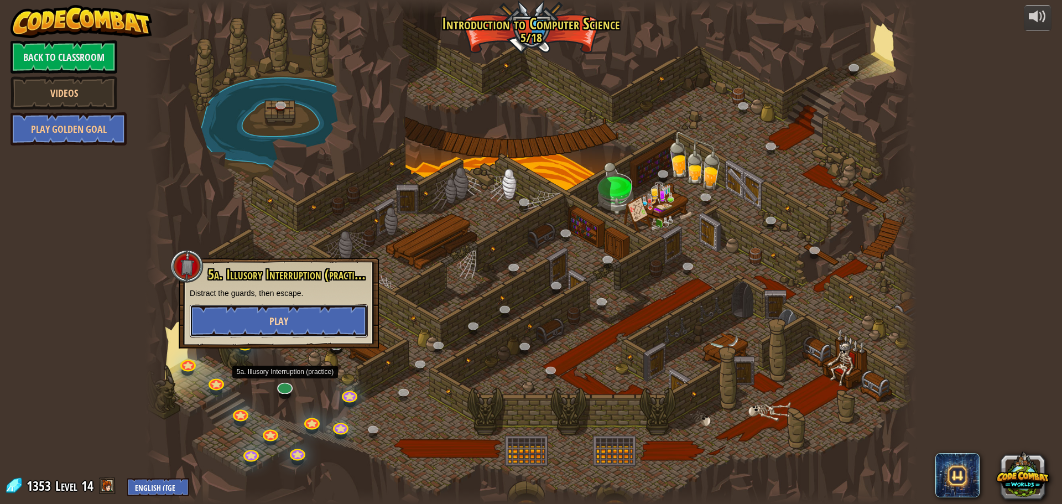
click at [327, 306] on button "Play" at bounding box center [279, 320] width 178 height 33
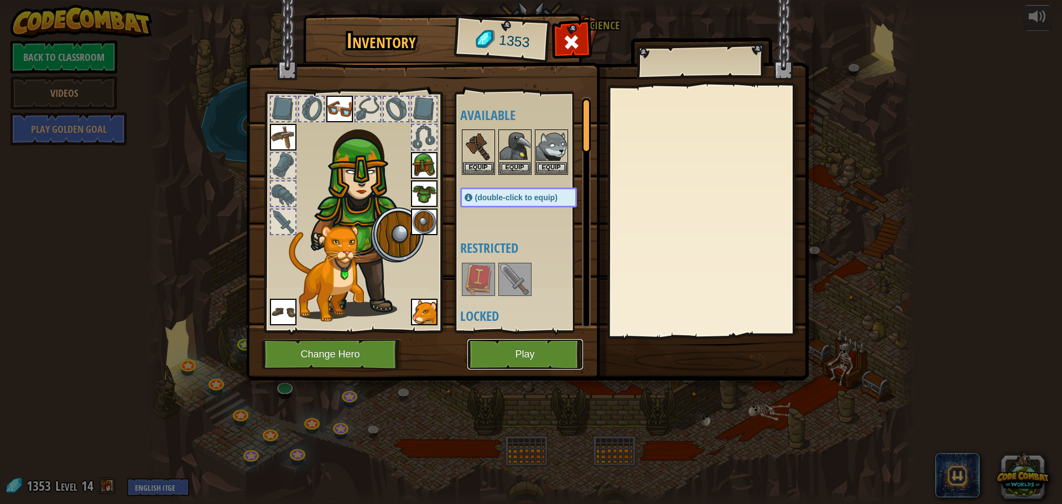
click at [542, 340] on button "Play" at bounding box center [525, 354] width 116 height 30
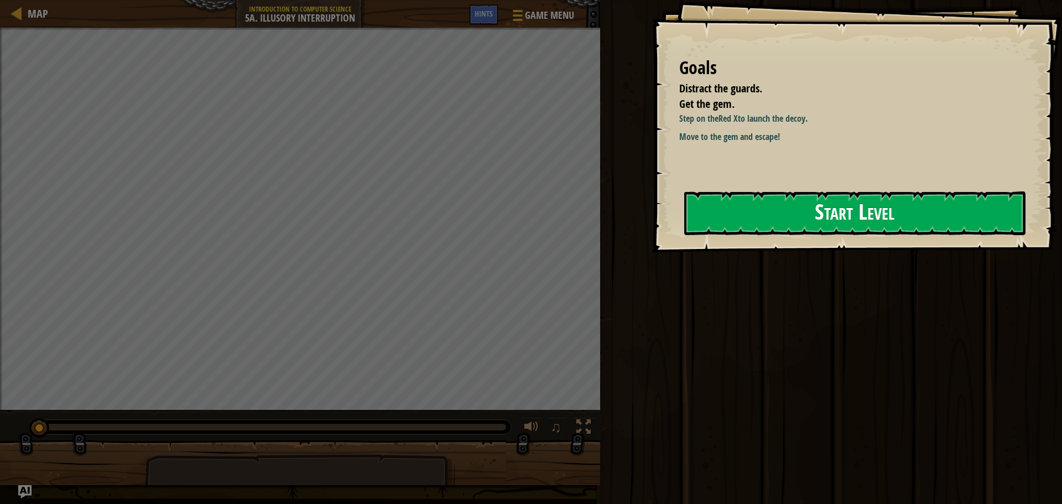
click at [840, 218] on button "Start Level" at bounding box center [854, 213] width 341 height 44
